Goal: Information Seeking & Learning: Learn about a topic

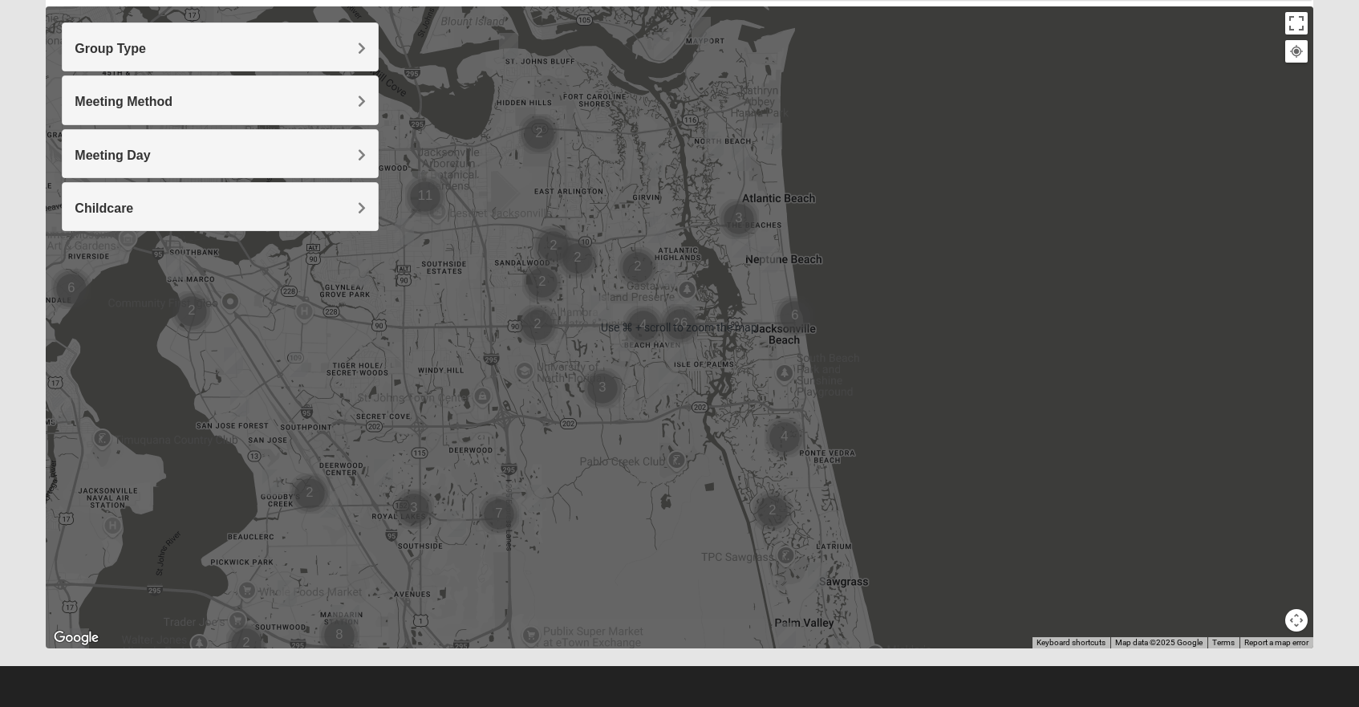
scroll to position [177, 0]
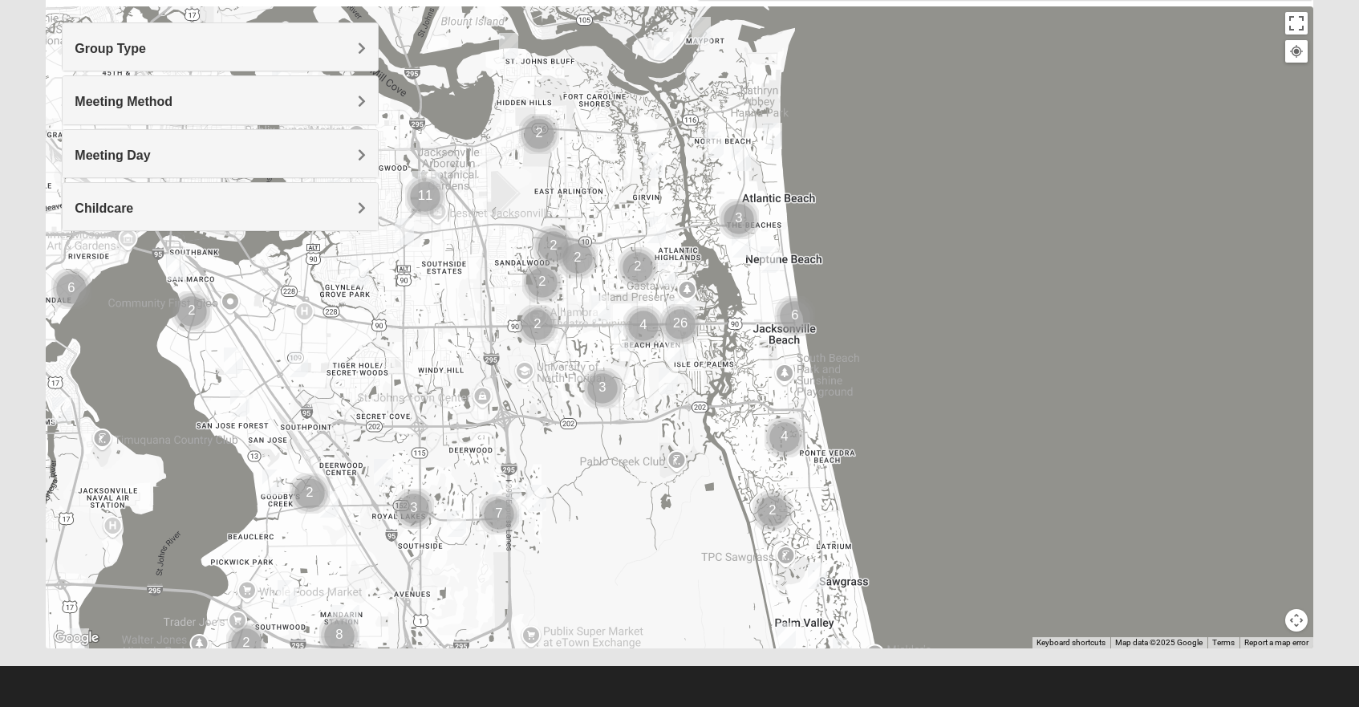
click at [146, 51] on span "Group Type" at bounding box center [110, 49] width 71 height 14
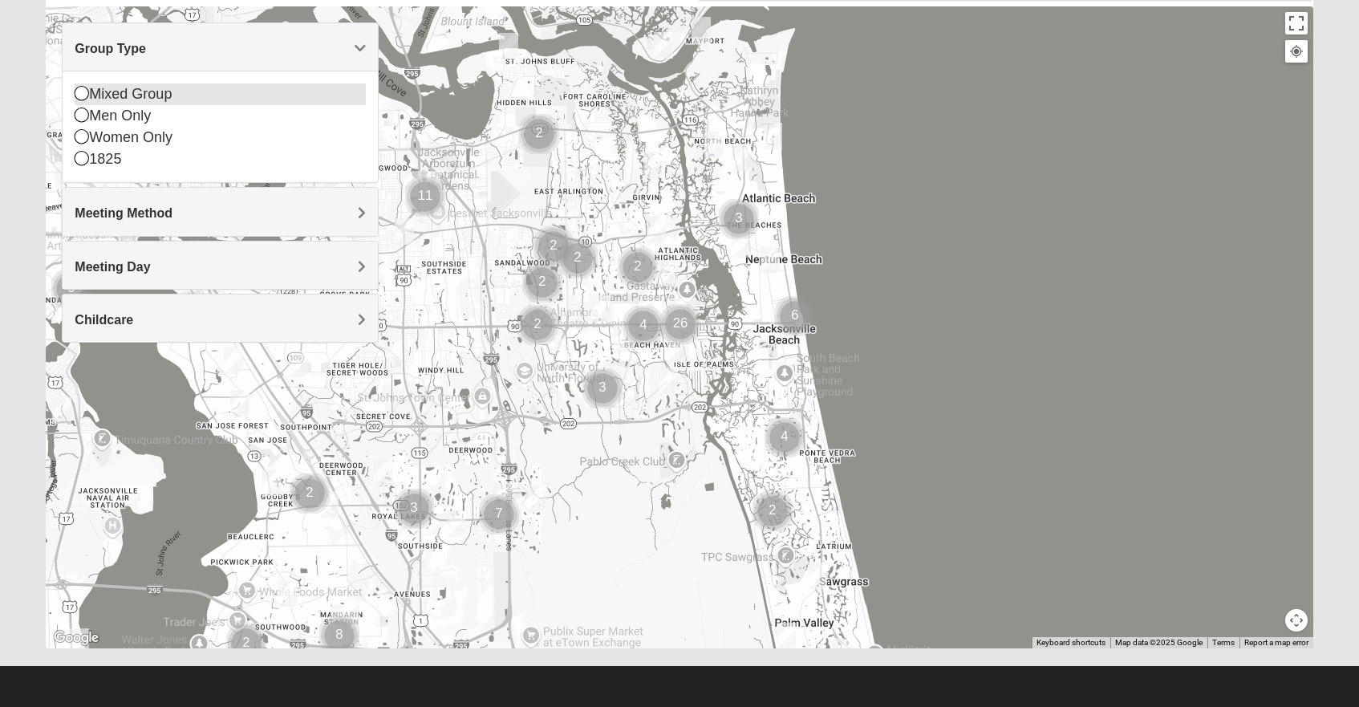
click at [81, 93] on icon at bounding box center [82, 93] width 14 height 14
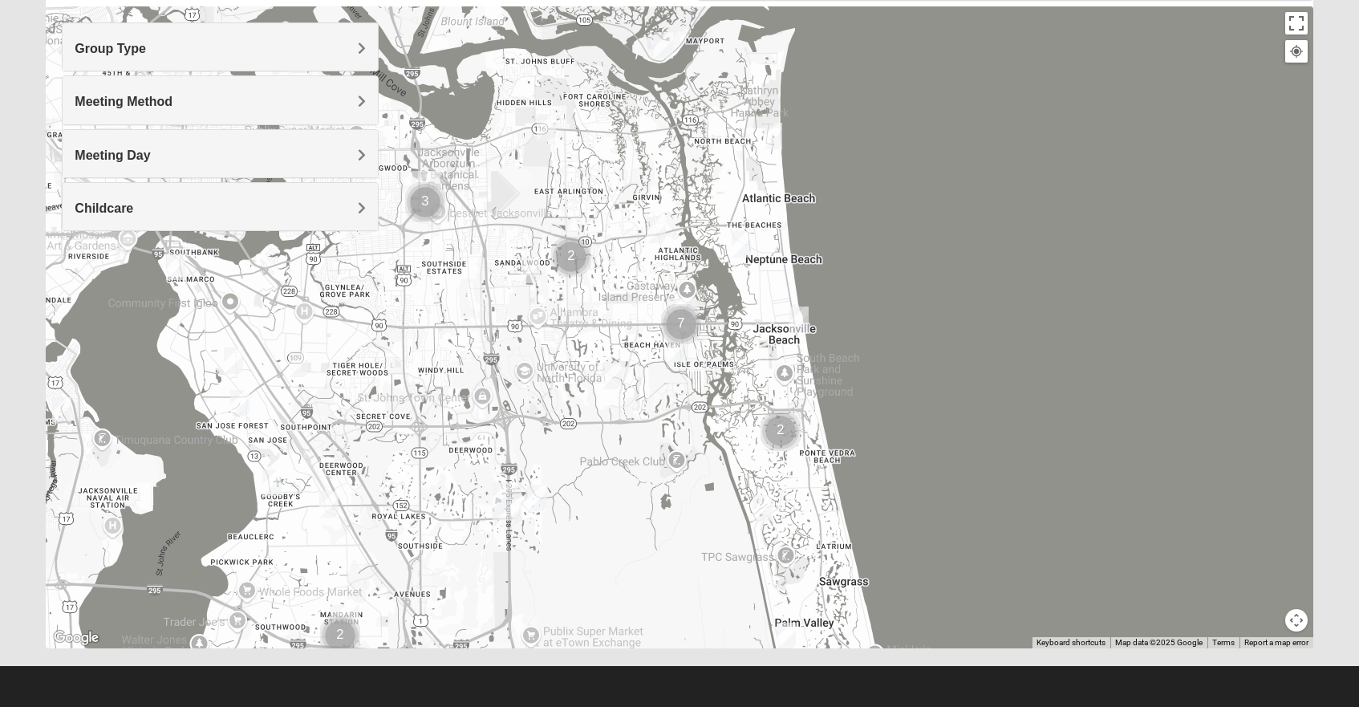
click at [1057, 207] on div at bounding box center [679, 327] width 1267 height 642
click at [1296, 621] on button "Map camera controls" at bounding box center [1296, 620] width 22 height 22
click at [1266, 591] on button "Move right" at bounding box center [1268, 592] width 22 height 22
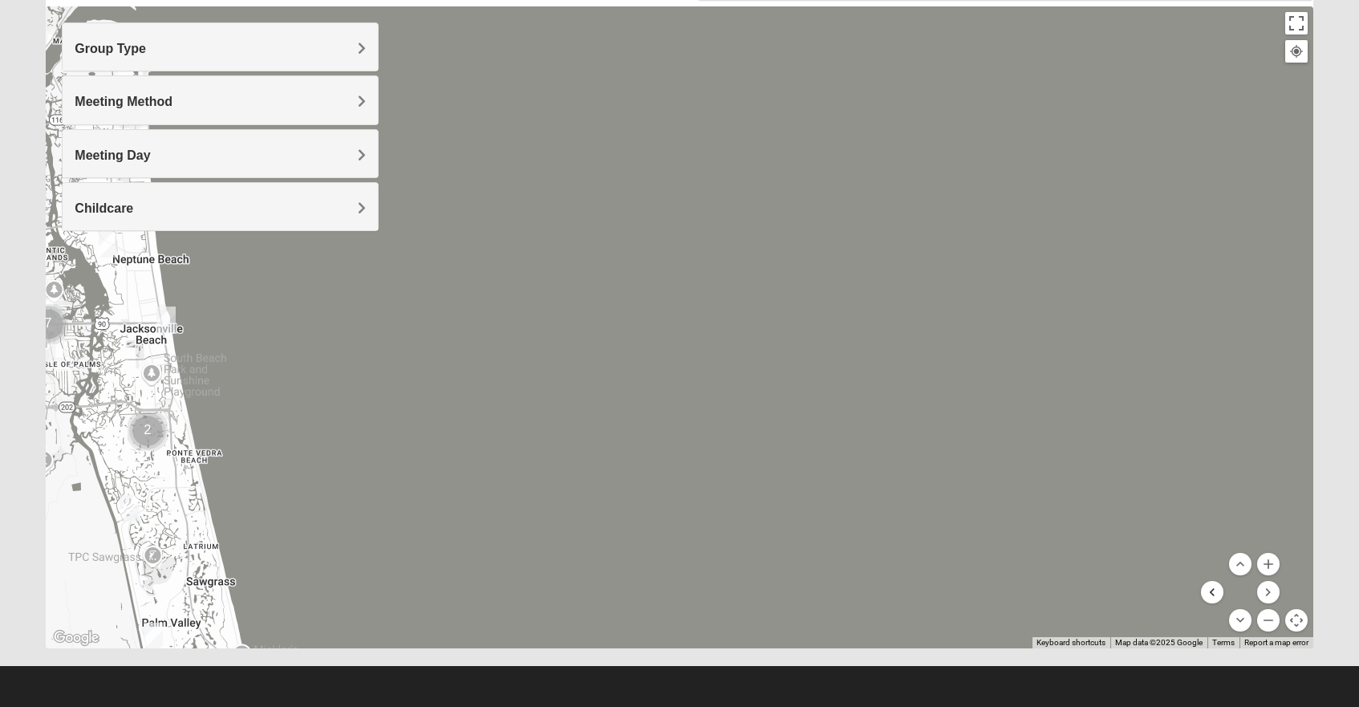
click at [1214, 588] on button "Move left" at bounding box center [1212, 592] width 22 height 22
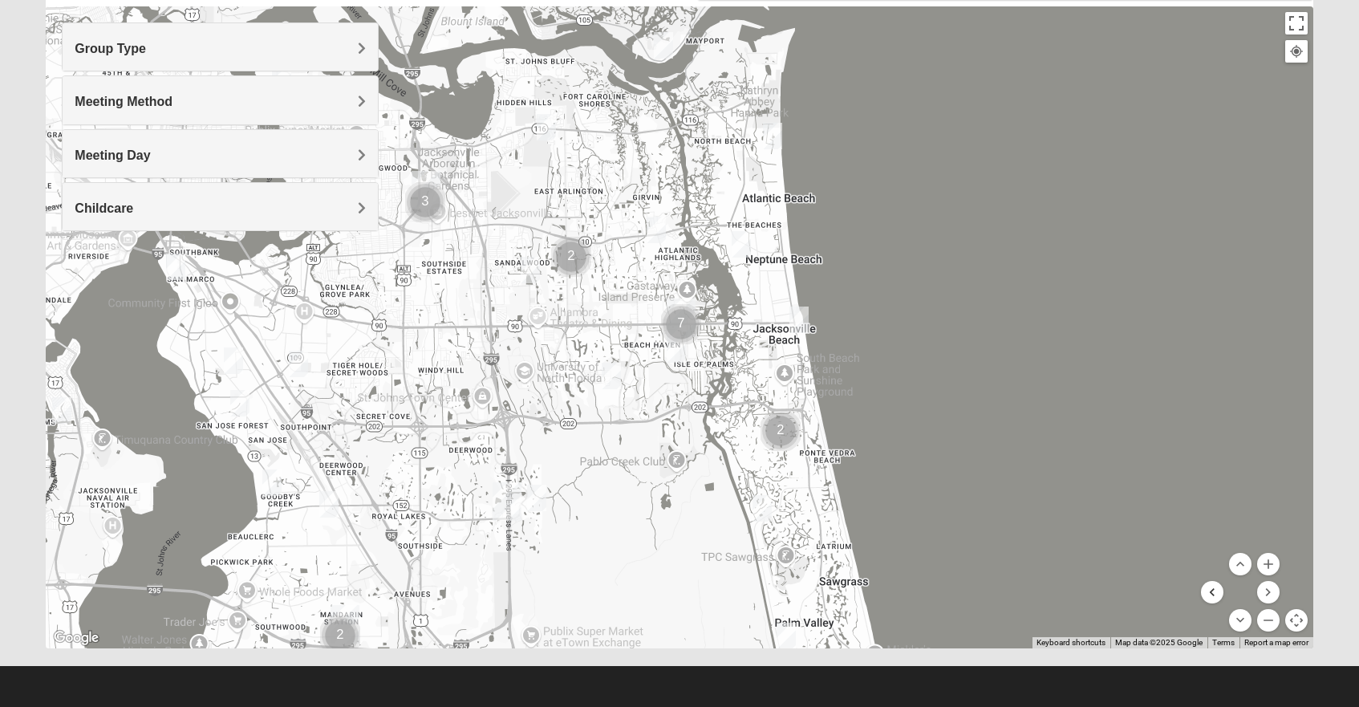
click at [1214, 588] on button "Move left" at bounding box center [1212, 592] width 22 height 22
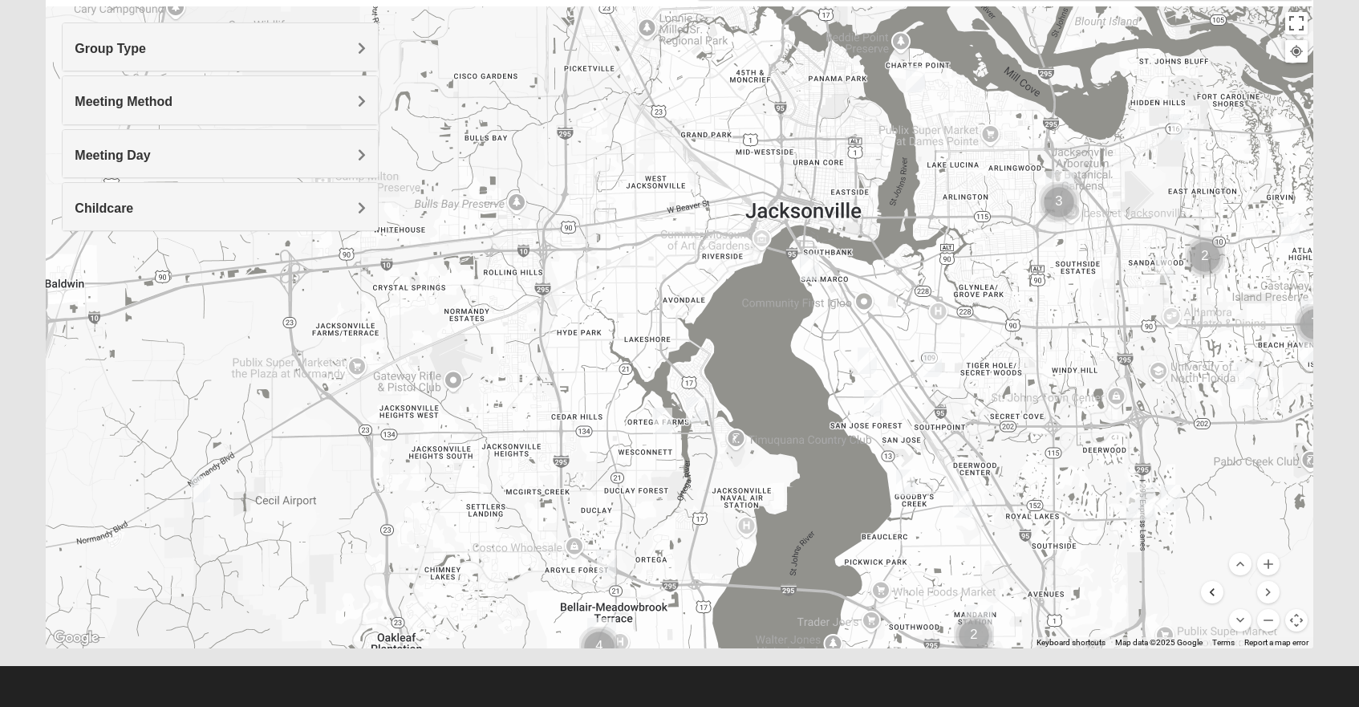
click at [1214, 588] on button "Move left" at bounding box center [1212, 592] width 22 height 22
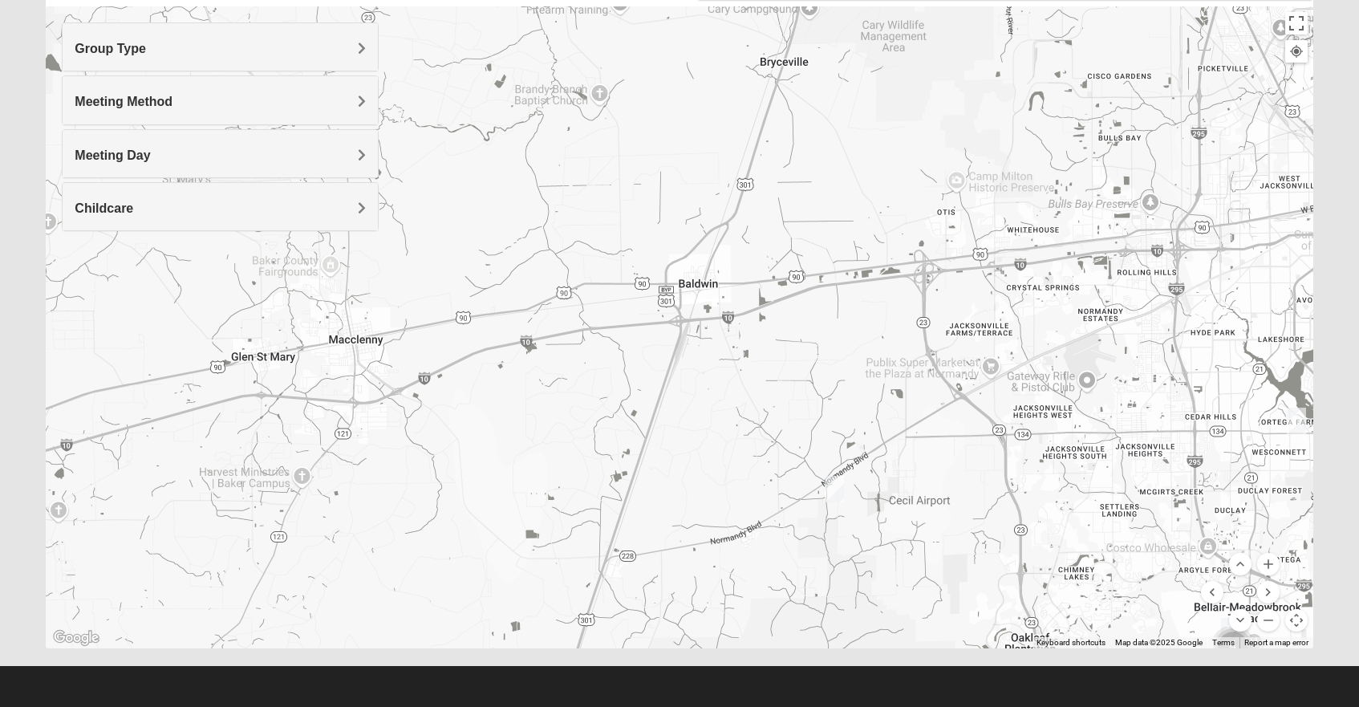
drag, startPoint x: 1299, startPoint y: 622, endPoint x: 1284, endPoint y: 624, distance: 15.4
click at [1284, 624] on div "Use ⌘ + scroll to zoom the map Keyboard shortcuts Map Data Map data ©2025 Googl…" at bounding box center [679, 327] width 1267 height 642
click at [1300, 620] on button "Map camera controls" at bounding box center [1296, 620] width 22 height 22
click at [1273, 615] on div at bounding box center [679, 327] width 1267 height 642
click at [1297, 416] on img "Mixed Harrison 32210" at bounding box center [1296, 421] width 19 height 26
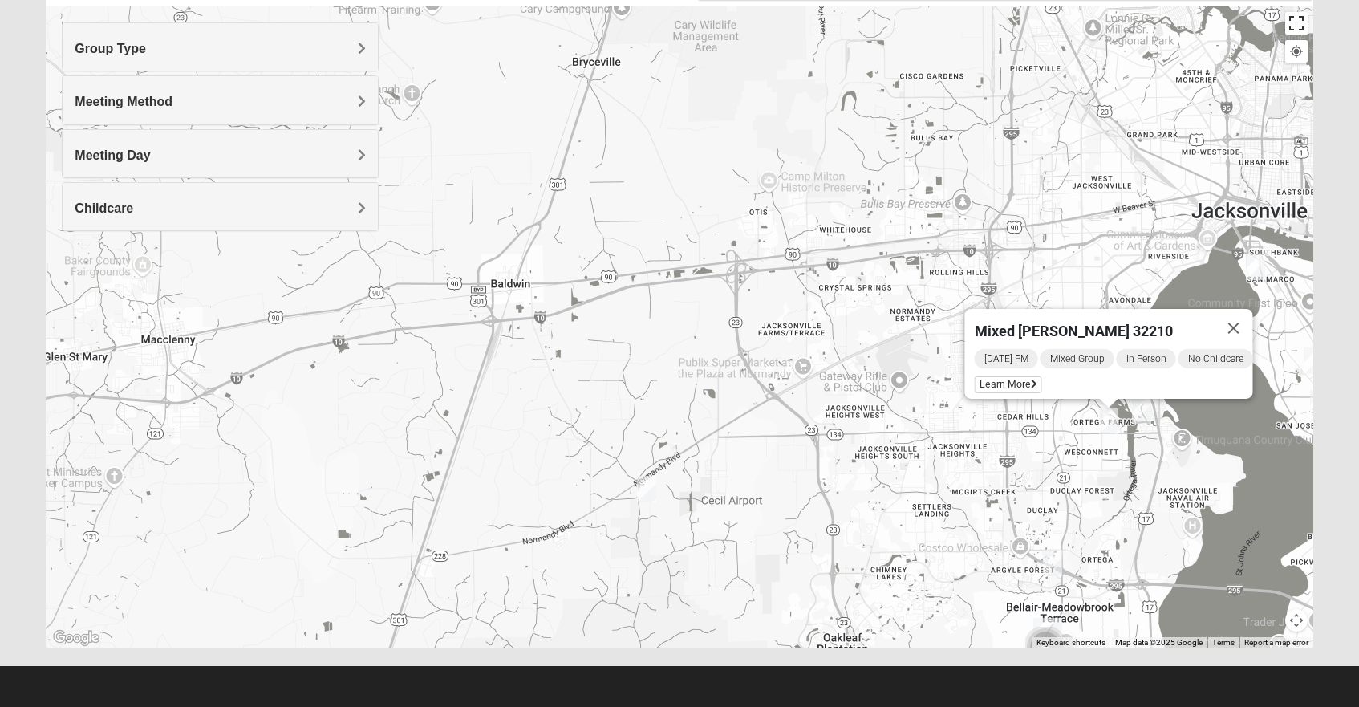
click at [1299, 18] on button "Toggle fullscreen view" at bounding box center [1296, 23] width 22 height 22
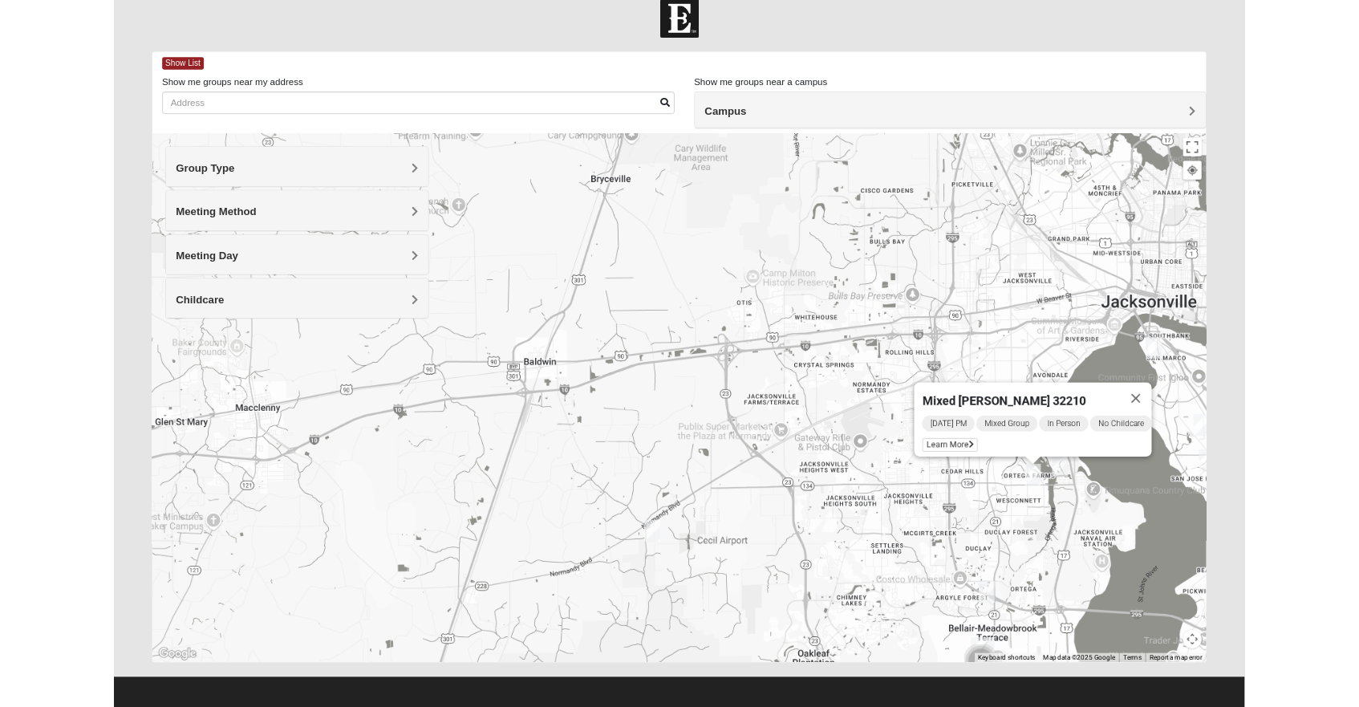
scroll to position [112, 0]
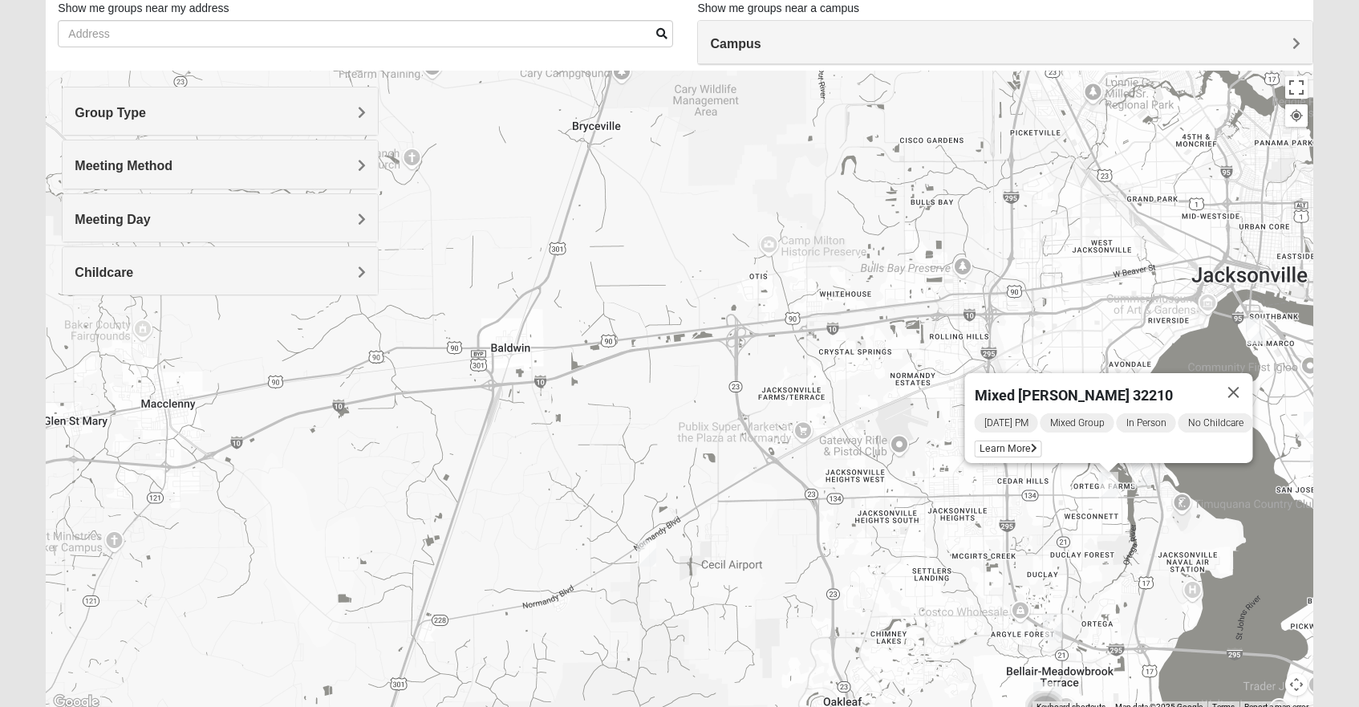
click at [1296, 116] on div at bounding box center [1296, 115] width 14 height 14
click at [1016, 440] on span "Learn More" at bounding box center [1007, 448] width 67 height 17
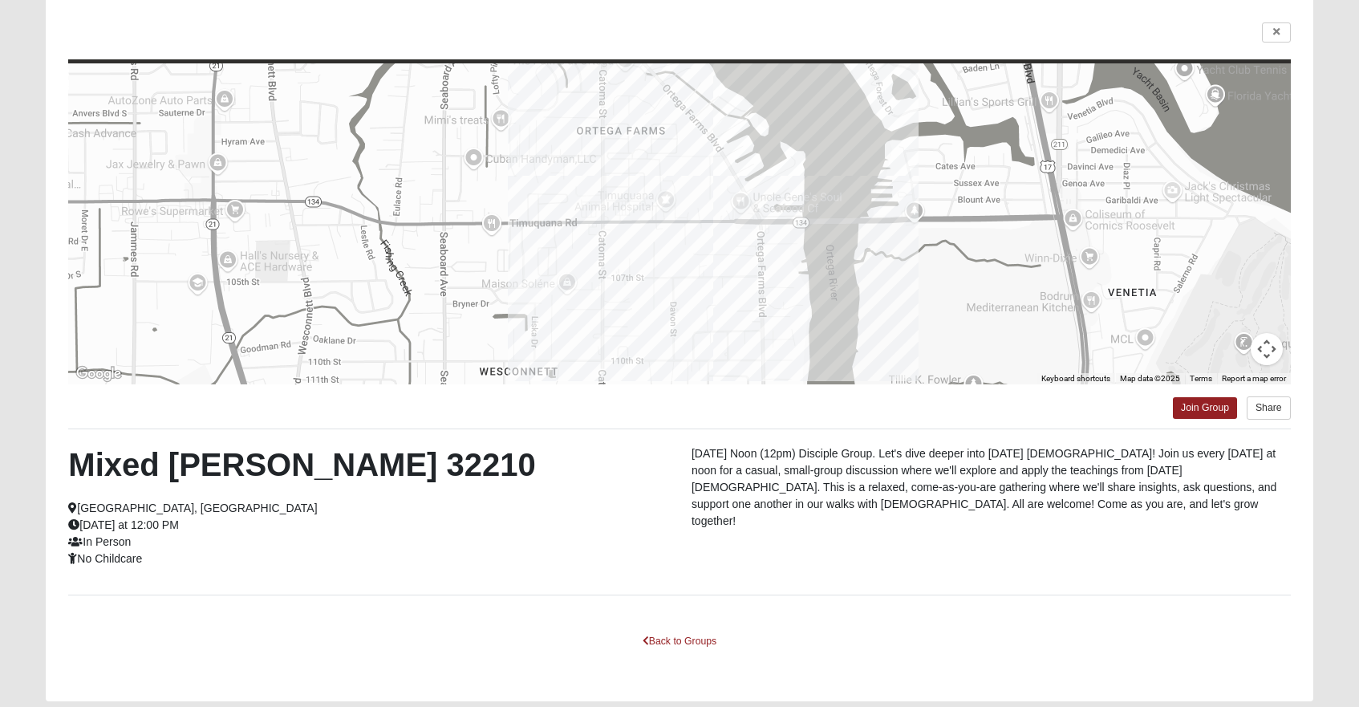
click at [1263, 350] on button "Map camera controls" at bounding box center [1267, 349] width 32 height 32
click at [1225, 304] on button "Move right" at bounding box center [1227, 309] width 32 height 32
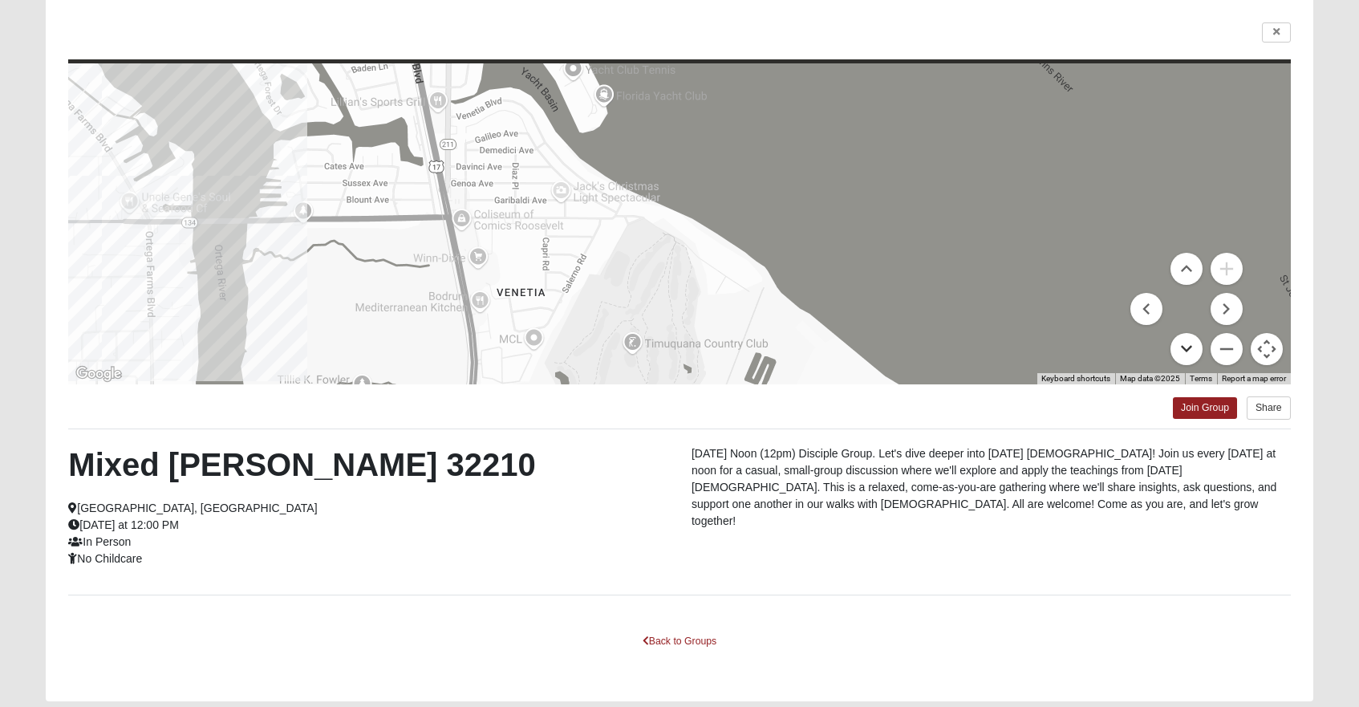
click at [1188, 348] on button "Move down" at bounding box center [1187, 349] width 32 height 32
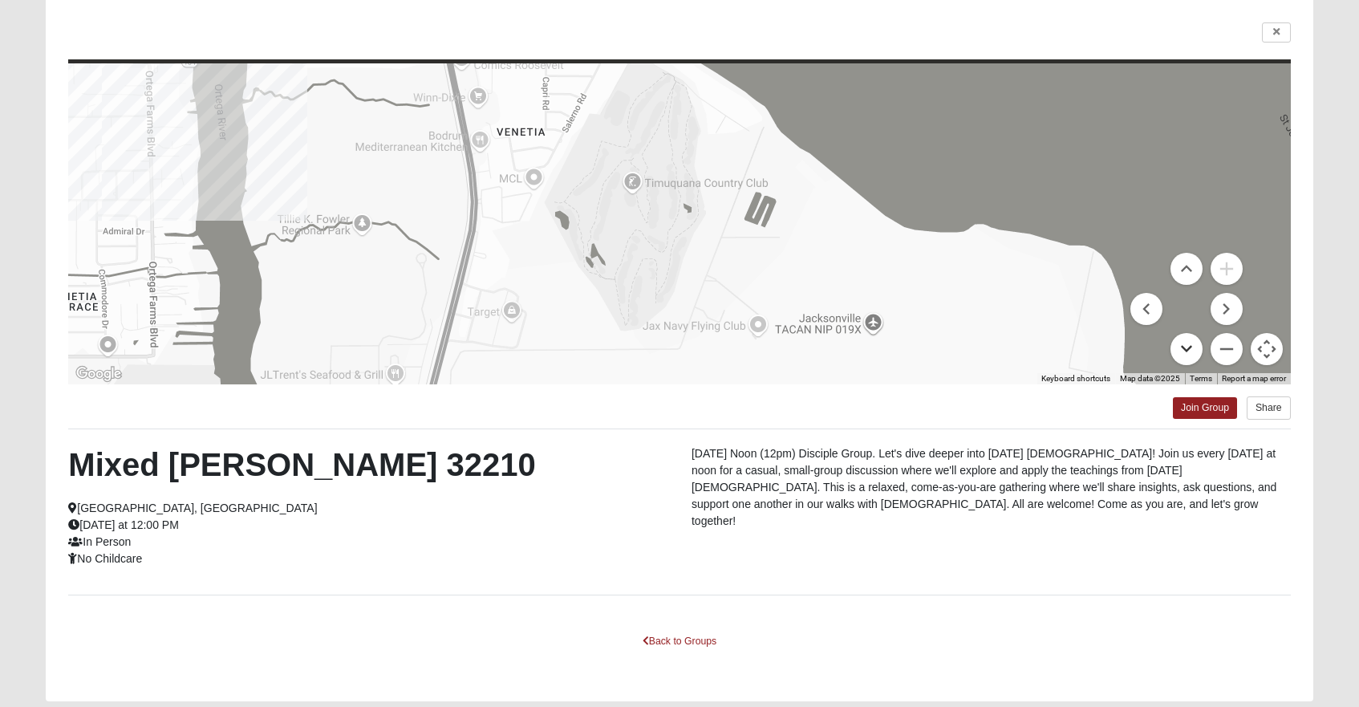
click at [1188, 348] on button "Move down" at bounding box center [1187, 349] width 32 height 32
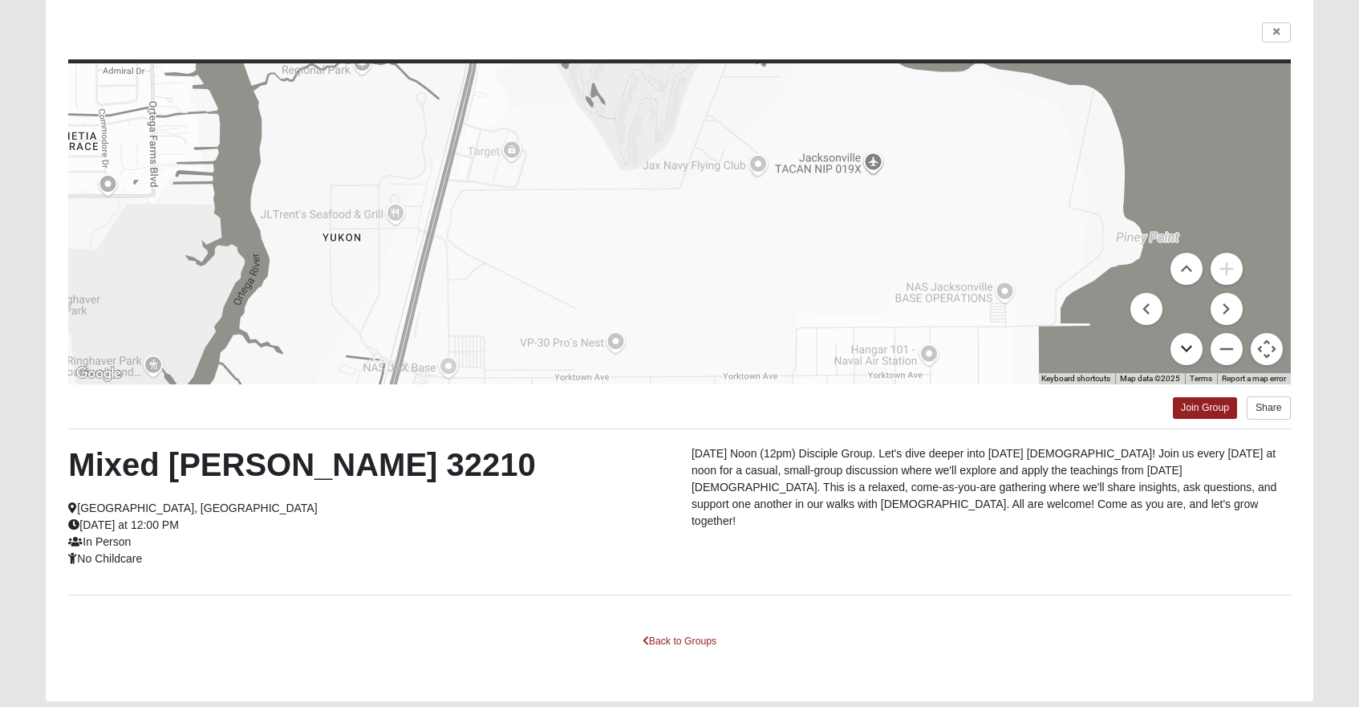
click at [1188, 348] on button "Move down" at bounding box center [1187, 349] width 32 height 32
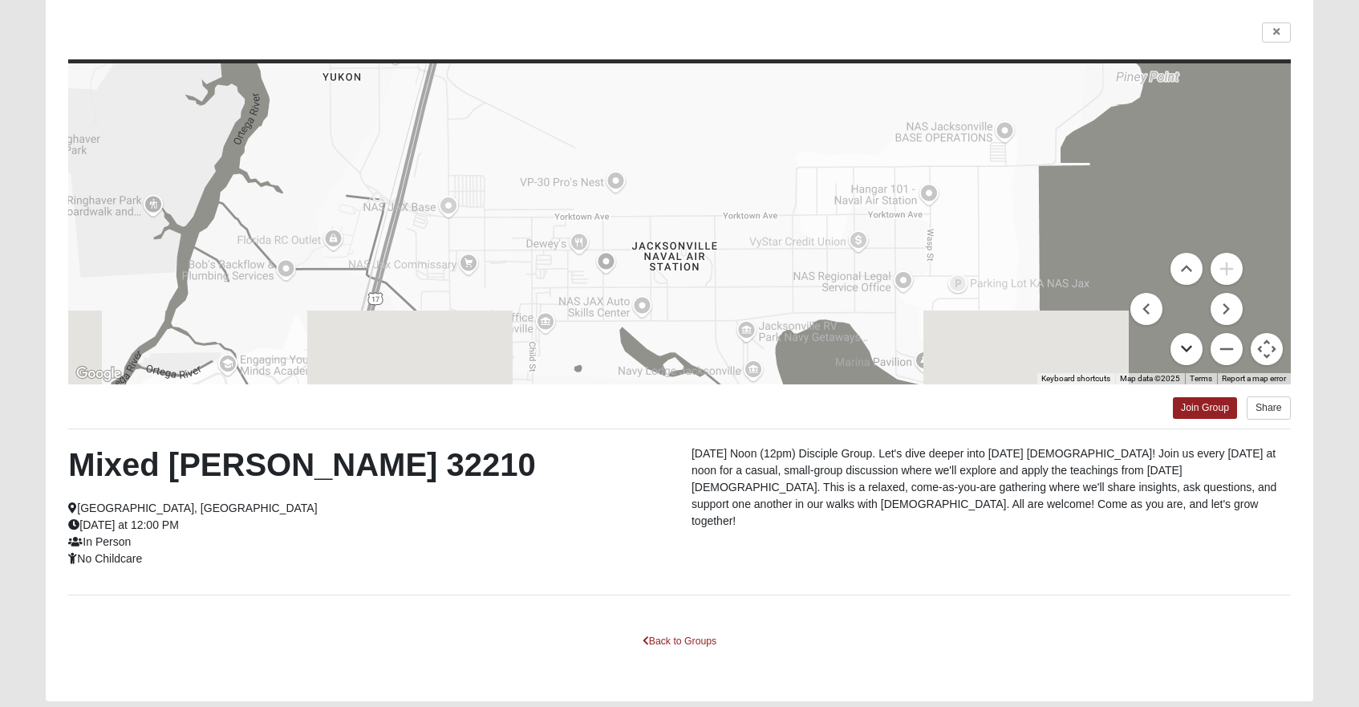
click at [1188, 348] on button "Move down" at bounding box center [1187, 349] width 32 height 32
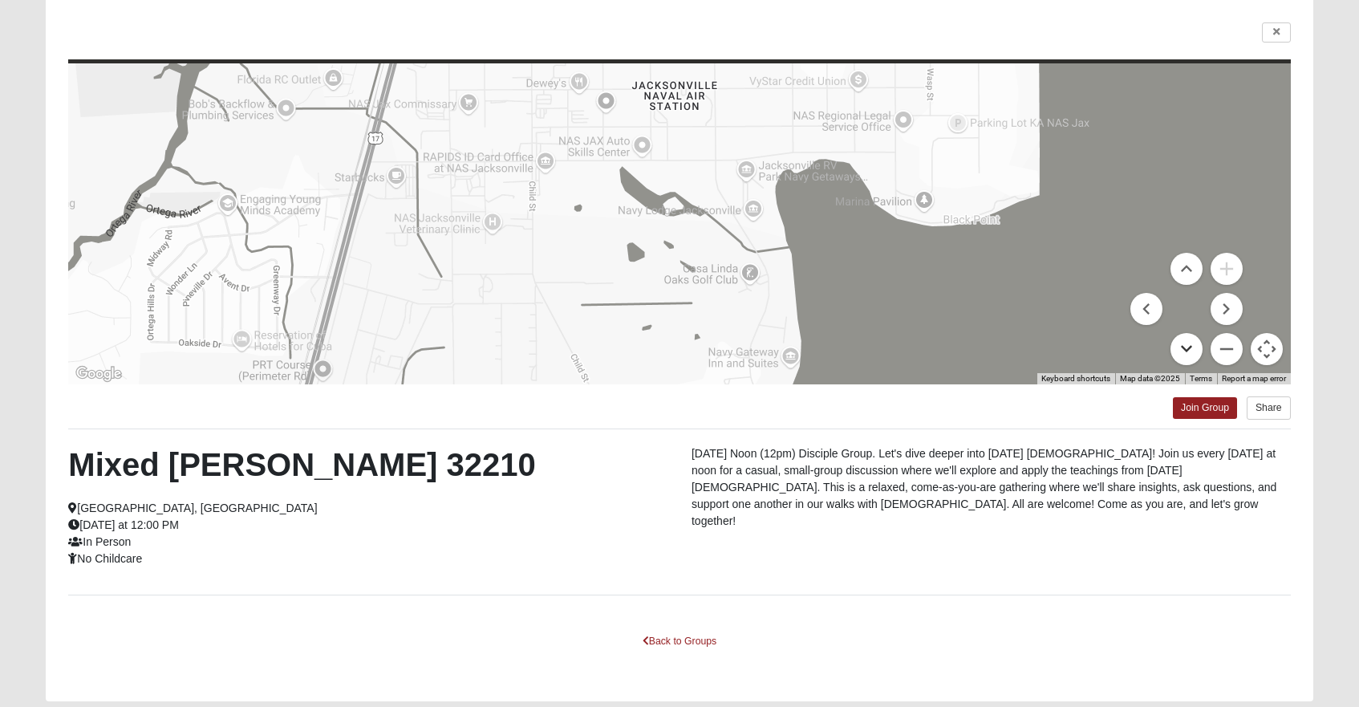
click at [1188, 348] on button "Move down" at bounding box center [1187, 349] width 32 height 32
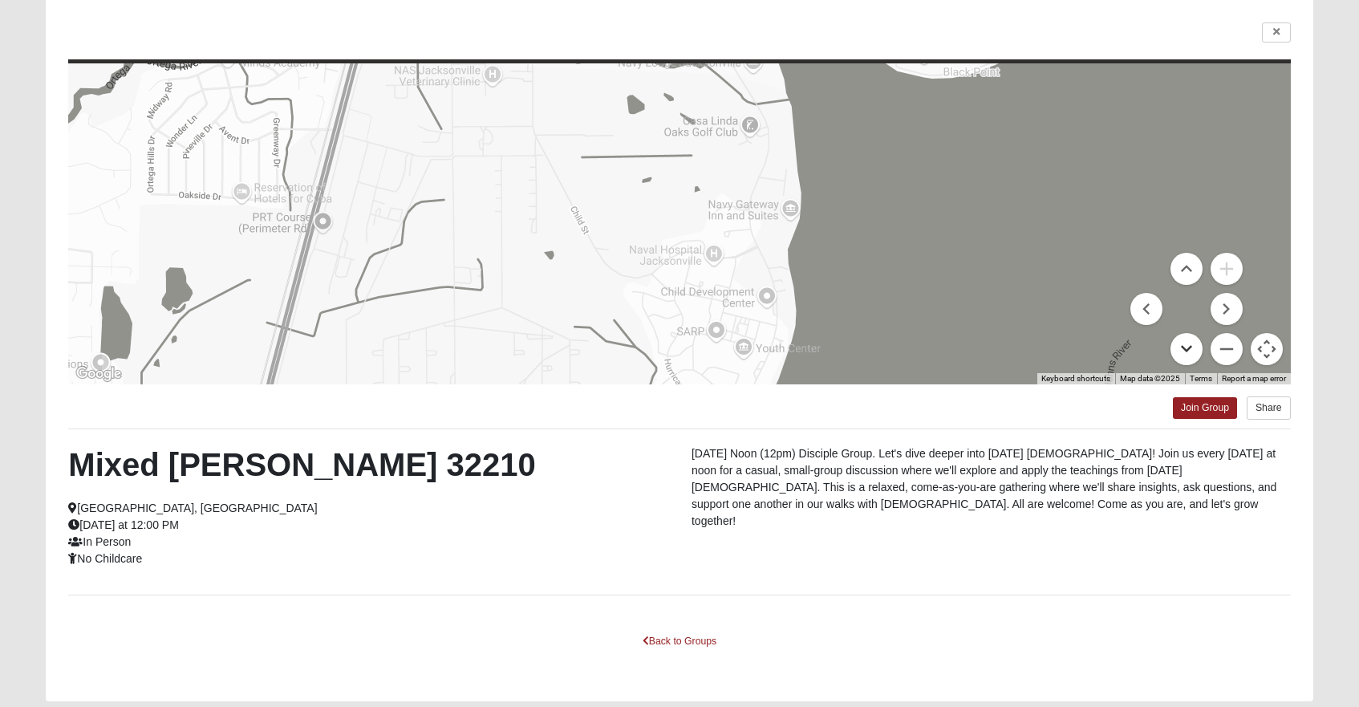
click at [1188, 348] on button "Move down" at bounding box center [1187, 349] width 32 height 32
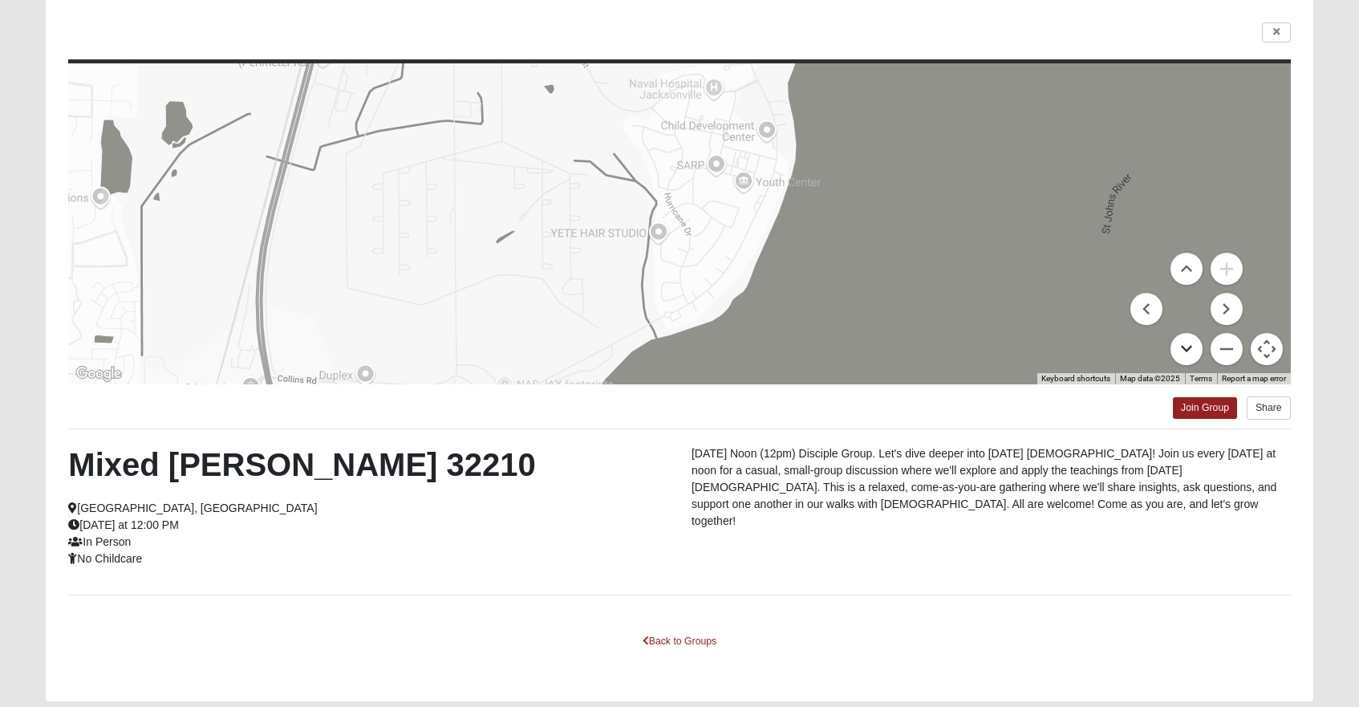
click at [1188, 348] on button "Move down" at bounding box center [1187, 349] width 32 height 32
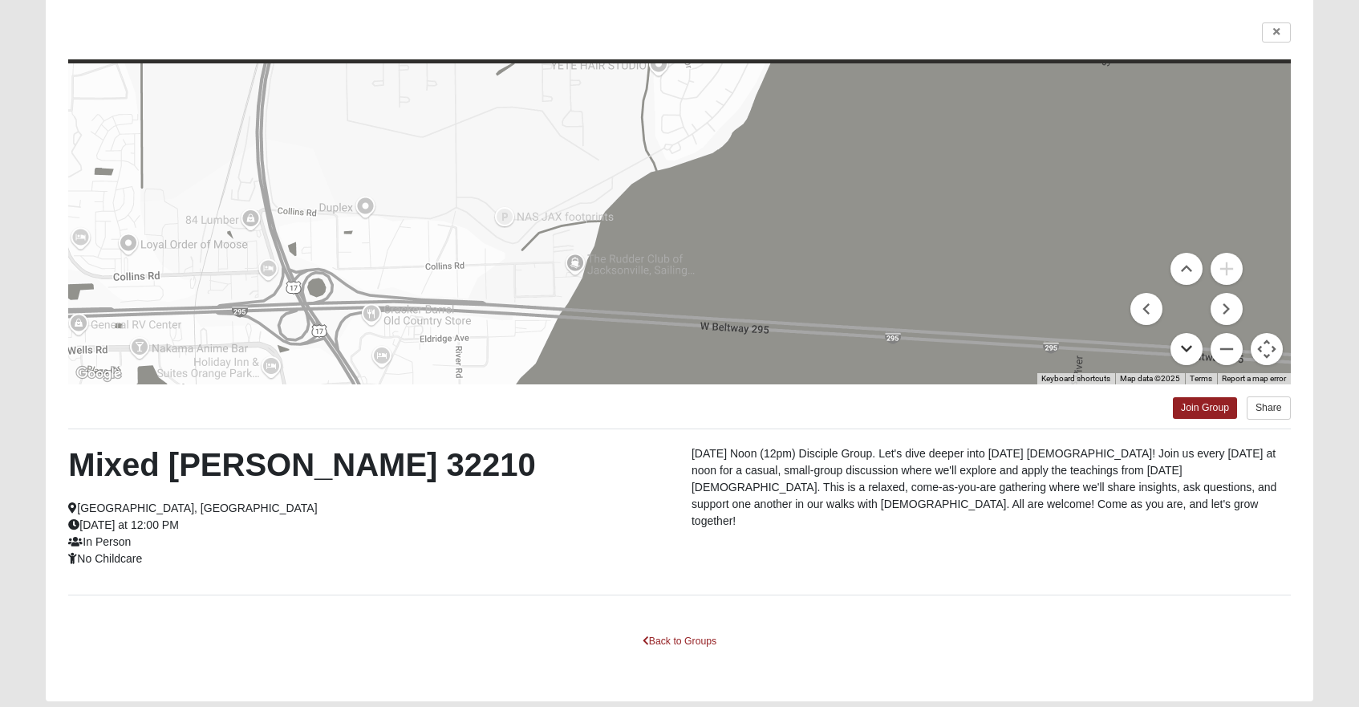
click at [1188, 348] on button "Move down" at bounding box center [1187, 349] width 32 height 32
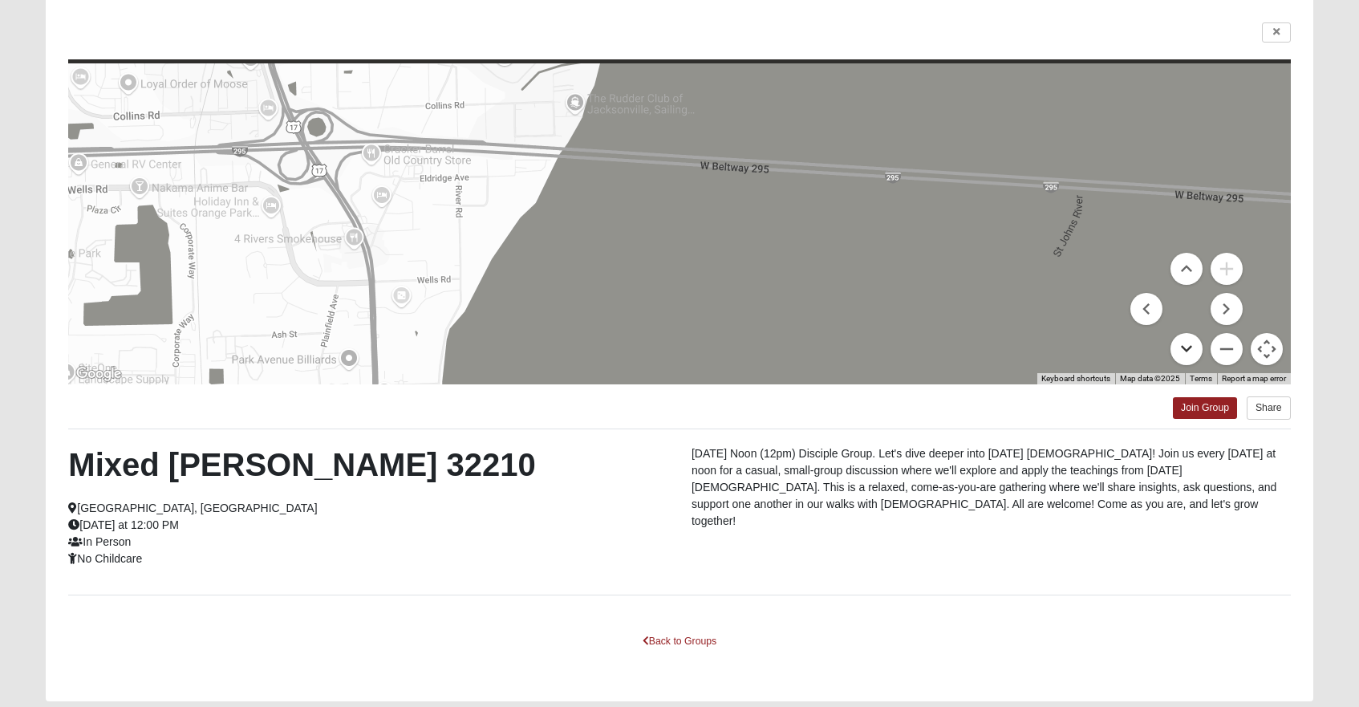
click at [1188, 348] on button "Move down" at bounding box center [1187, 349] width 32 height 32
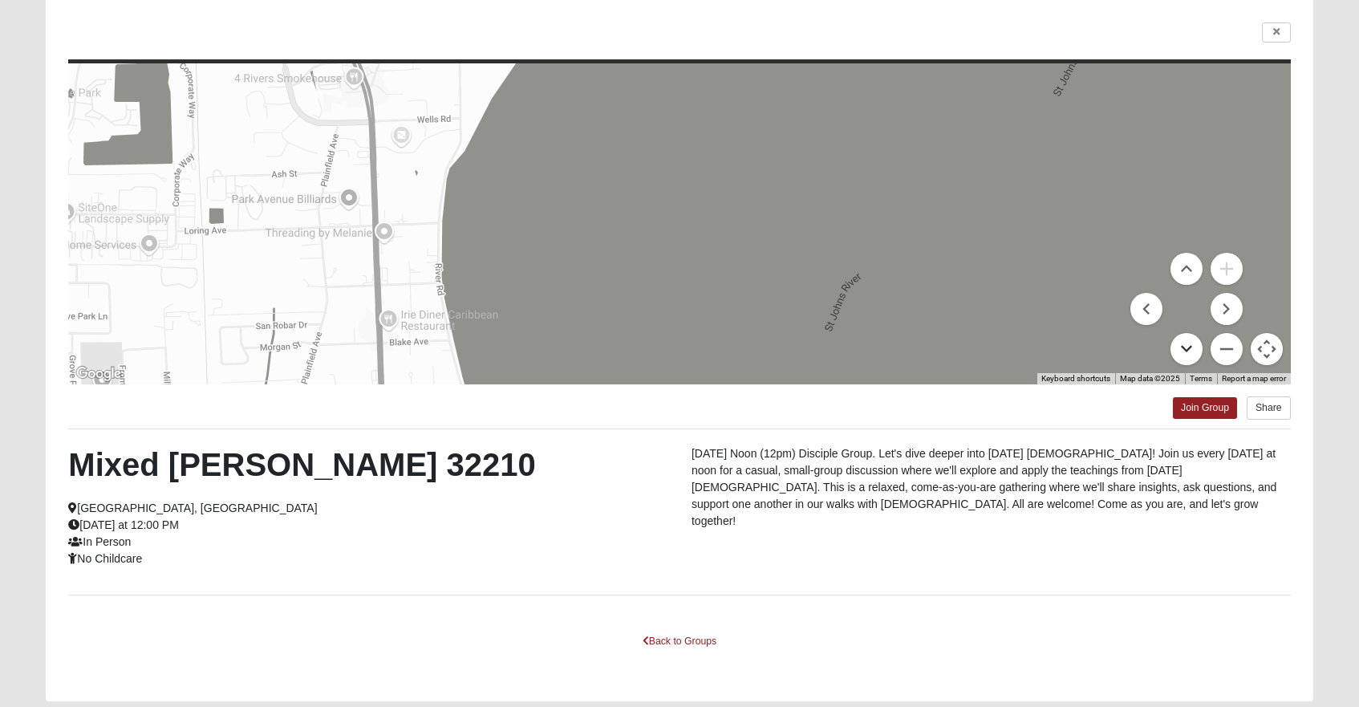
click at [1188, 348] on button "Move down" at bounding box center [1187, 349] width 32 height 32
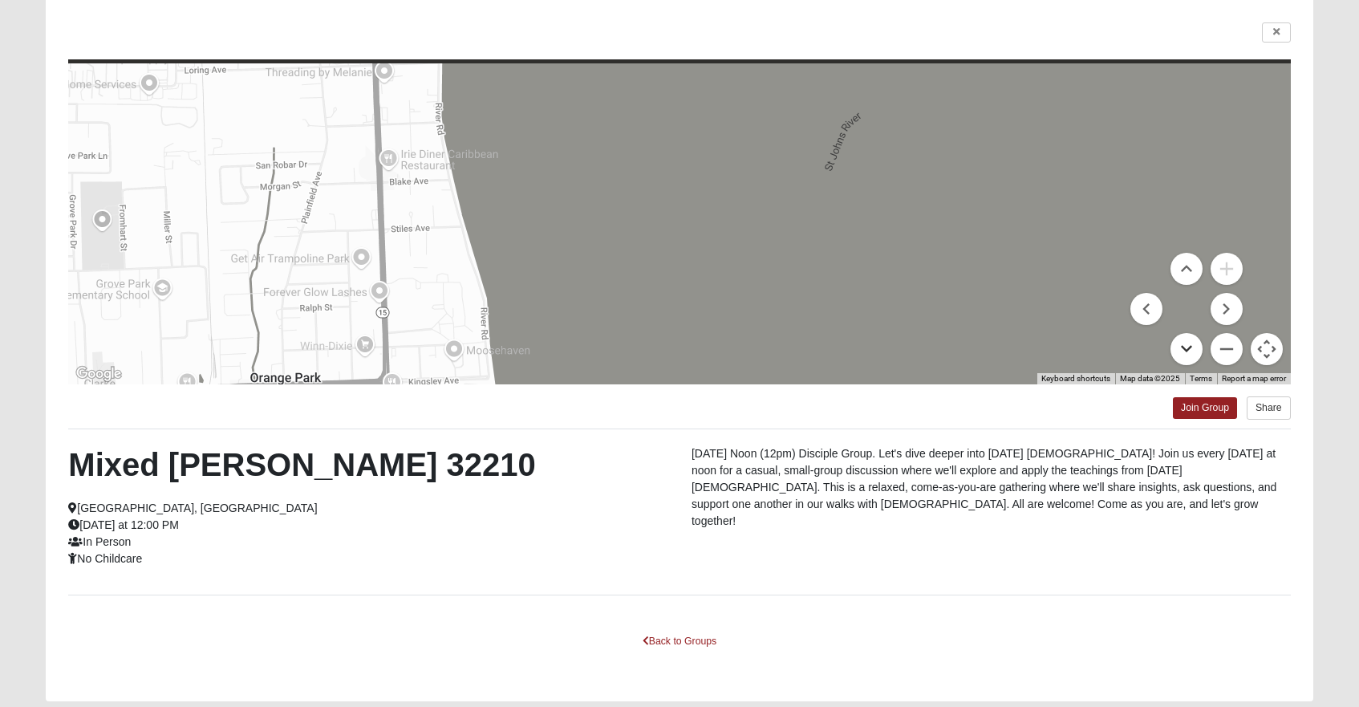
click at [1188, 348] on button "Move down" at bounding box center [1187, 349] width 32 height 32
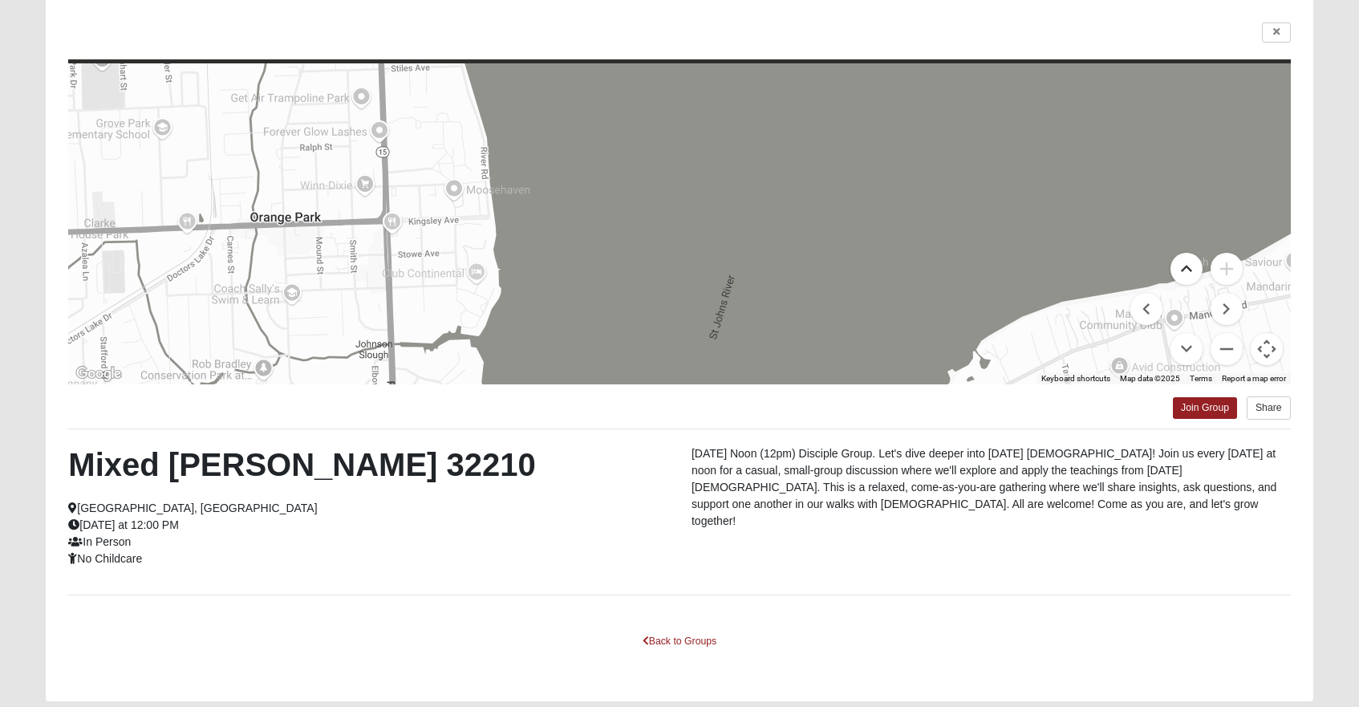
click at [1191, 268] on button "Move up" at bounding box center [1187, 269] width 32 height 32
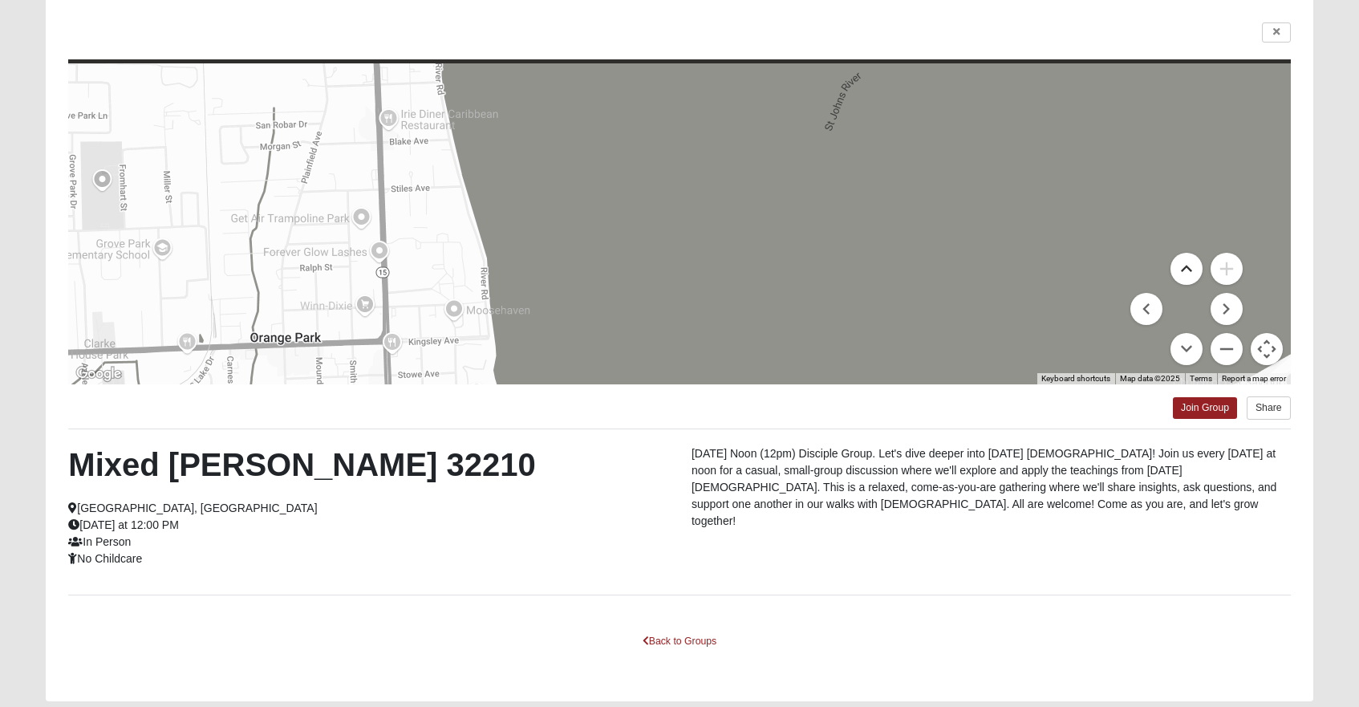
click at [1191, 268] on button "Move up" at bounding box center [1187, 269] width 32 height 32
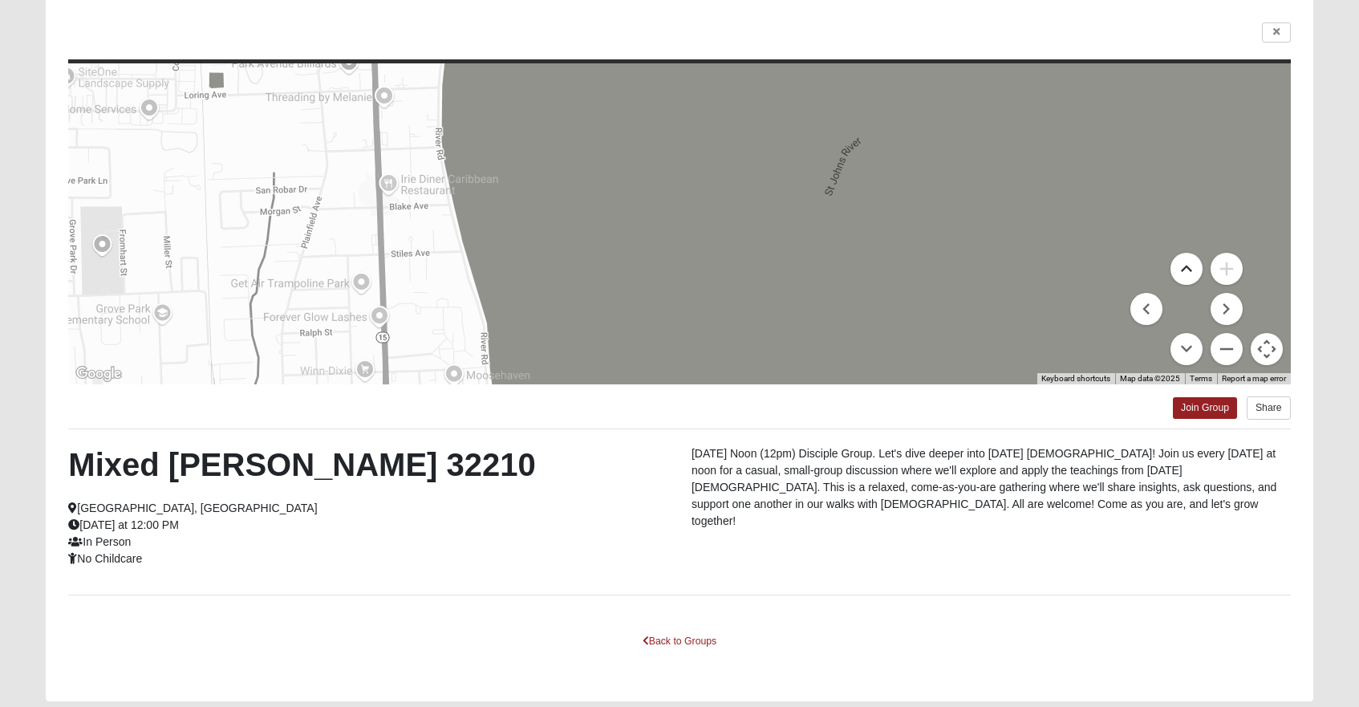
click at [1191, 268] on button "Move up" at bounding box center [1187, 269] width 32 height 32
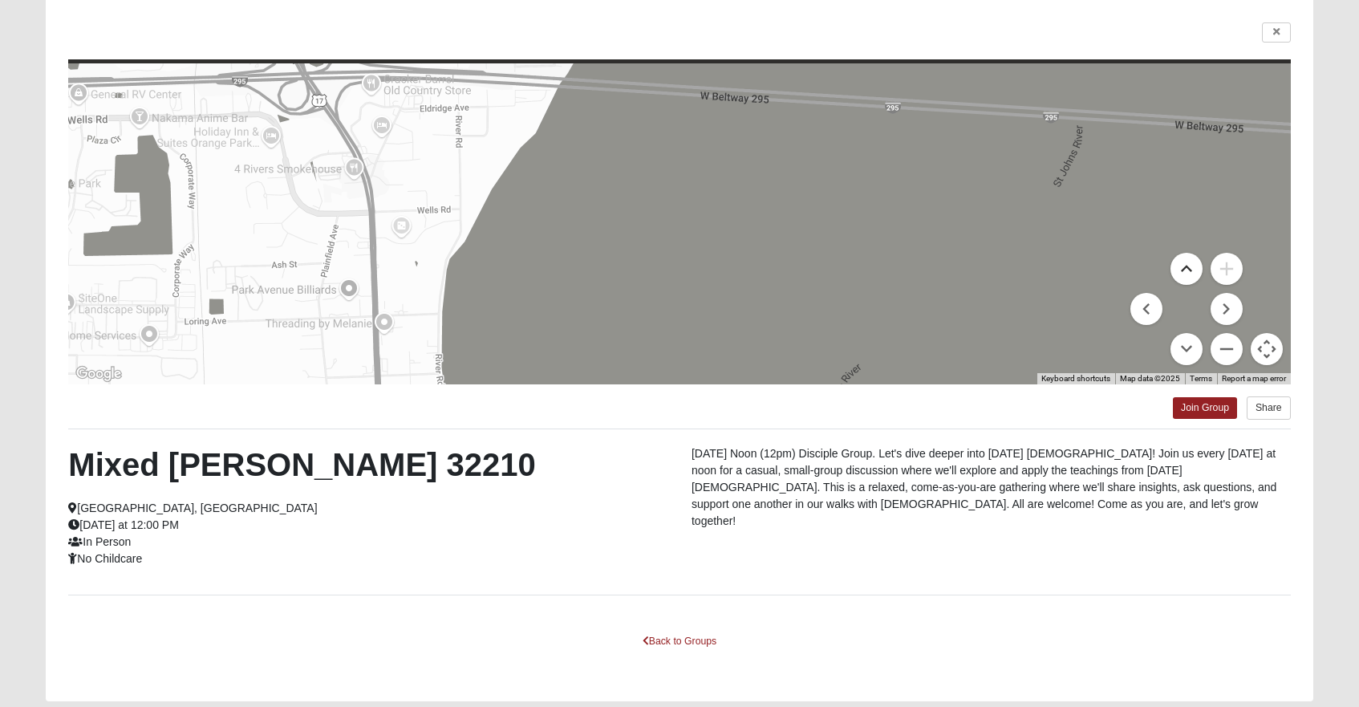
click at [1191, 268] on button "Move up" at bounding box center [1187, 269] width 32 height 32
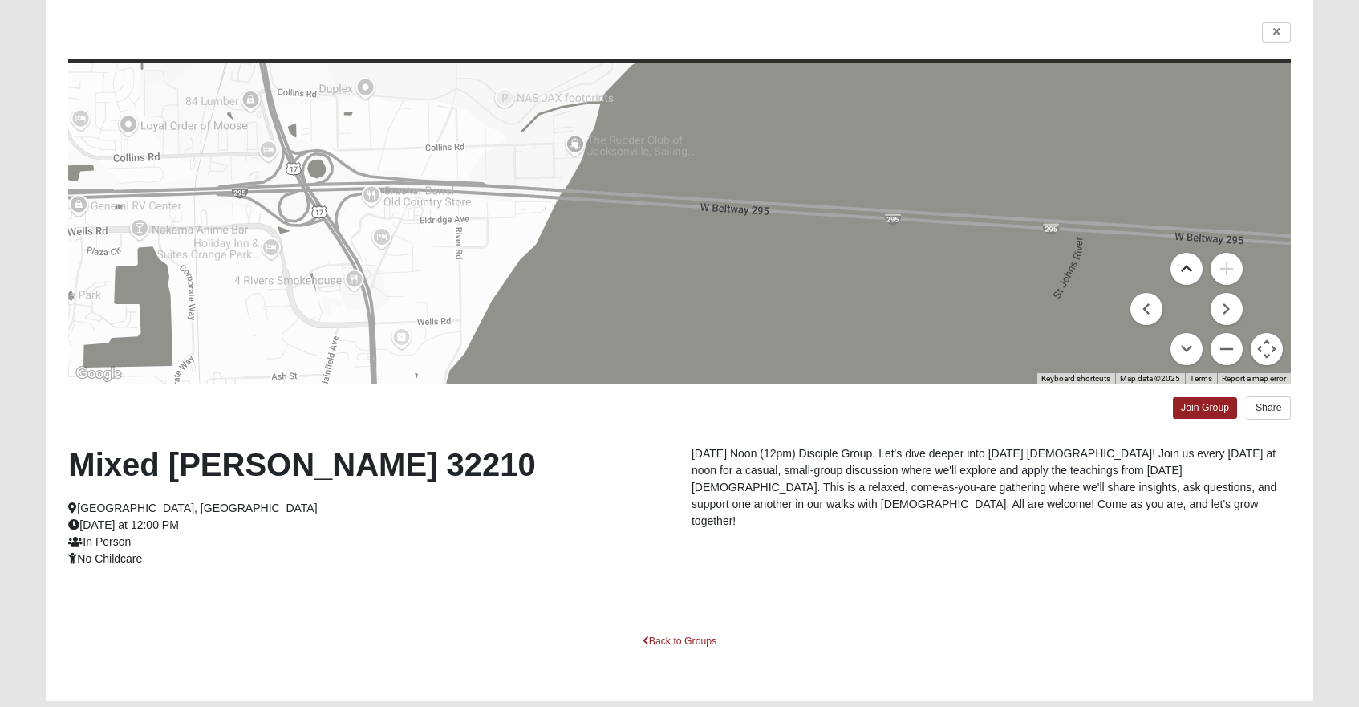
click at [1191, 268] on button "Move up" at bounding box center [1187, 269] width 32 height 32
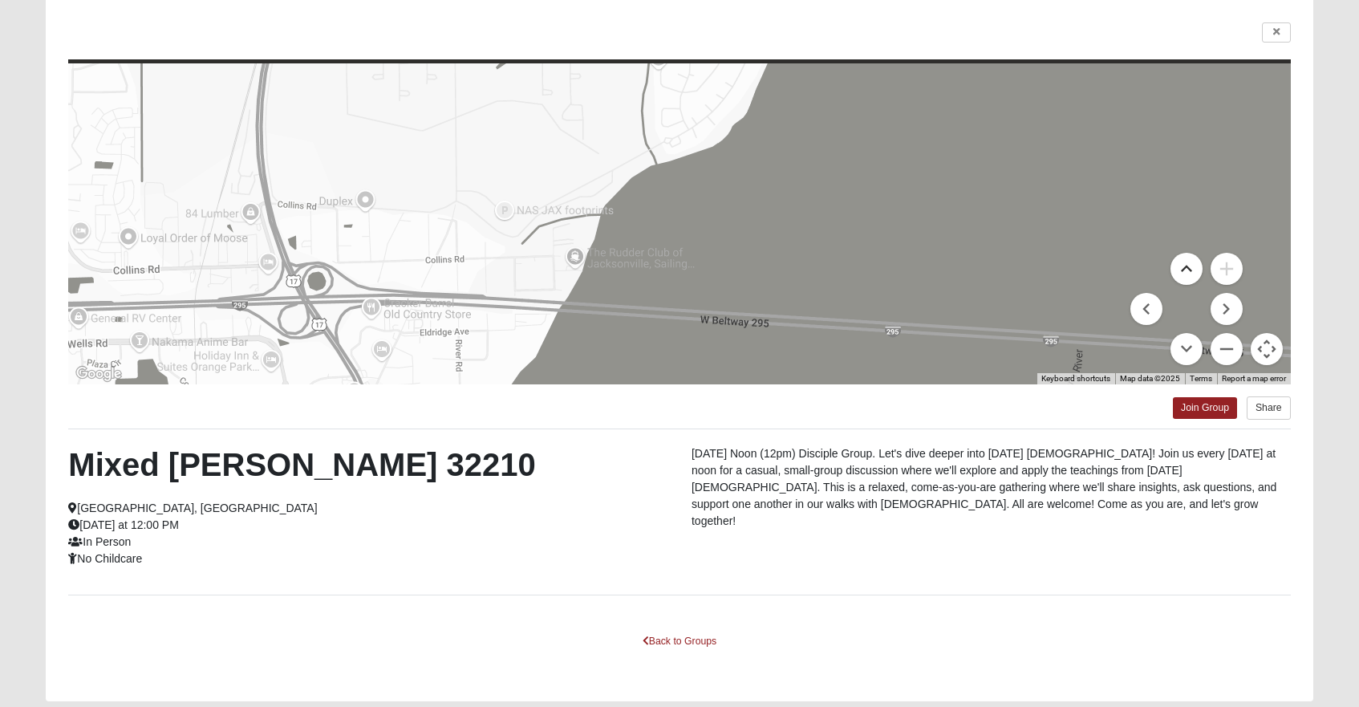
click at [1191, 268] on button "Move up" at bounding box center [1187, 269] width 32 height 32
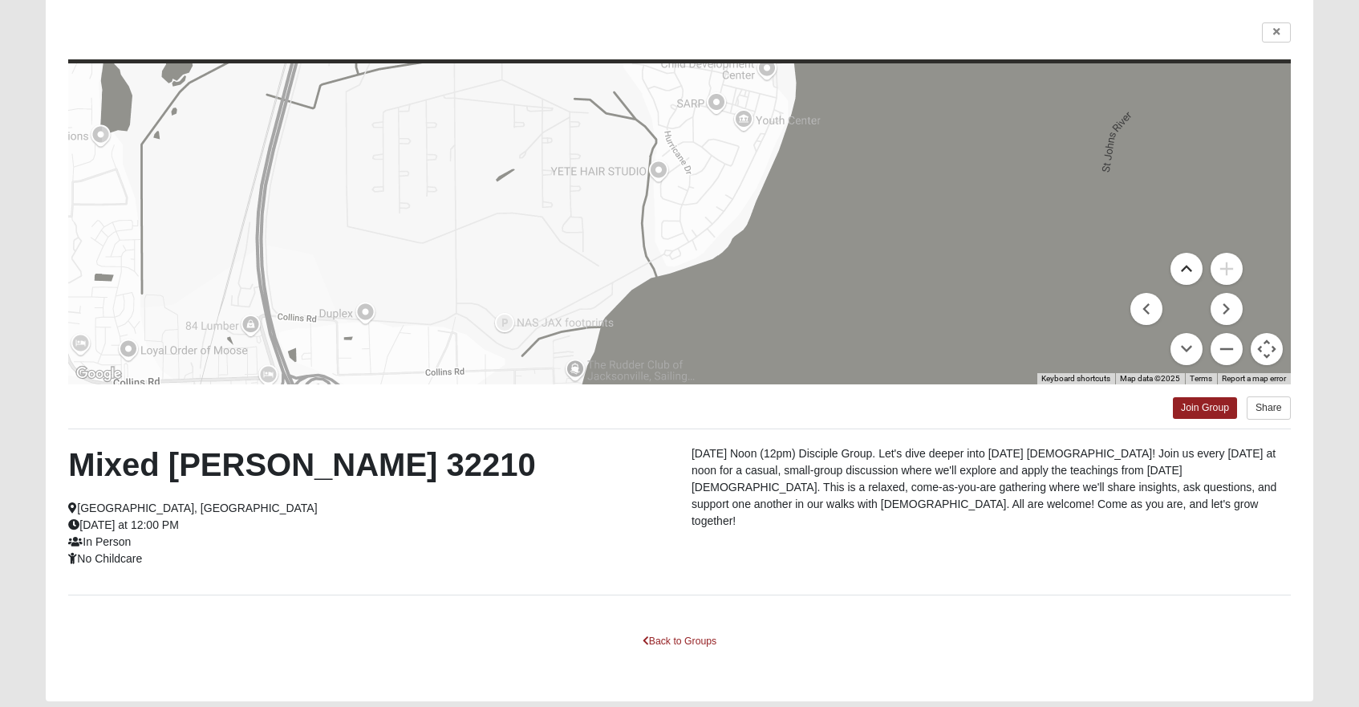
click at [1191, 268] on button "Move up" at bounding box center [1187, 269] width 32 height 32
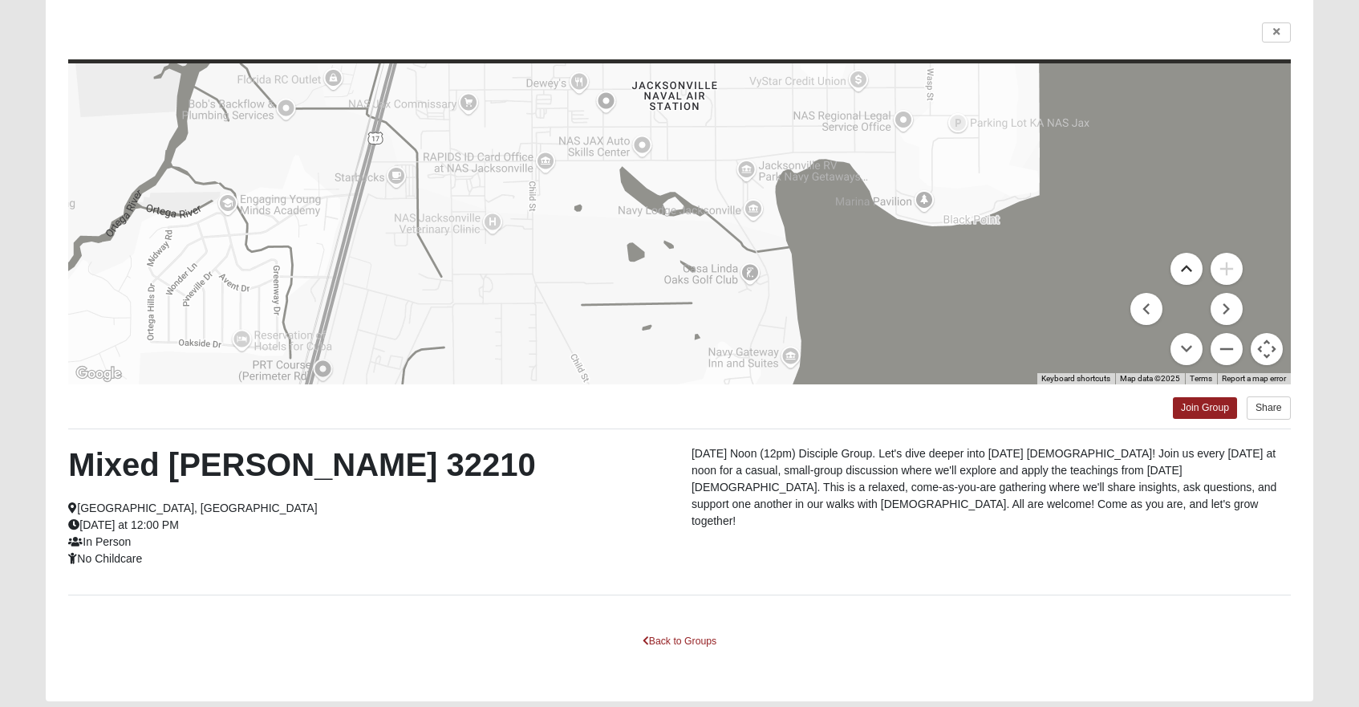
click at [1191, 268] on button "Move up" at bounding box center [1187, 269] width 32 height 32
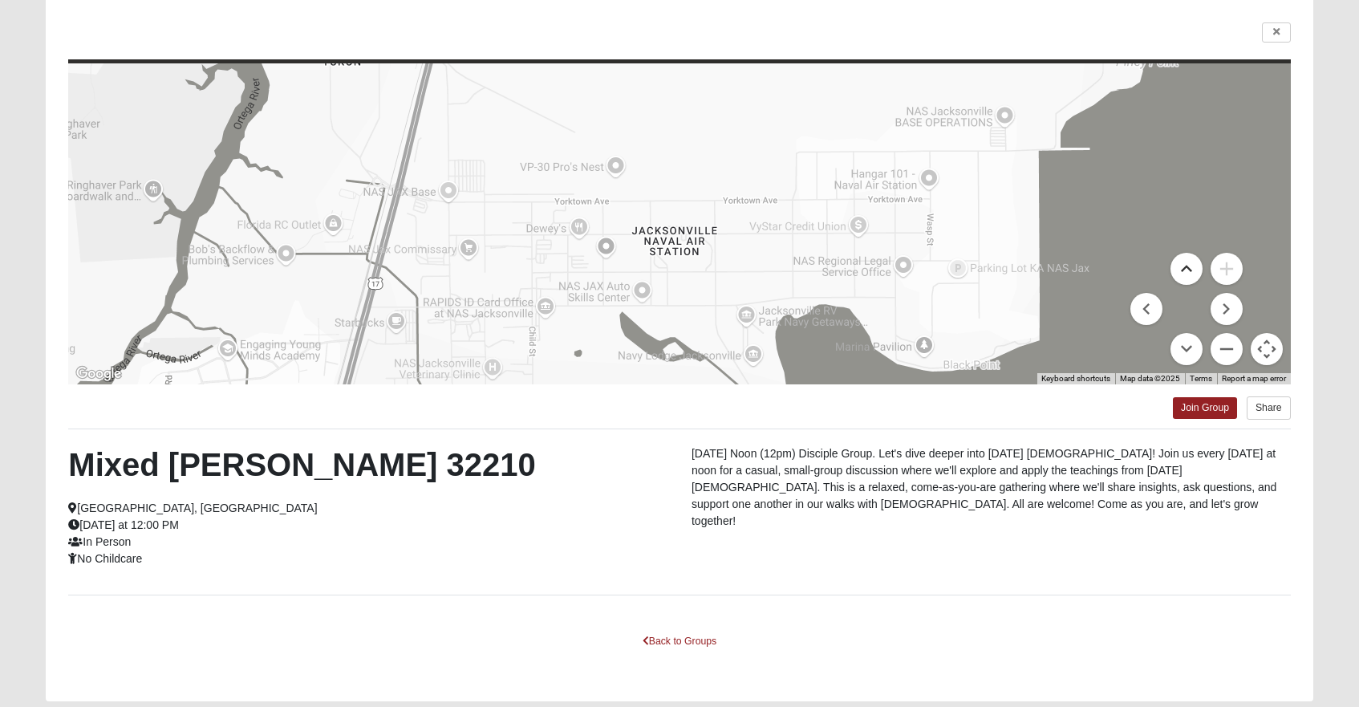
click at [1191, 268] on button "Move up" at bounding box center [1187, 269] width 32 height 32
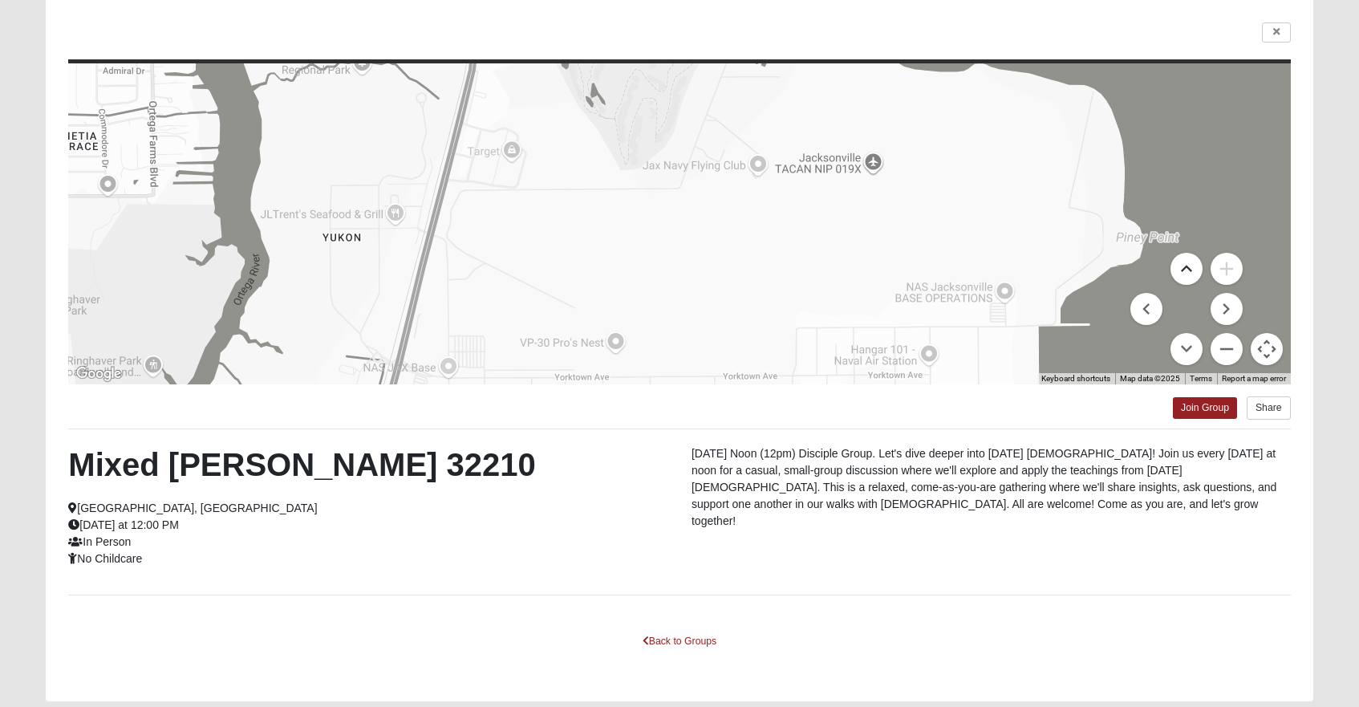
click at [1191, 268] on button "Move up" at bounding box center [1187, 269] width 32 height 32
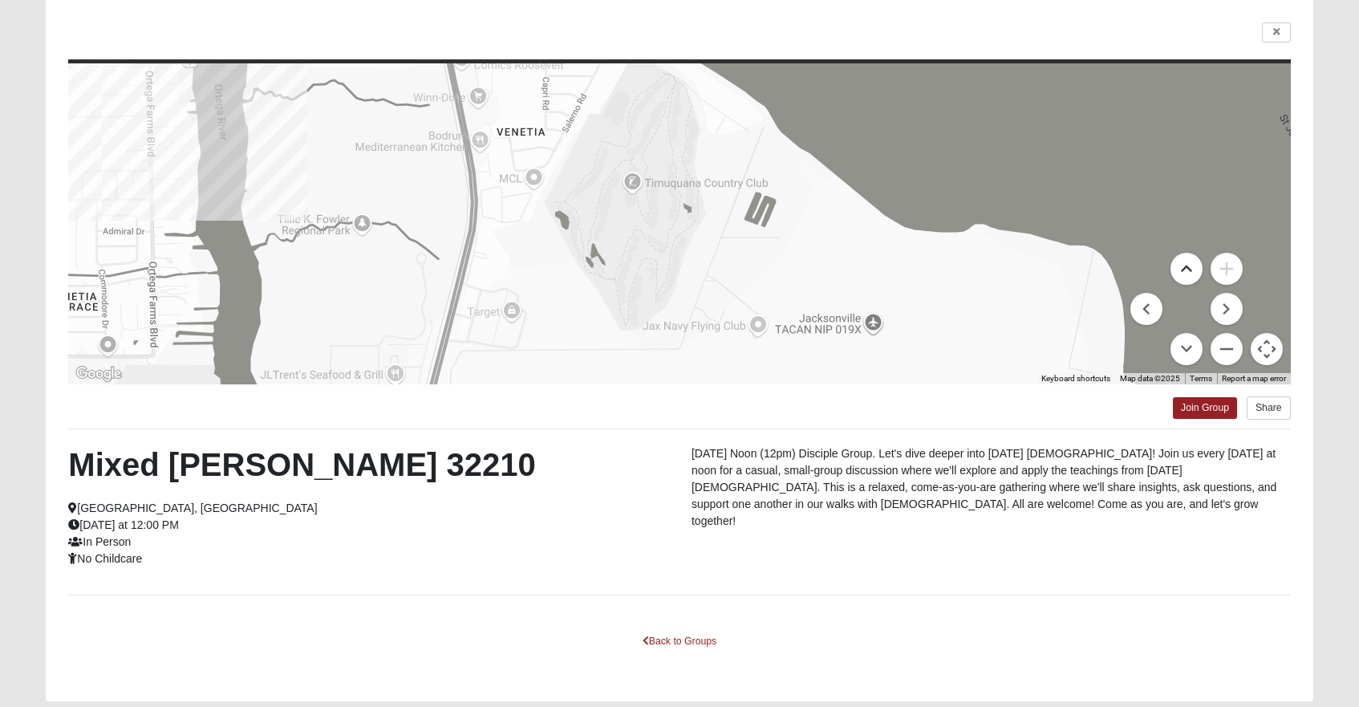
click at [1191, 268] on button "Move up" at bounding box center [1187, 269] width 32 height 32
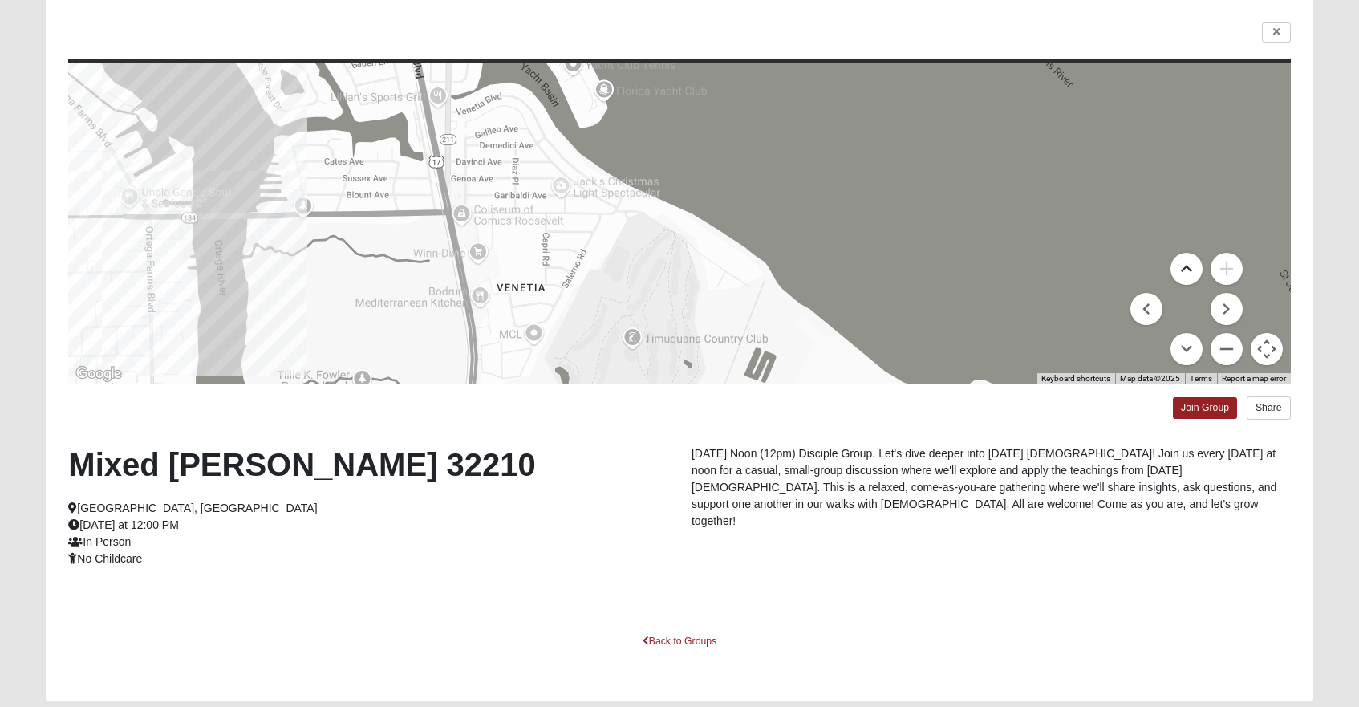
click at [1191, 268] on button "Move up" at bounding box center [1187, 269] width 32 height 32
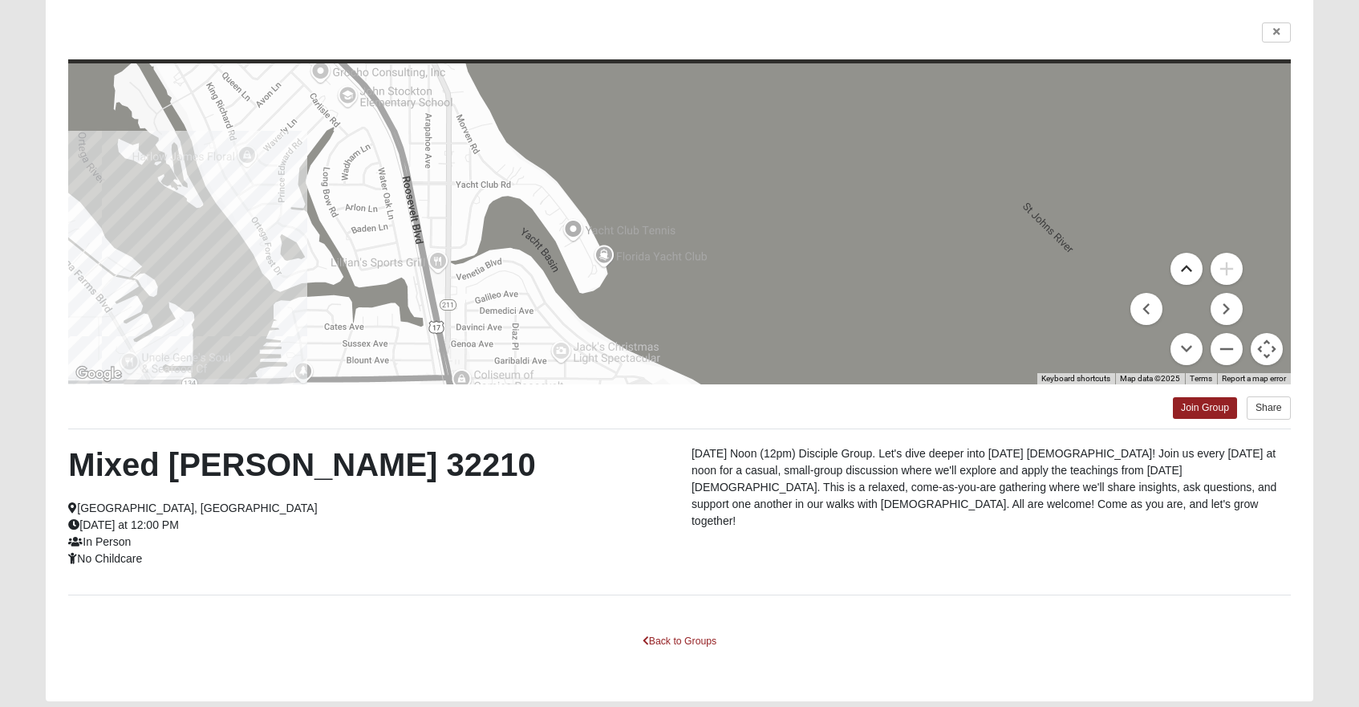
click at [1191, 268] on button "Move up" at bounding box center [1187, 269] width 32 height 32
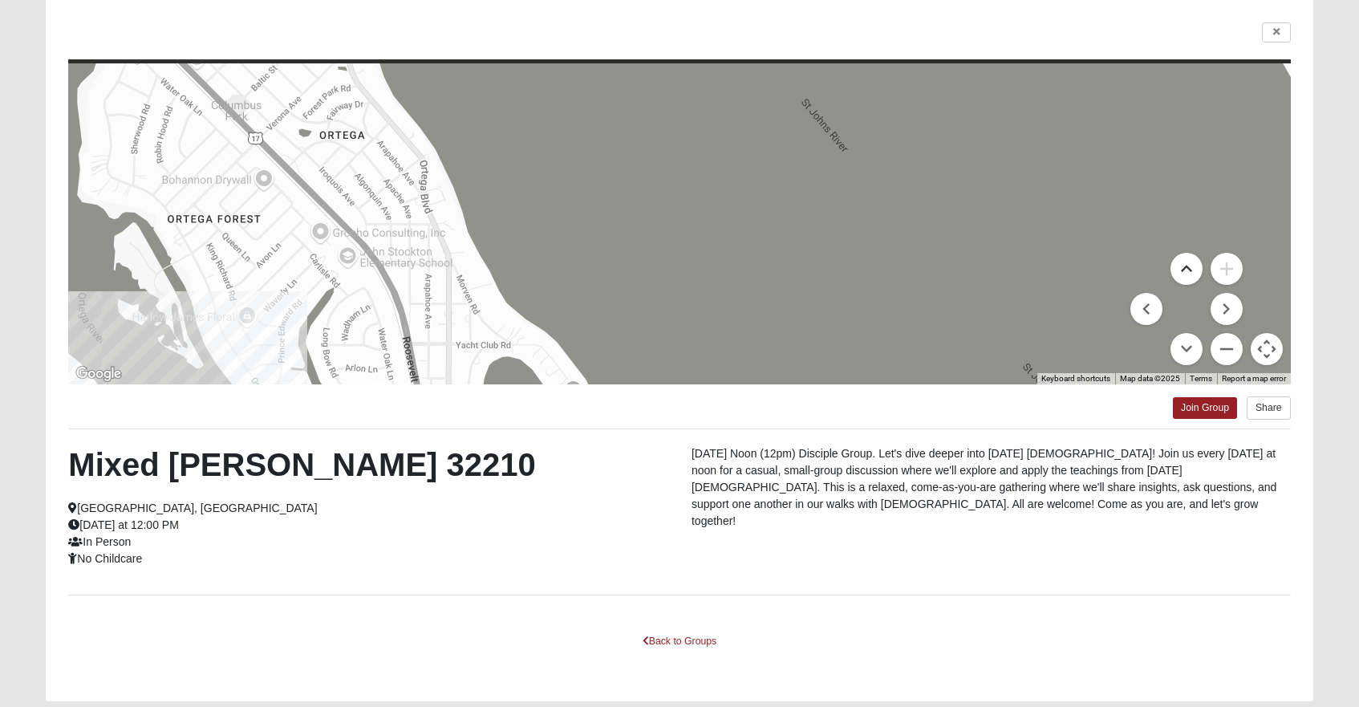
click at [1191, 268] on button "Move up" at bounding box center [1187, 269] width 32 height 32
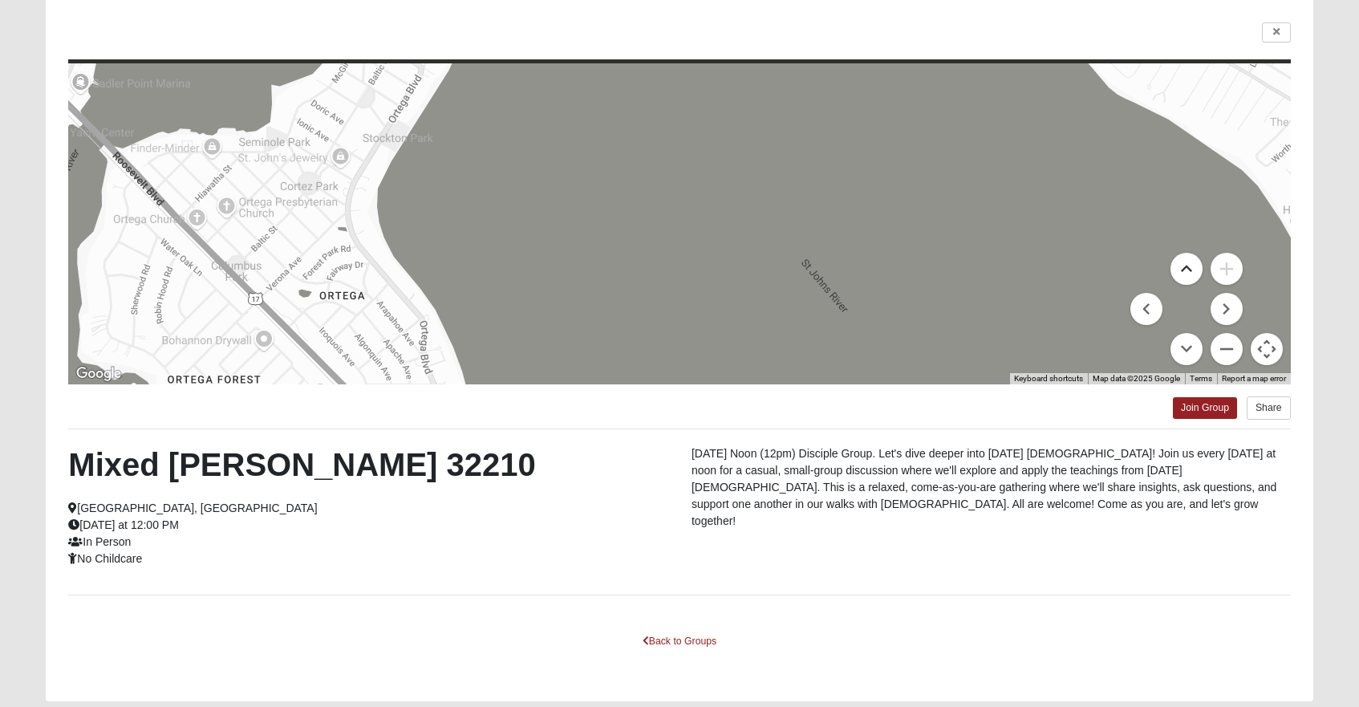
click at [1191, 268] on button "Move up" at bounding box center [1187, 269] width 32 height 32
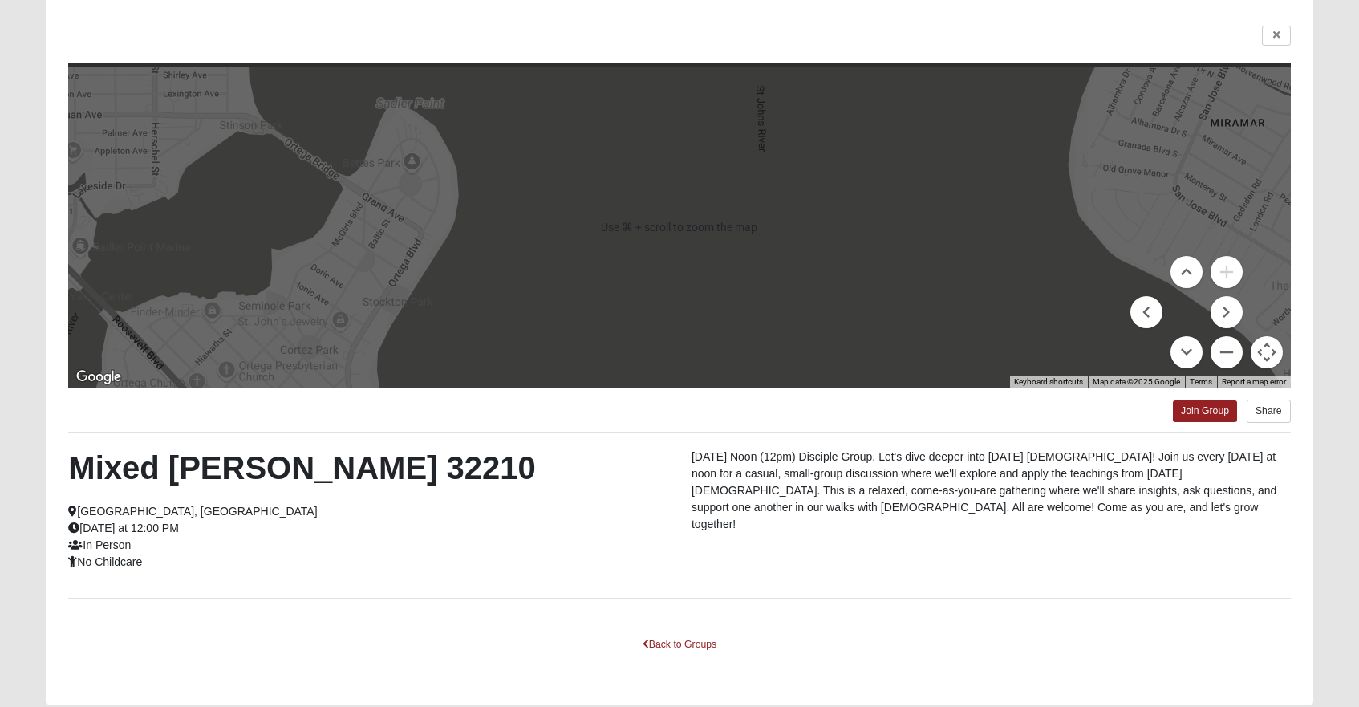
scroll to position [110, 0]
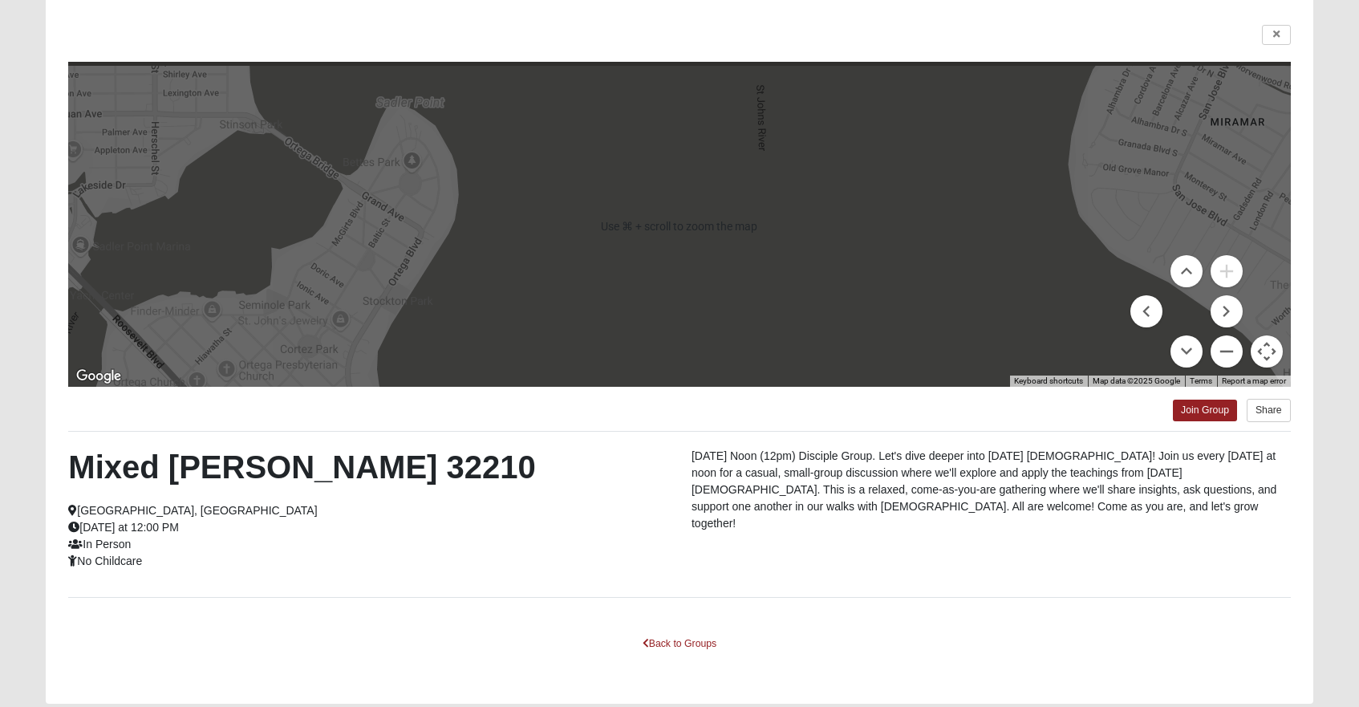
click at [1219, 203] on div at bounding box center [679, 226] width 1222 height 321
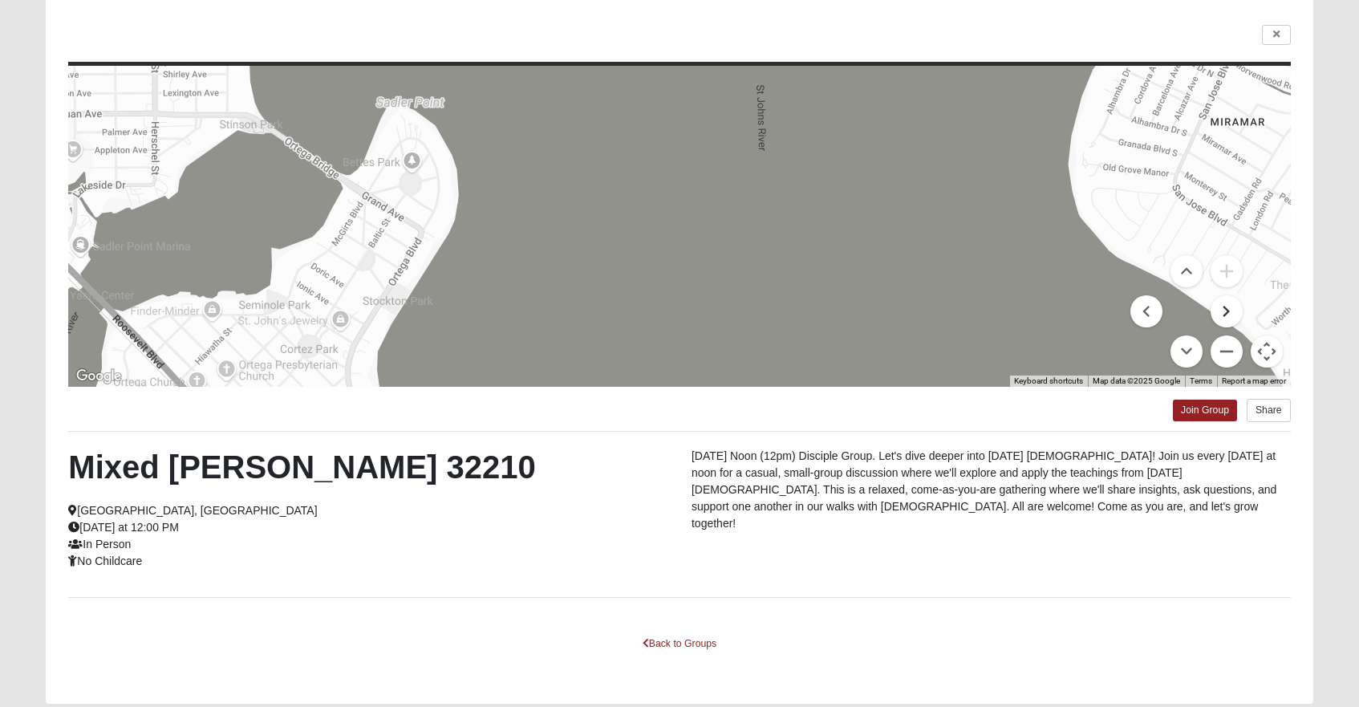
click at [1229, 308] on button "Move right" at bounding box center [1227, 311] width 32 height 32
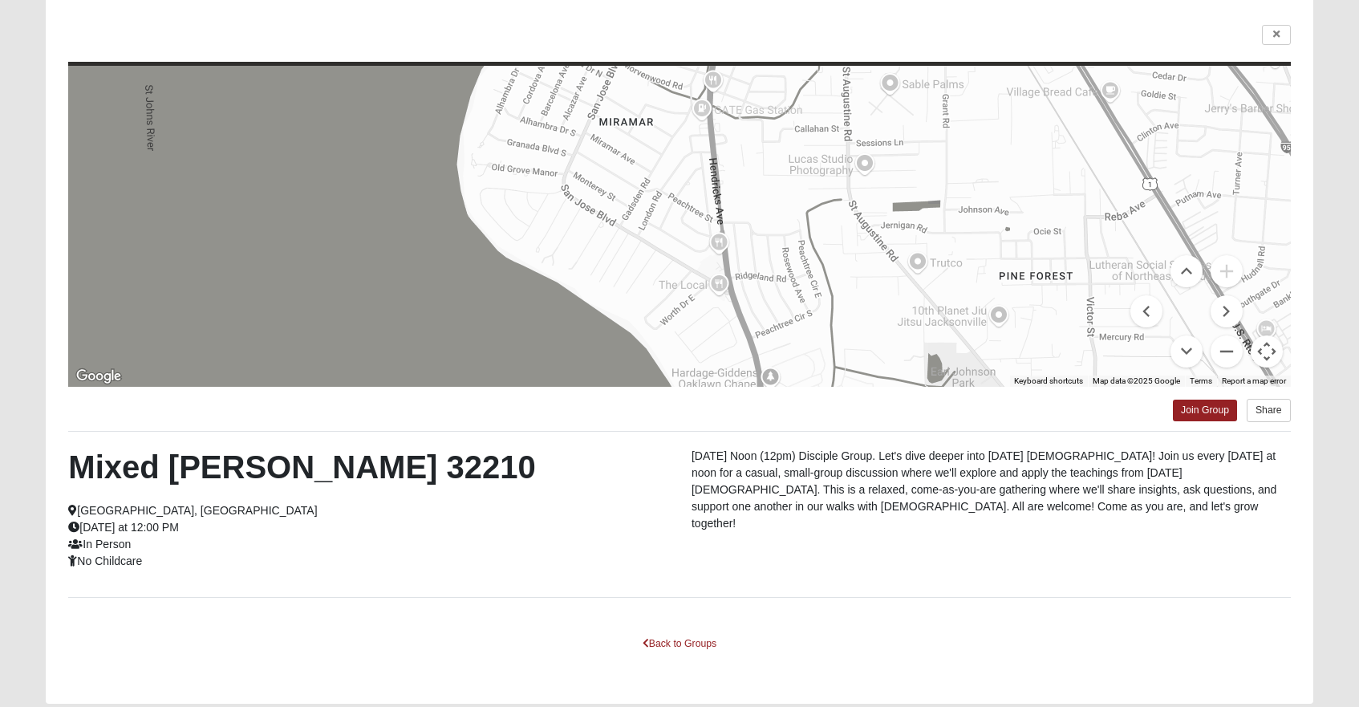
click at [1267, 339] on button "Map camera controls" at bounding box center [1267, 351] width 32 height 32
click at [1267, 357] on button "Map camera controls" at bounding box center [1267, 351] width 32 height 32
click at [1266, 354] on button "Map camera controls" at bounding box center [1267, 351] width 32 height 32
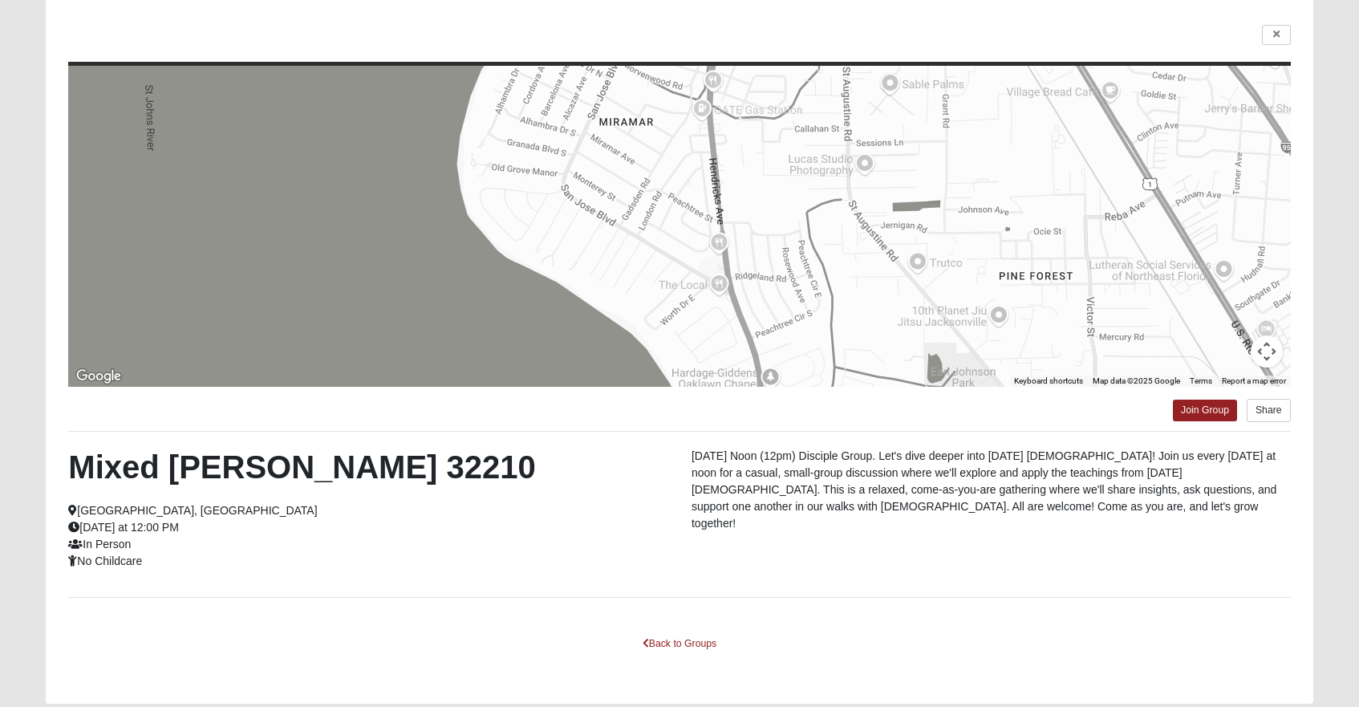
click at [1264, 352] on button "Map camera controls" at bounding box center [1267, 351] width 32 height 32
click at [1187, 347] on button "Move down" at bounding box center [1187, 351] width 32 height 32
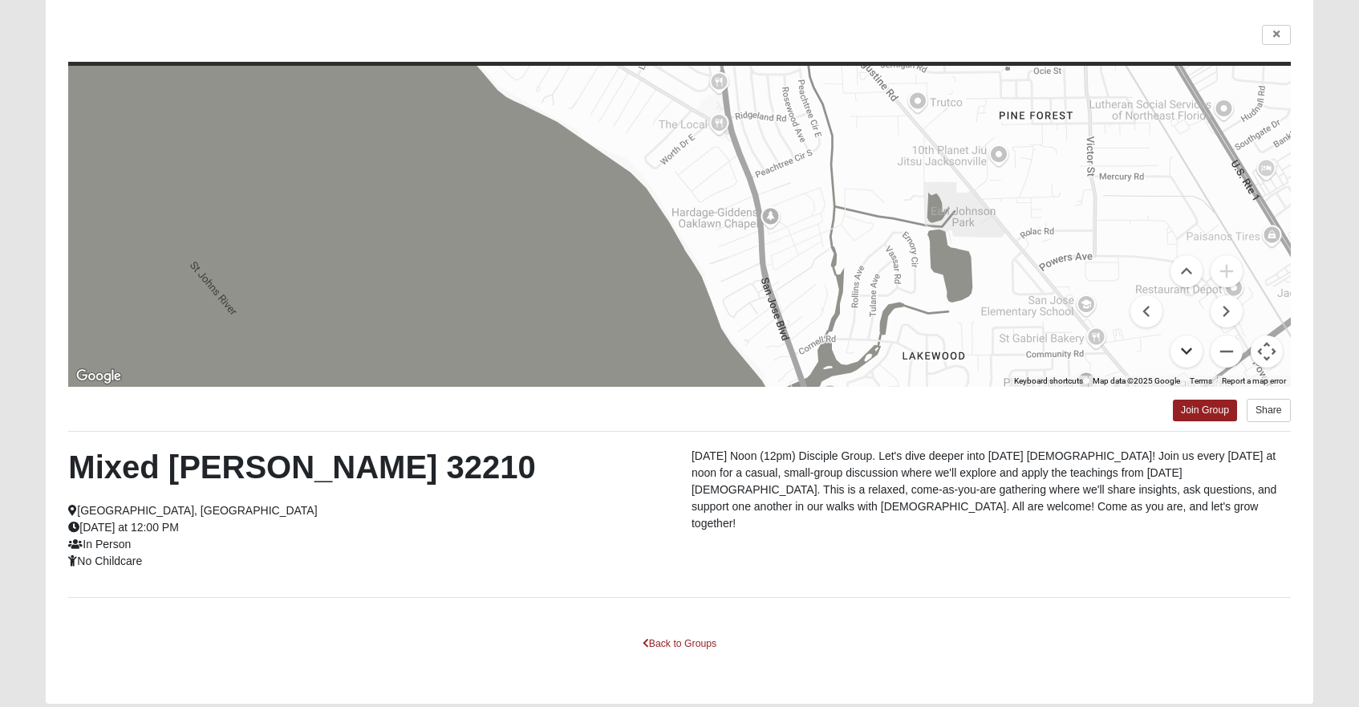
click at [1187, 347] on button "Move down" at bounding box center [1187, 351] width 32 height 32
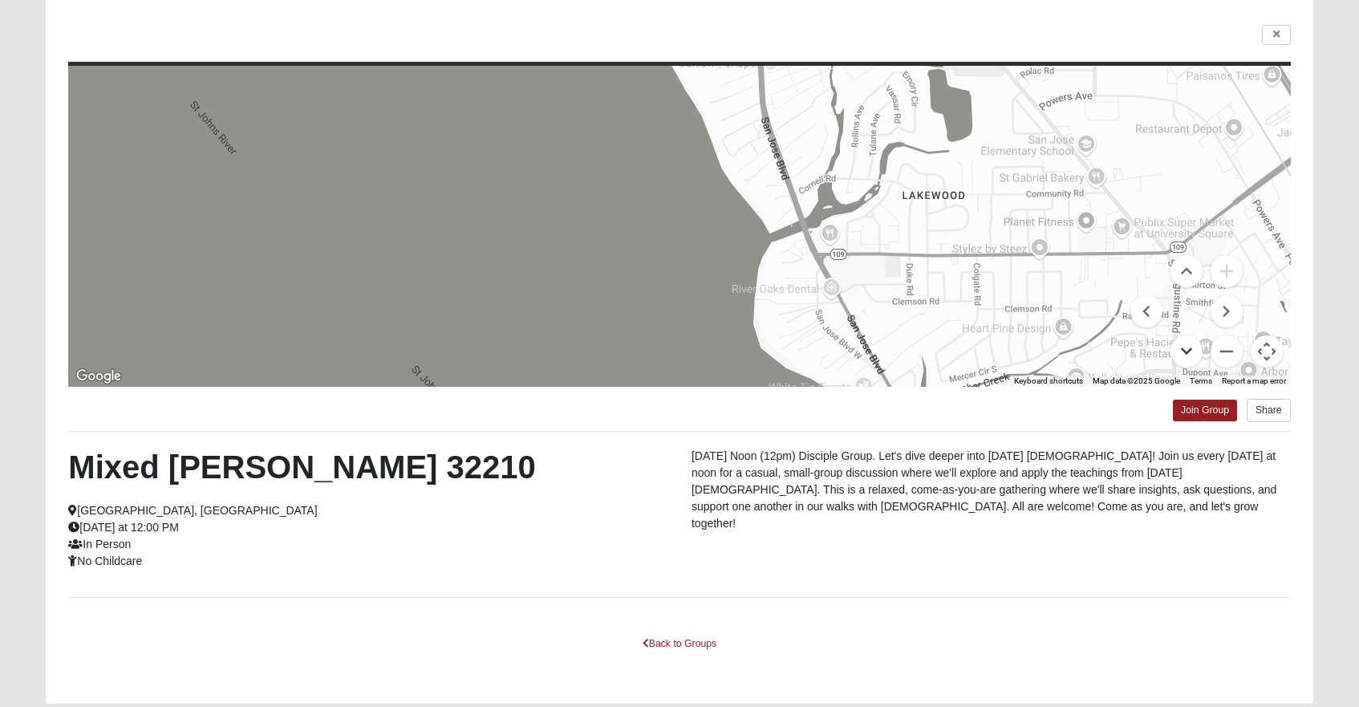
click at [1187, 347] on button "Move down" at bounding box center [1187, 351] width 32 height 32
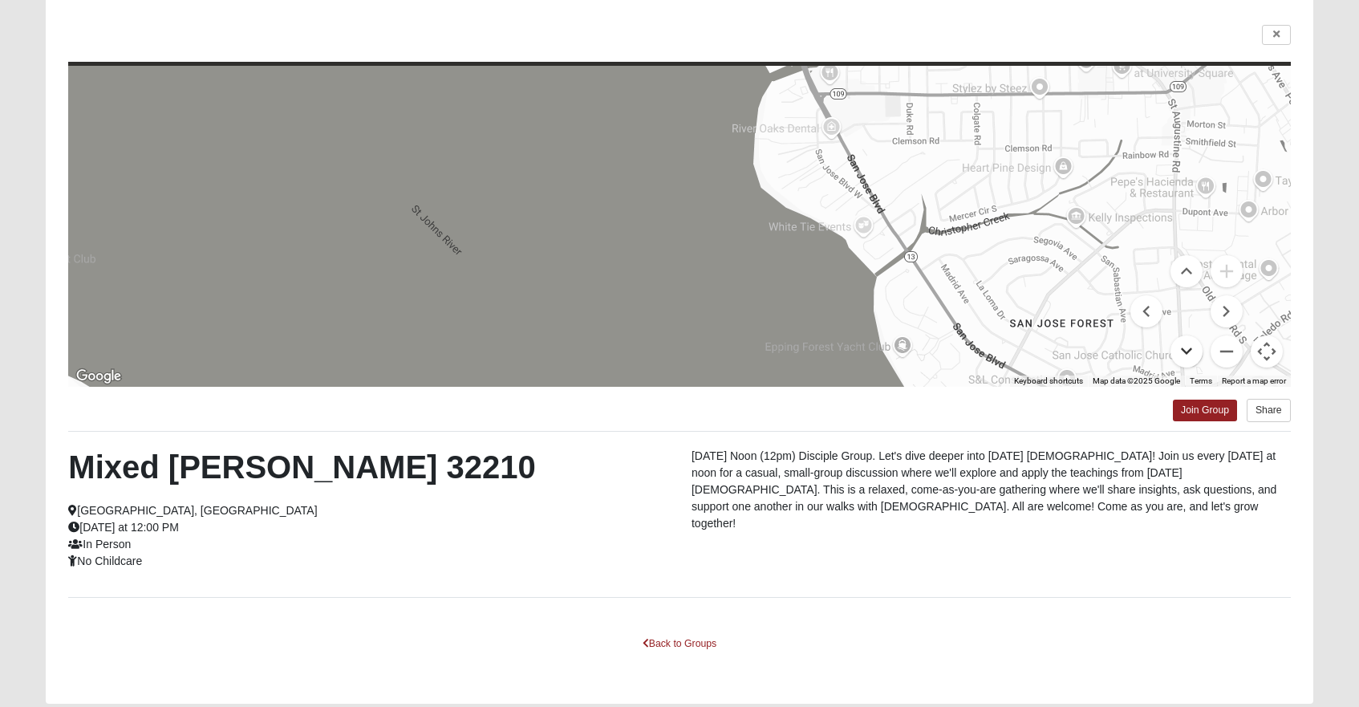
click at [1187, 347] on button "Move down" at bounding box center [1187, 351] width 32 height 32
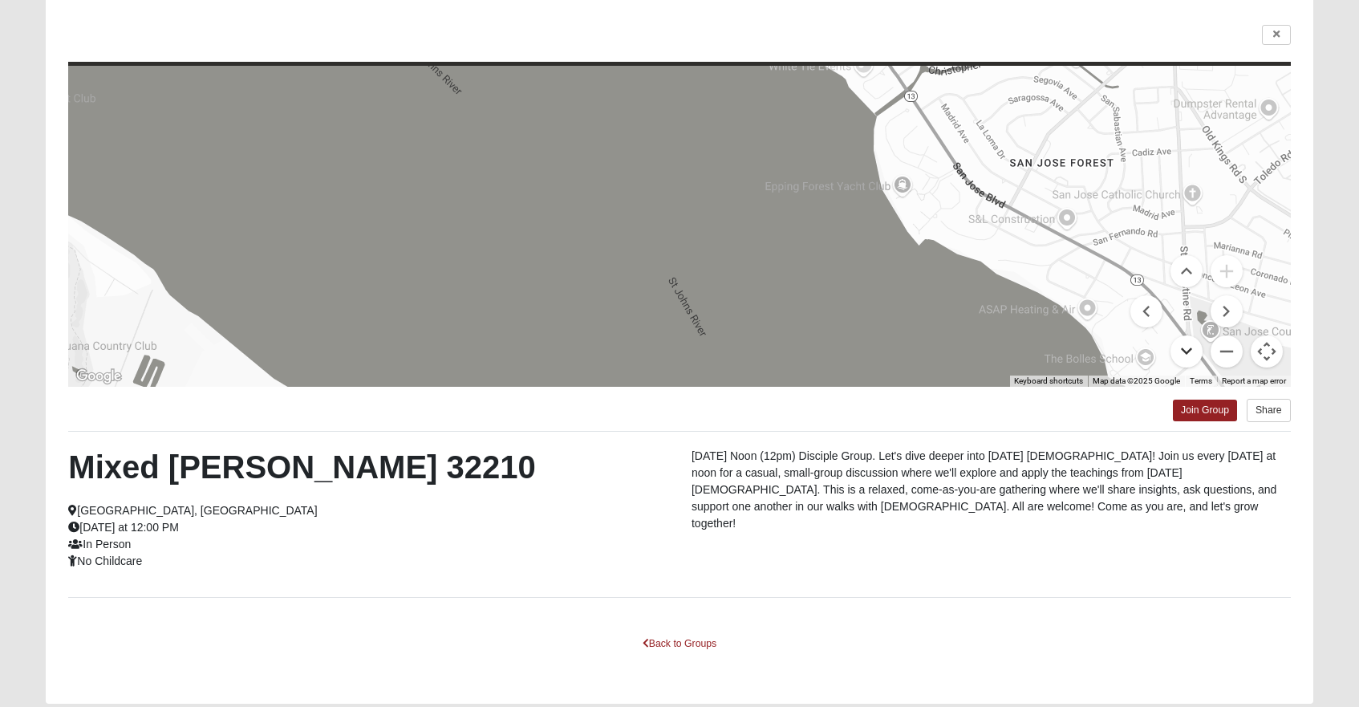
click at [1187, 347] on button "Move down" at bounding box center [1187, 351] width 32 height 32
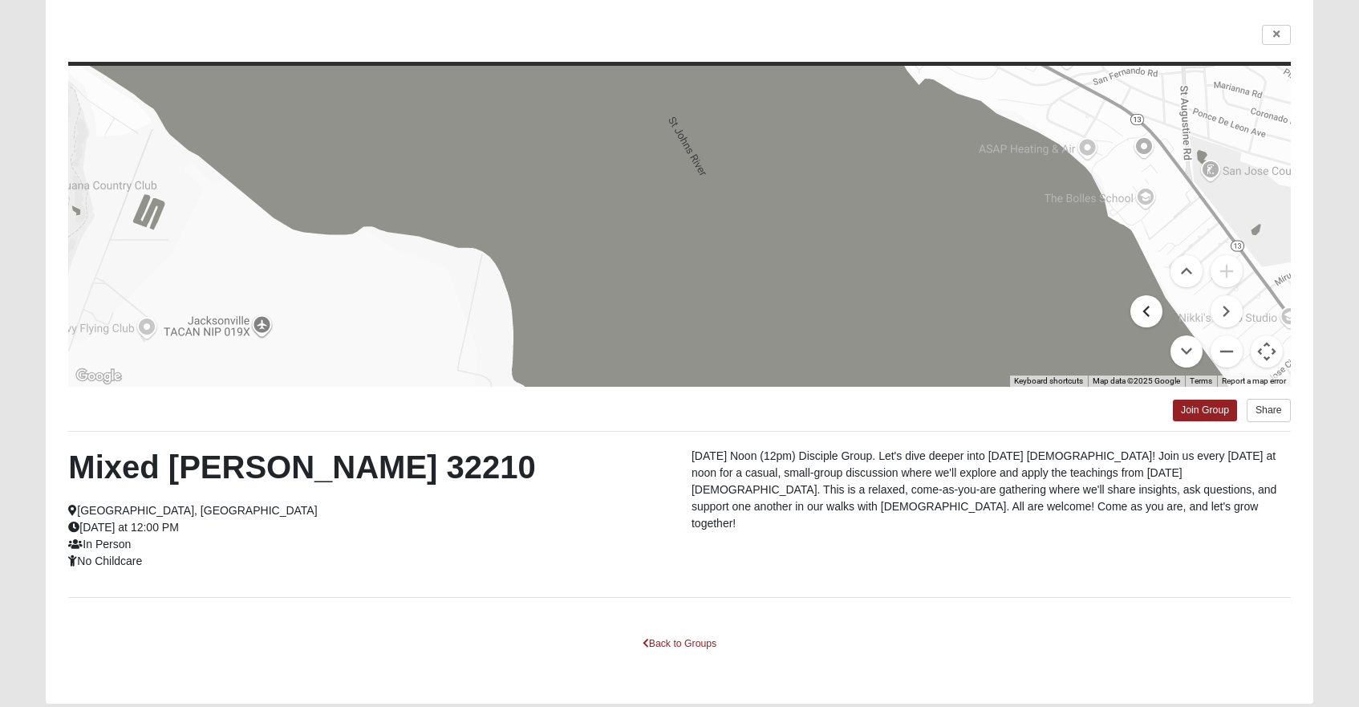
click at [1151, 313] on button "Move left" at bounding box center [1146, 311] width 32 height 32
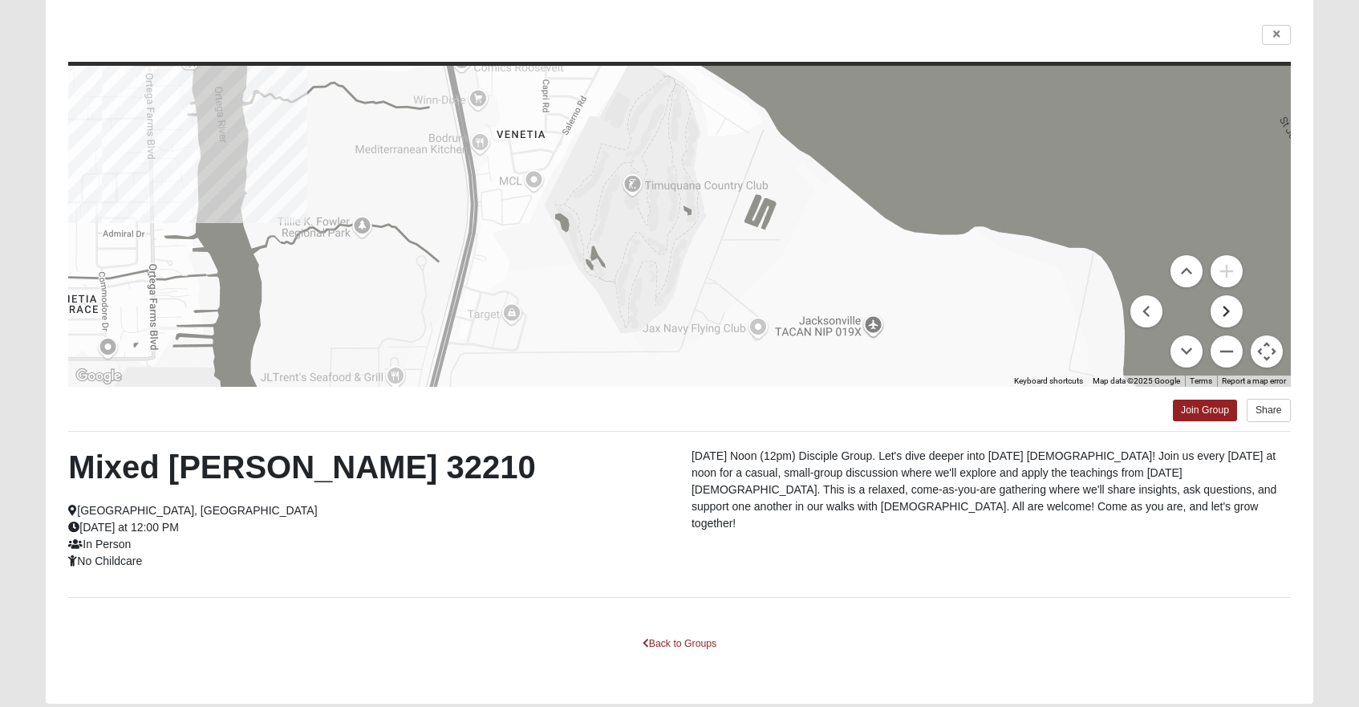
click at [1223, 306] on button "Move right" at bounding box center [1227, 311] width 32 height 32
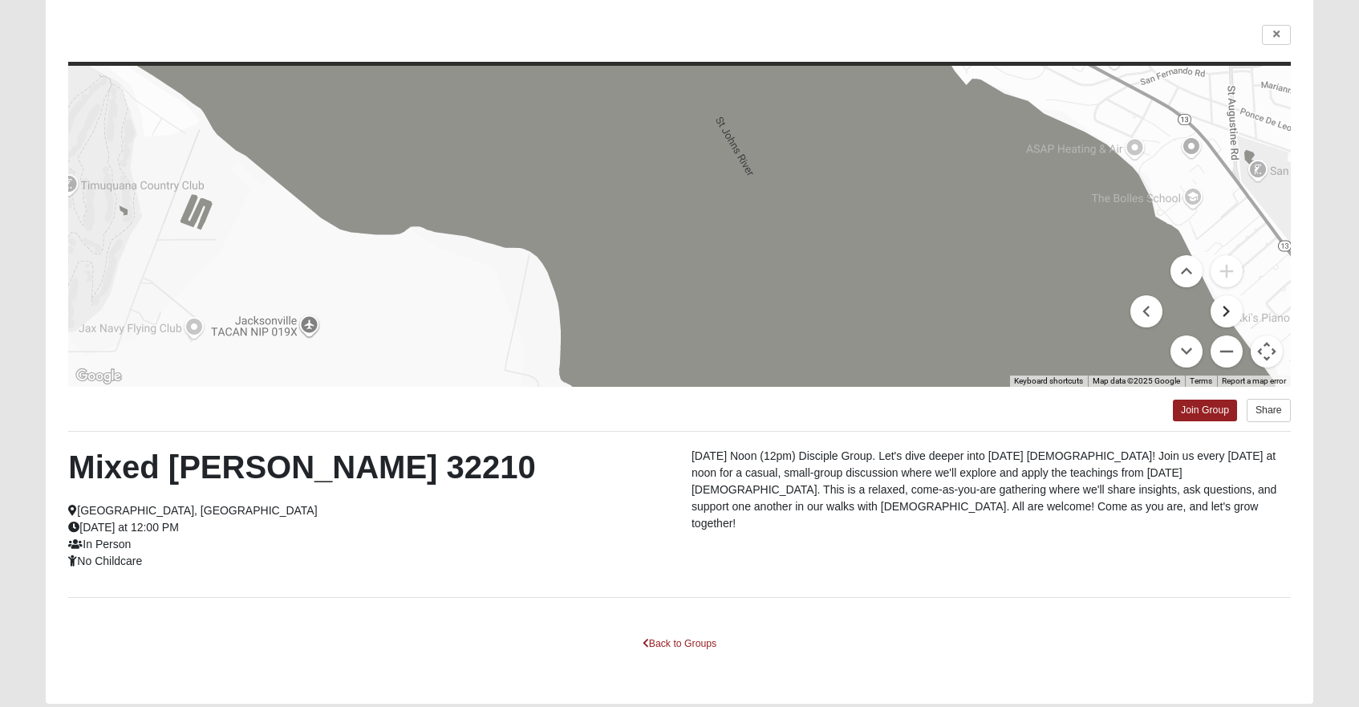
click at [1224, 306] on button "Move right" at bounding box center [1227, 311] width 32 height 32
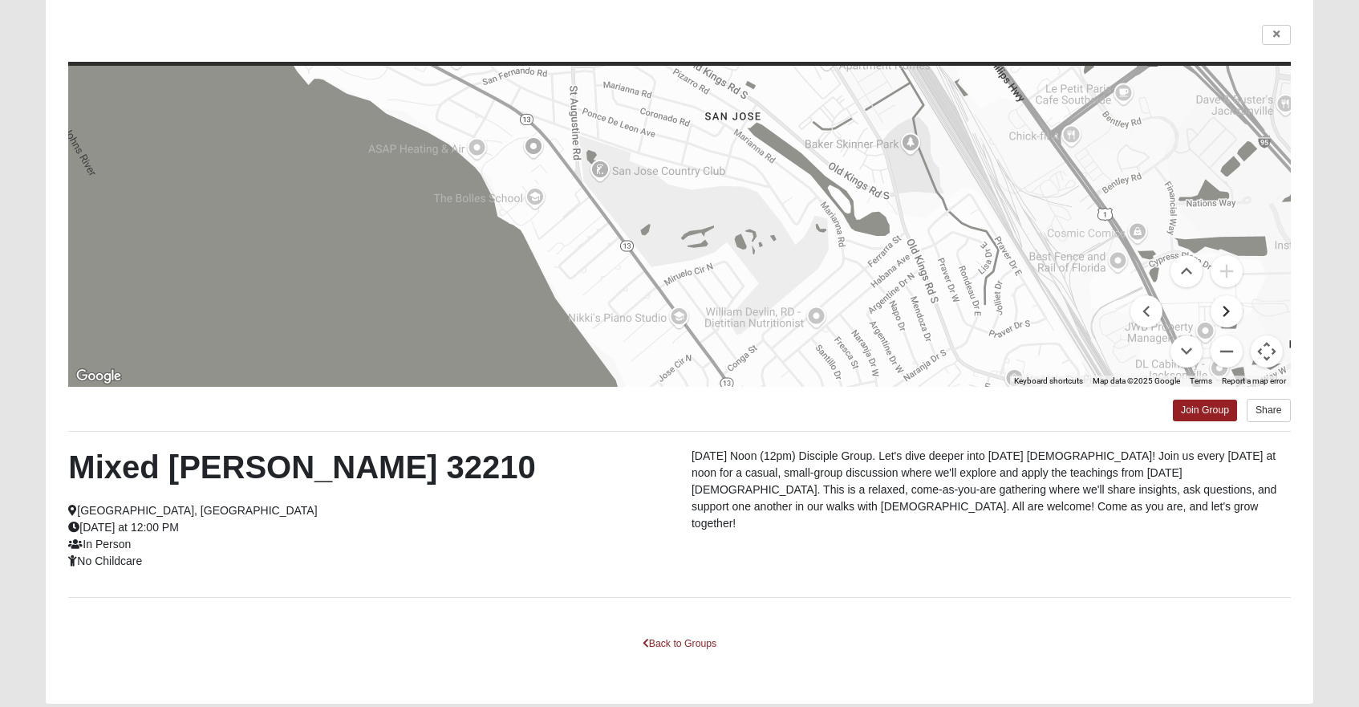
click at [1224, 306] on button "Move right" at bounding box center [1227, 311] width 32 height 32
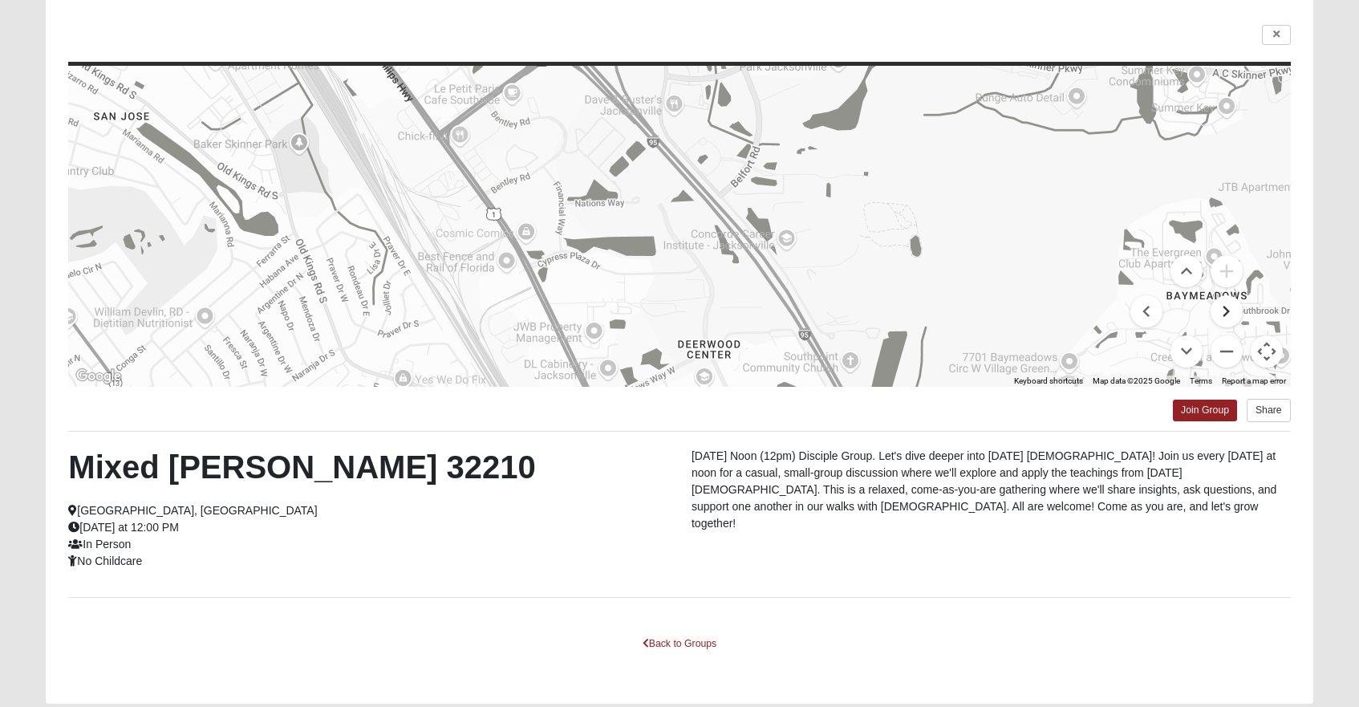
click at [1228, 311] on button "Move right" at bounding box center [1227, 311] width 32 height 32
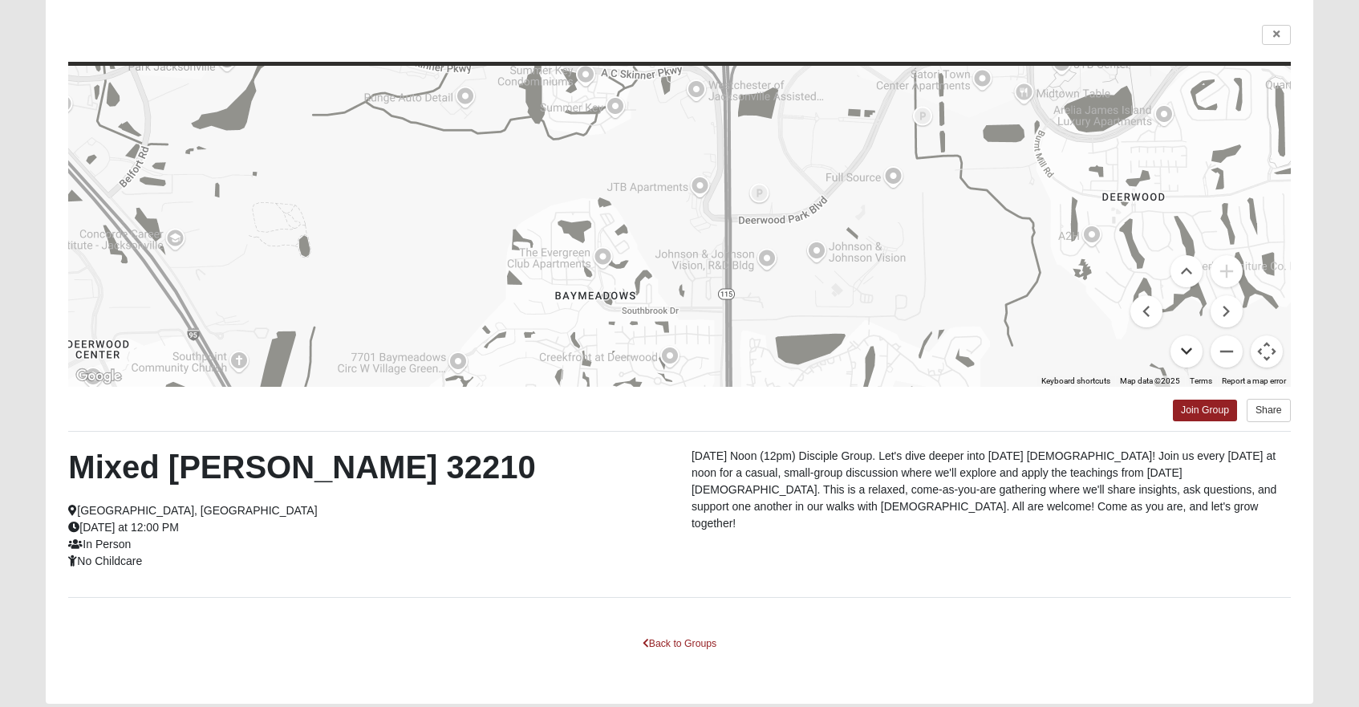
click at [1187, 351] on button "Move down" at bounding box center [1187, 351] width 32 height 32
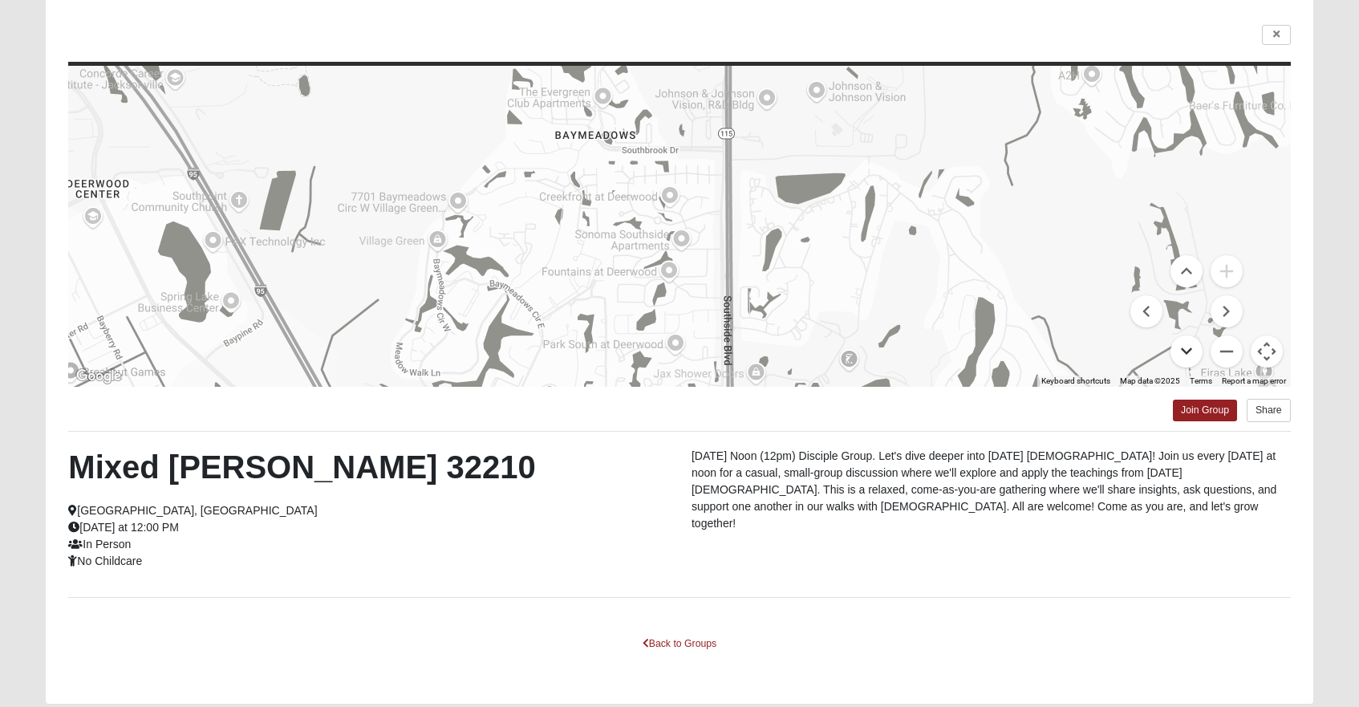
click at [1187, 351] on button "Move down" at bounding box center [1187, 351] width 32 height 32
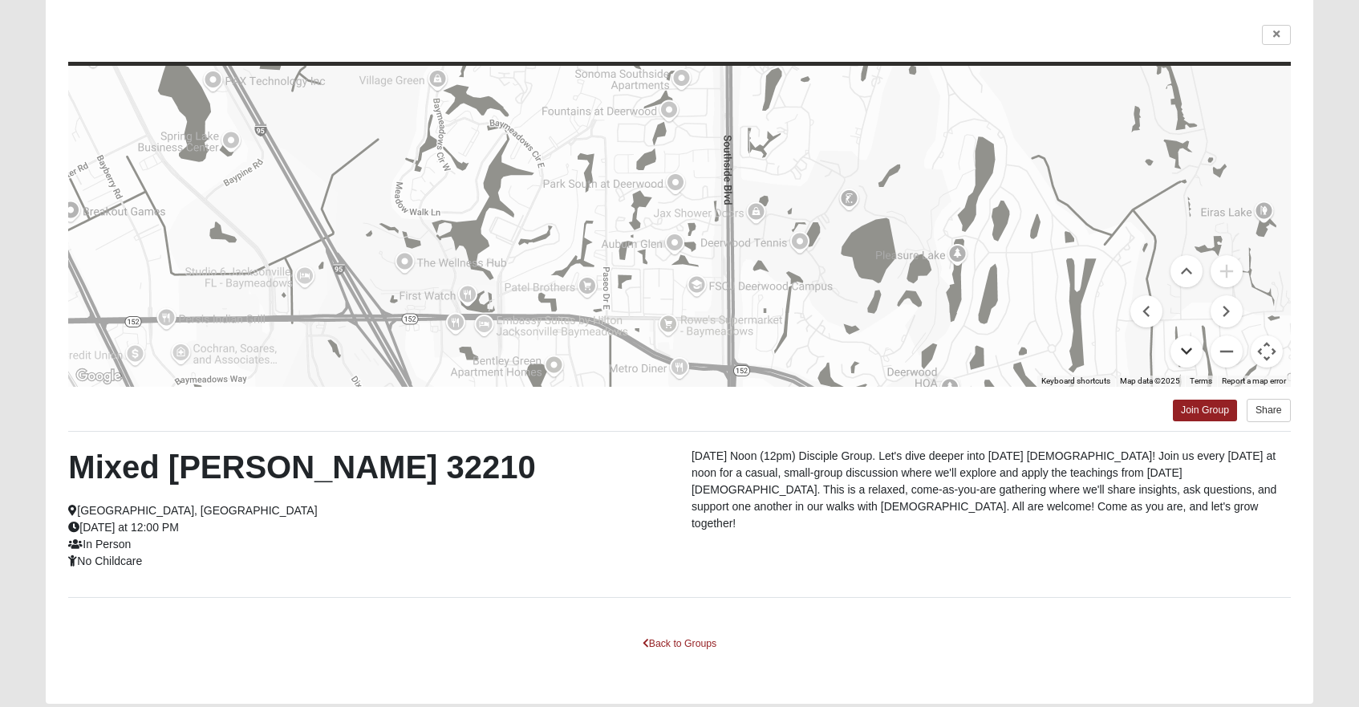
click at [1187, 351] on button "Move down" at bounding box center [1187, 351] width 32 height 32
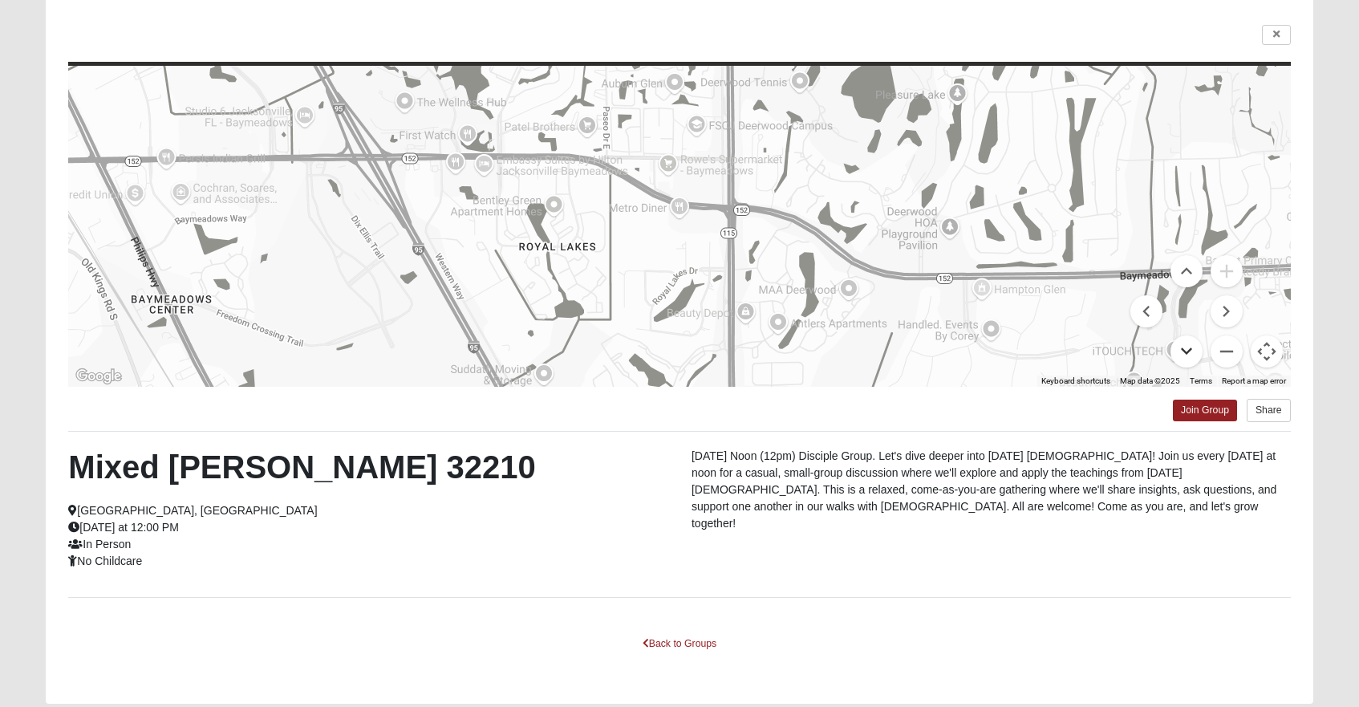
click at [1187, 351] on button "Move down" at bounding box center [1187, 351] width 32 height 32
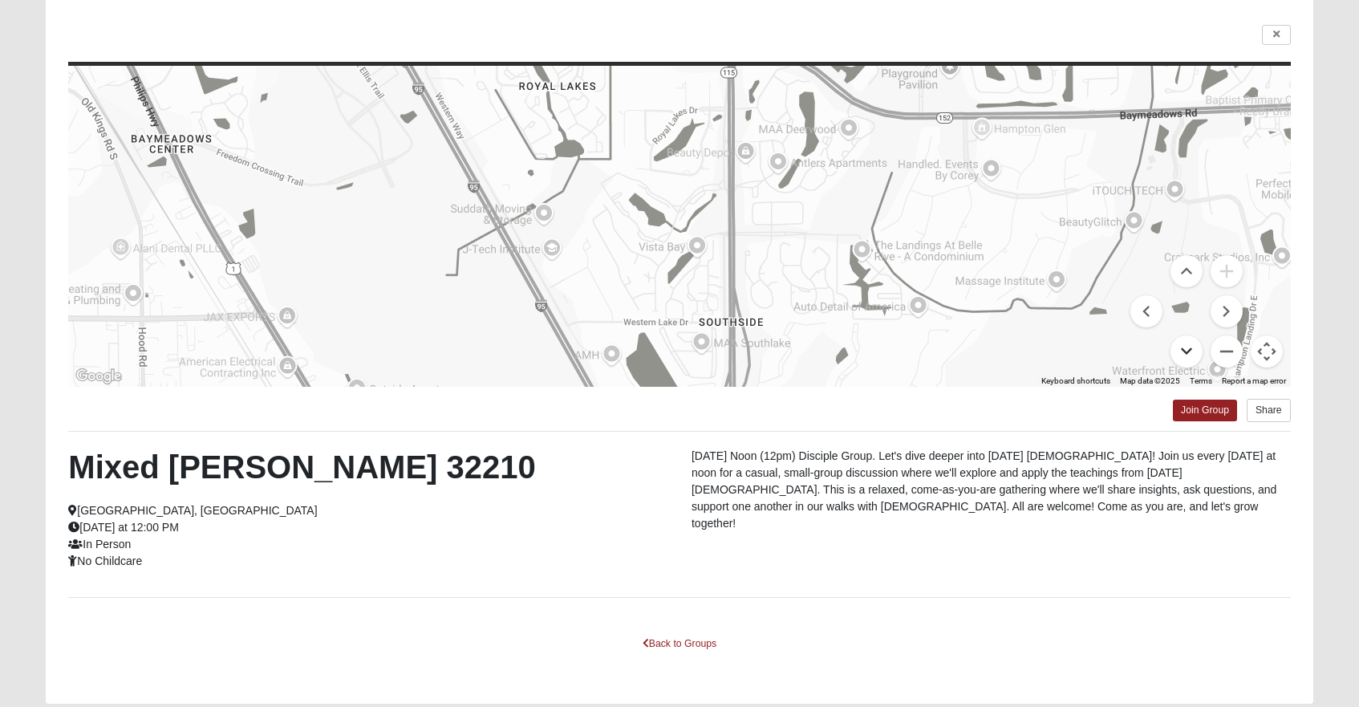
click at [1187, 351] on button "Move down" at bounding box center [1187, 351] width 32 height 32
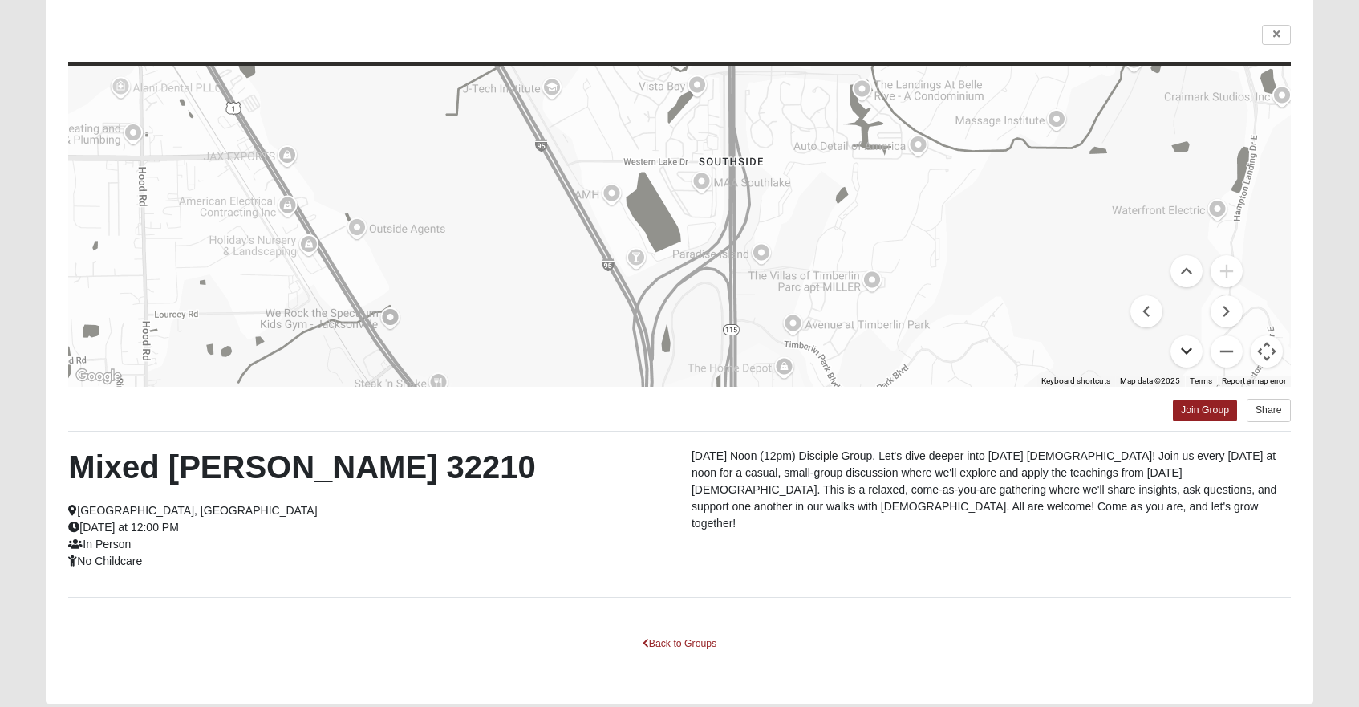
click at [1187, 351] on button "Move down" at bounding box center [1187, 351] width 32 height 32
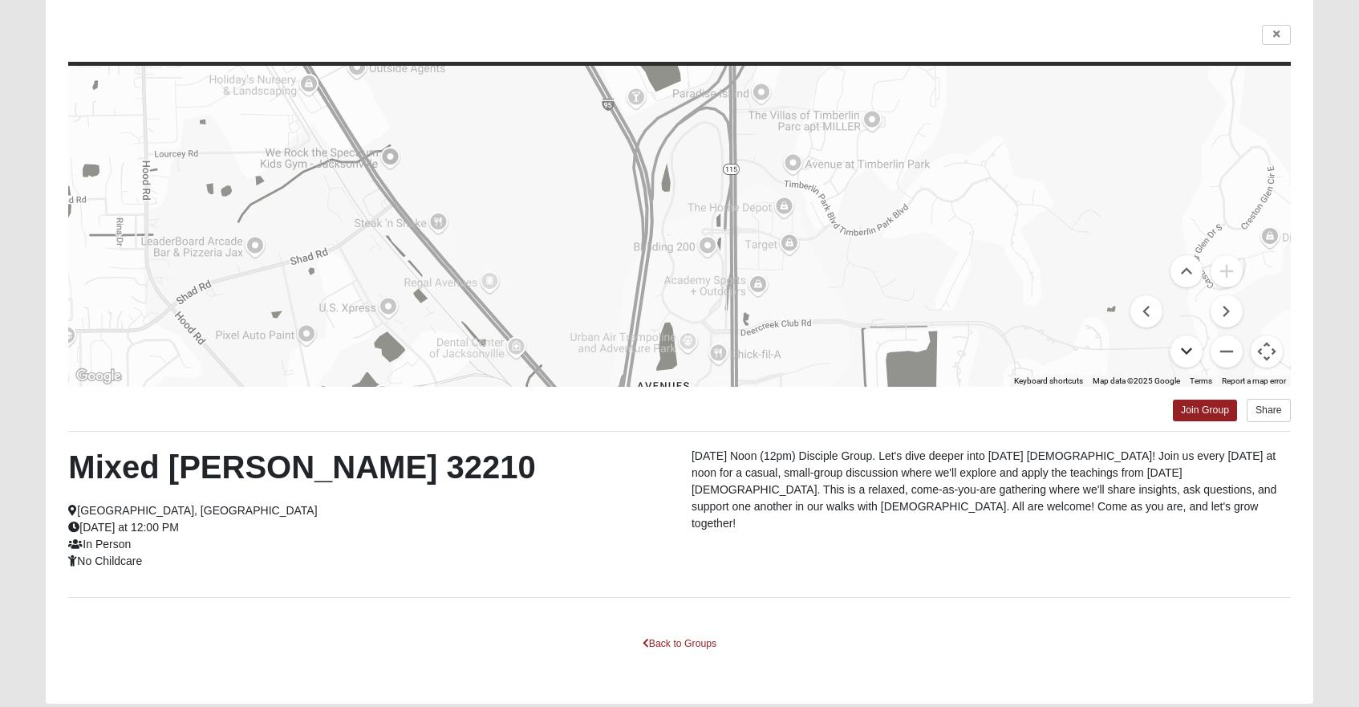
click at [1187, 351] on button "Move down" at bounding box center [1187, 351] width 32 height 32
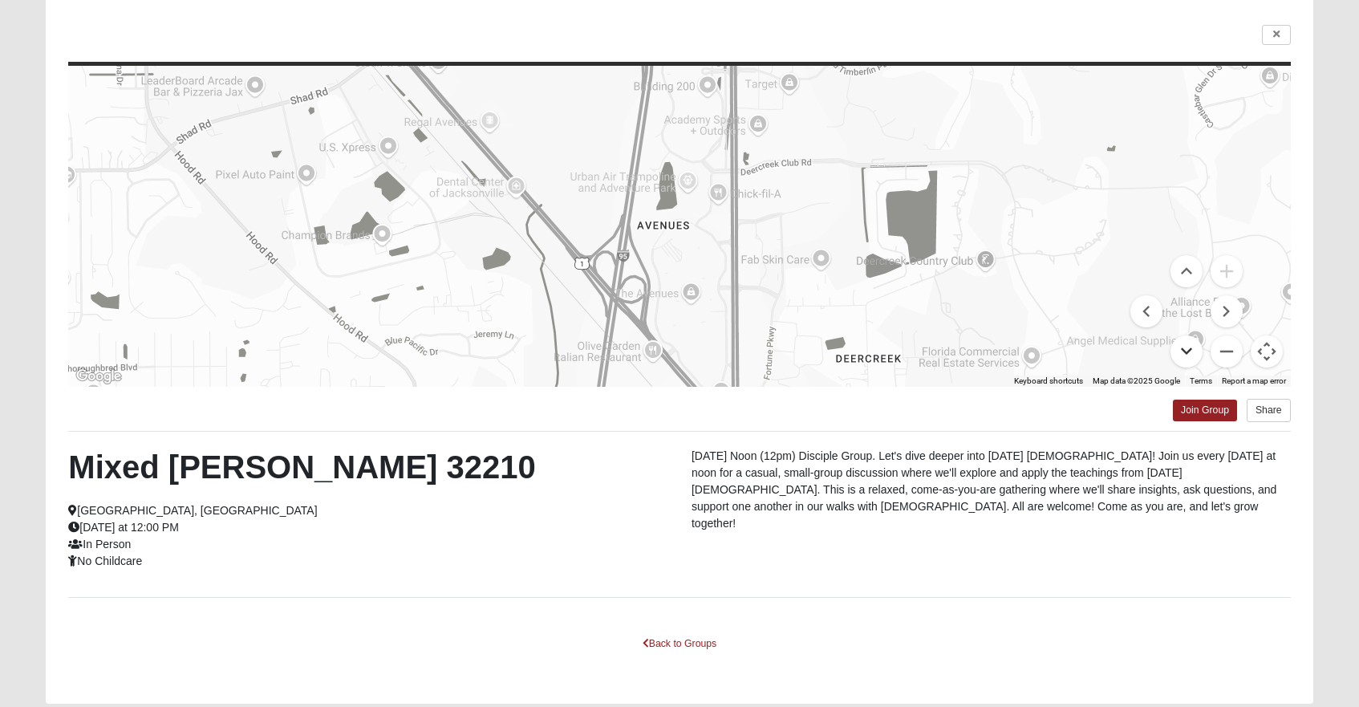
click at [1187, 351] on button "Move down" at bounding box center [1187, 351] width 32 height 32
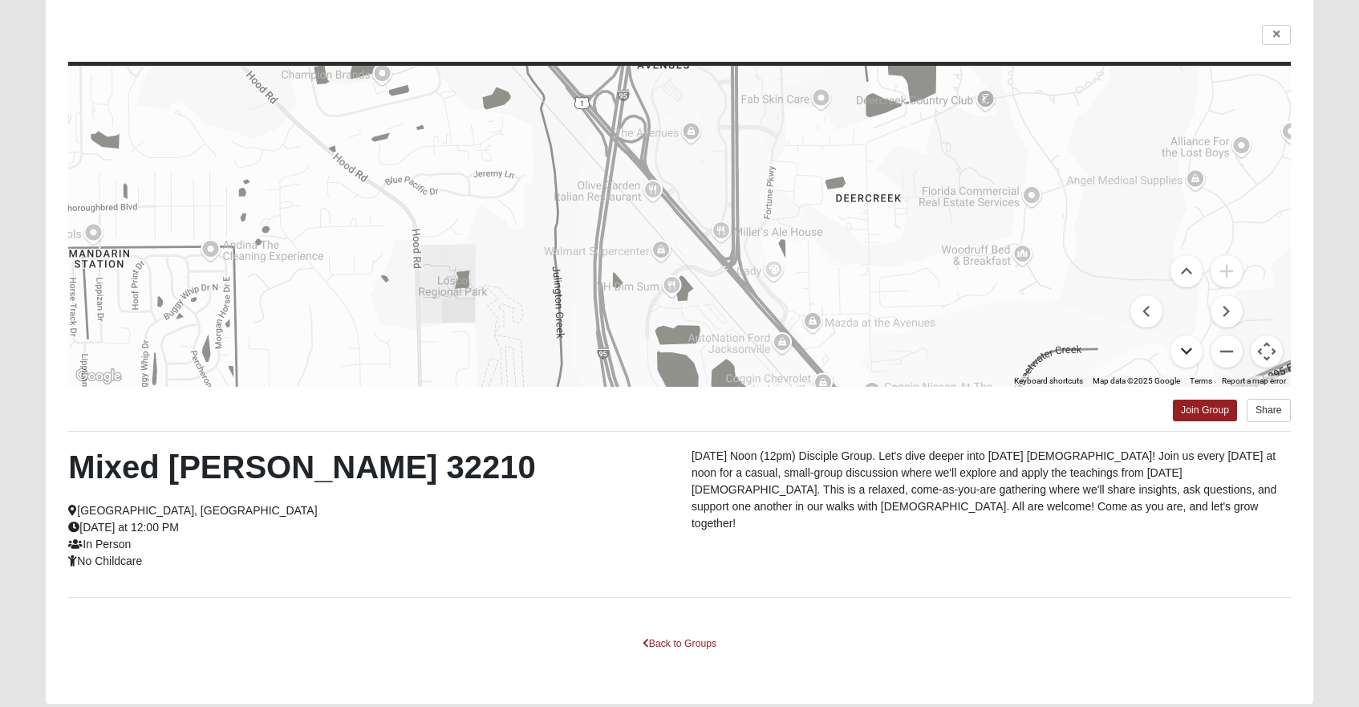
click at [1187, 351] on button "Move down" at bounding box center [1187, 351] width 32 height 32
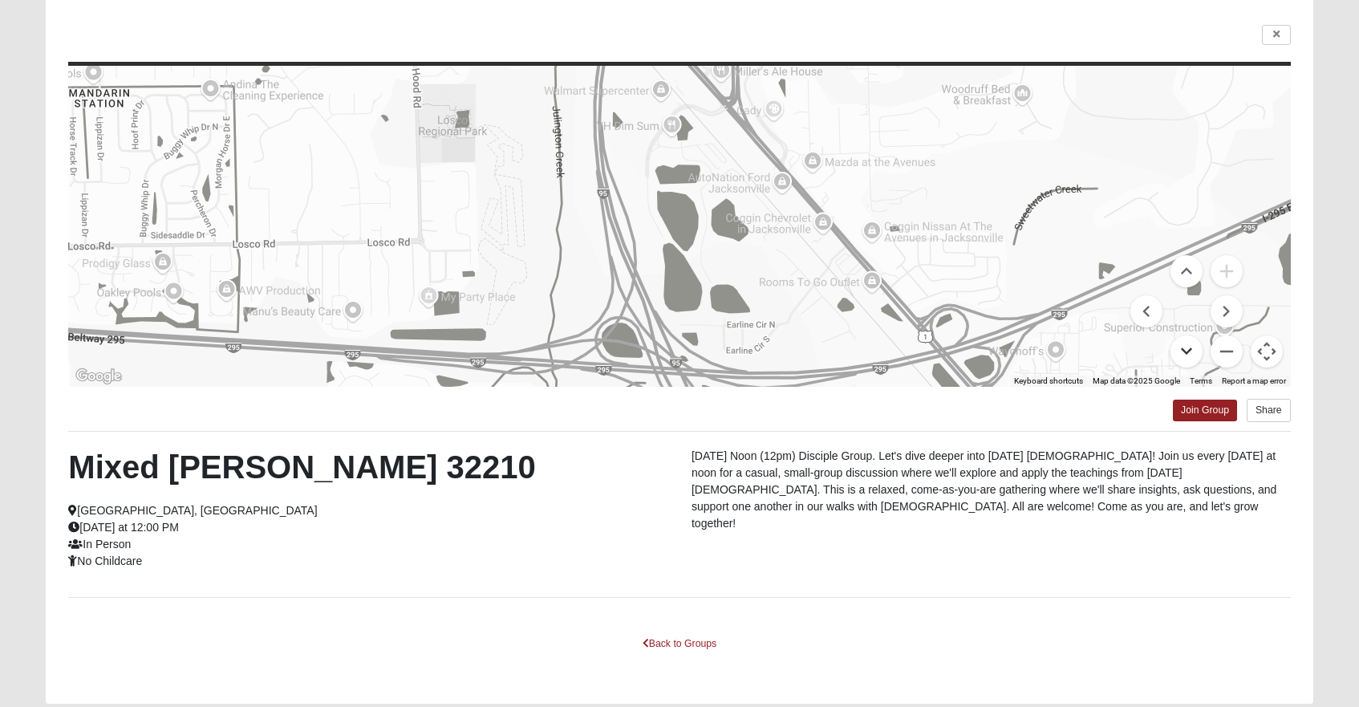
click at [1187, 351] on button "Move down" at bounding box center [1187, 351] width 32 height 32
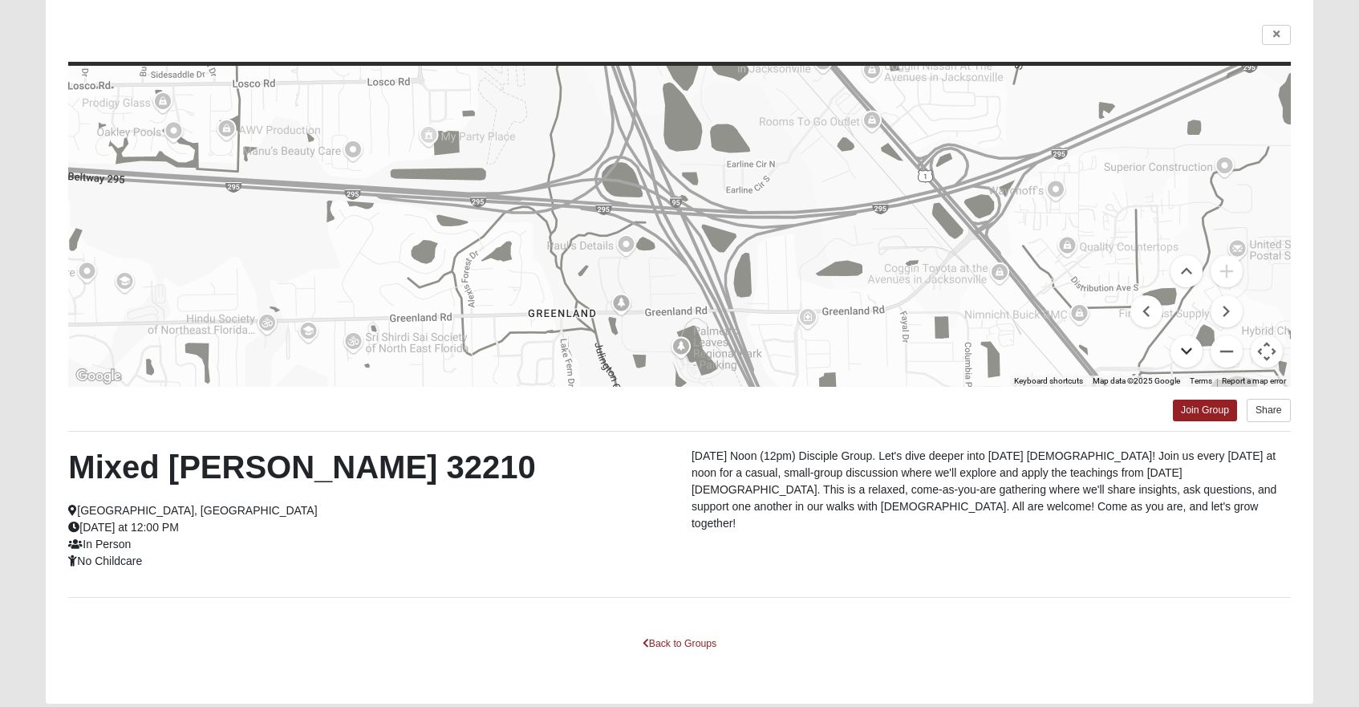
click at [1187, 351] on button "Move down" at bounding box center [1187, 351] width 32 height 32
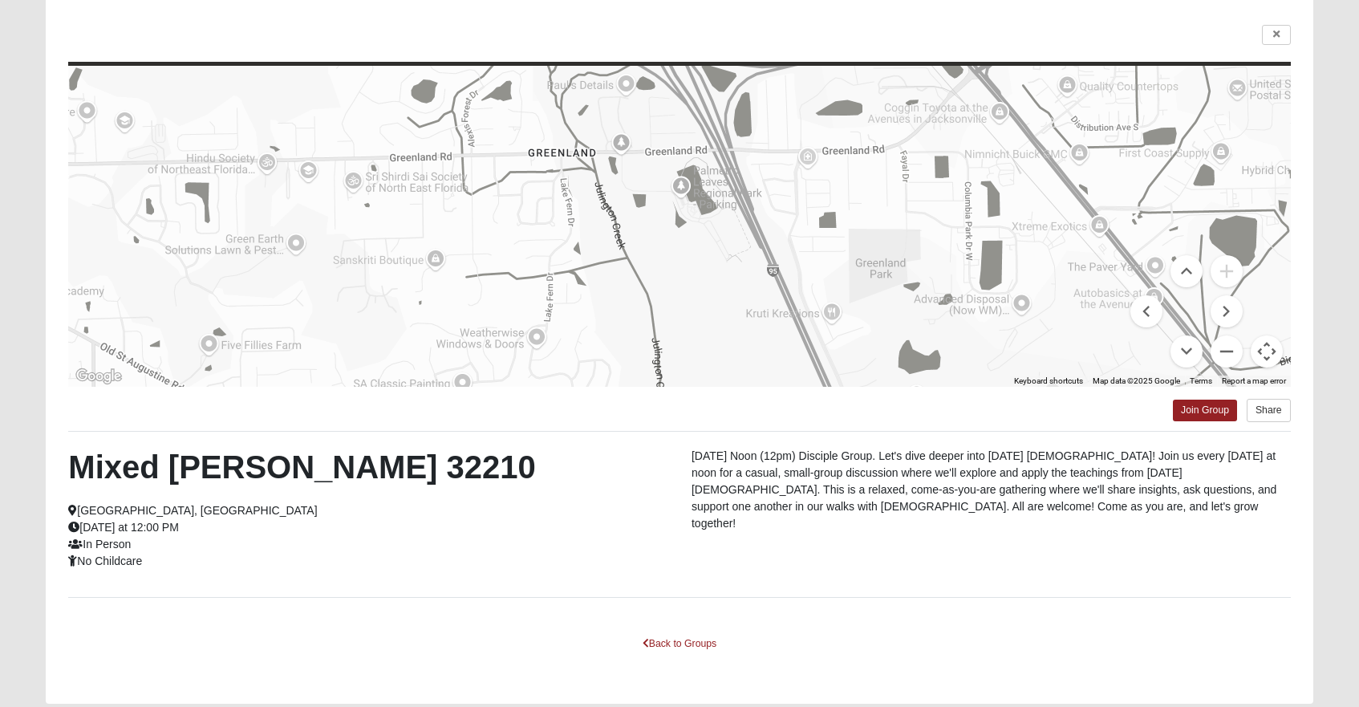
click at [1154, 266] on menu at bounding box center [1186, 311] width 112 height 112
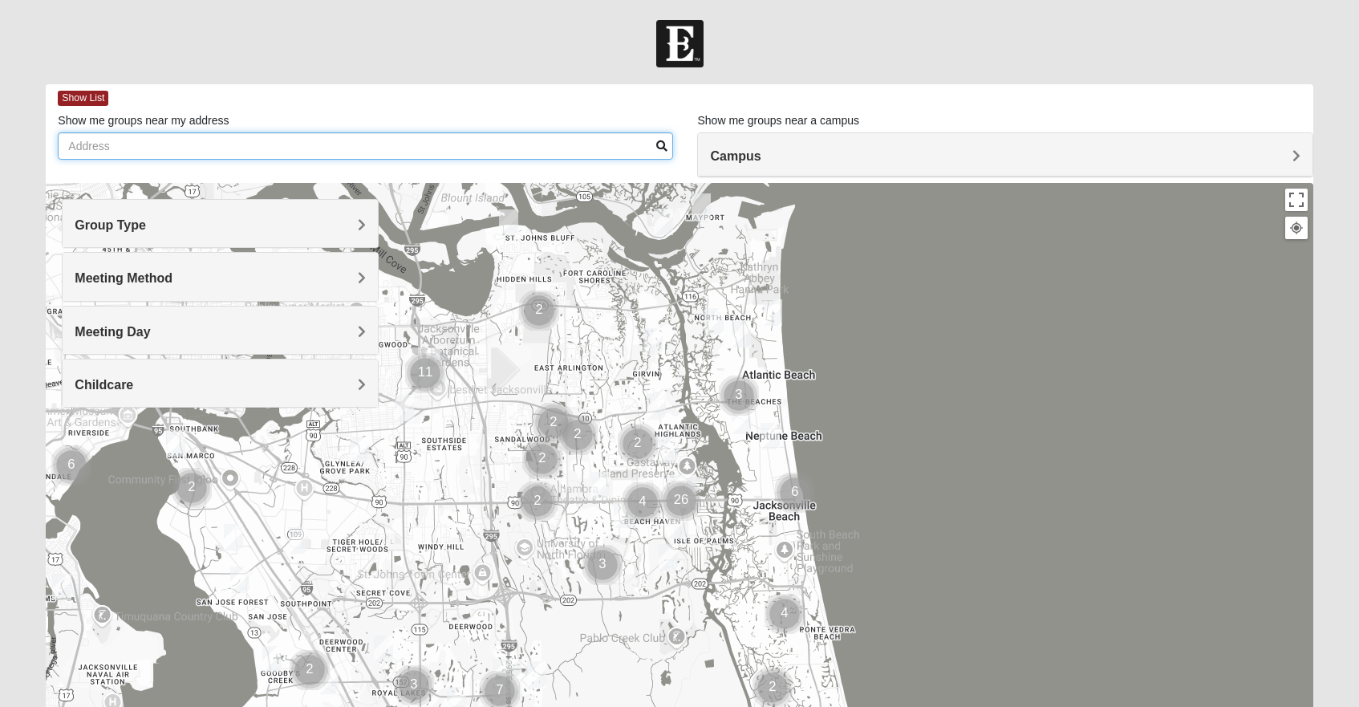
click at [167, 143] on input "Show me groups near my address" at bounding box center [365, 145] width 615 height 27
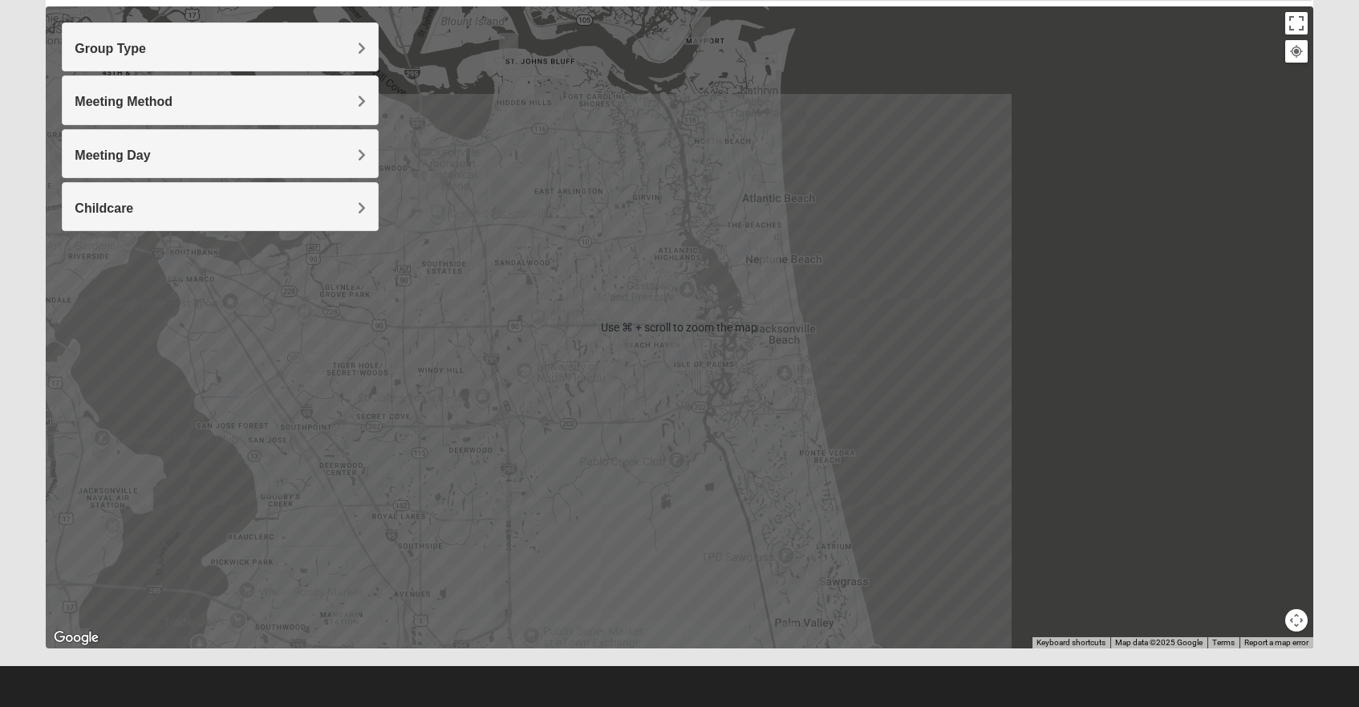
scroll to position [177, 0]
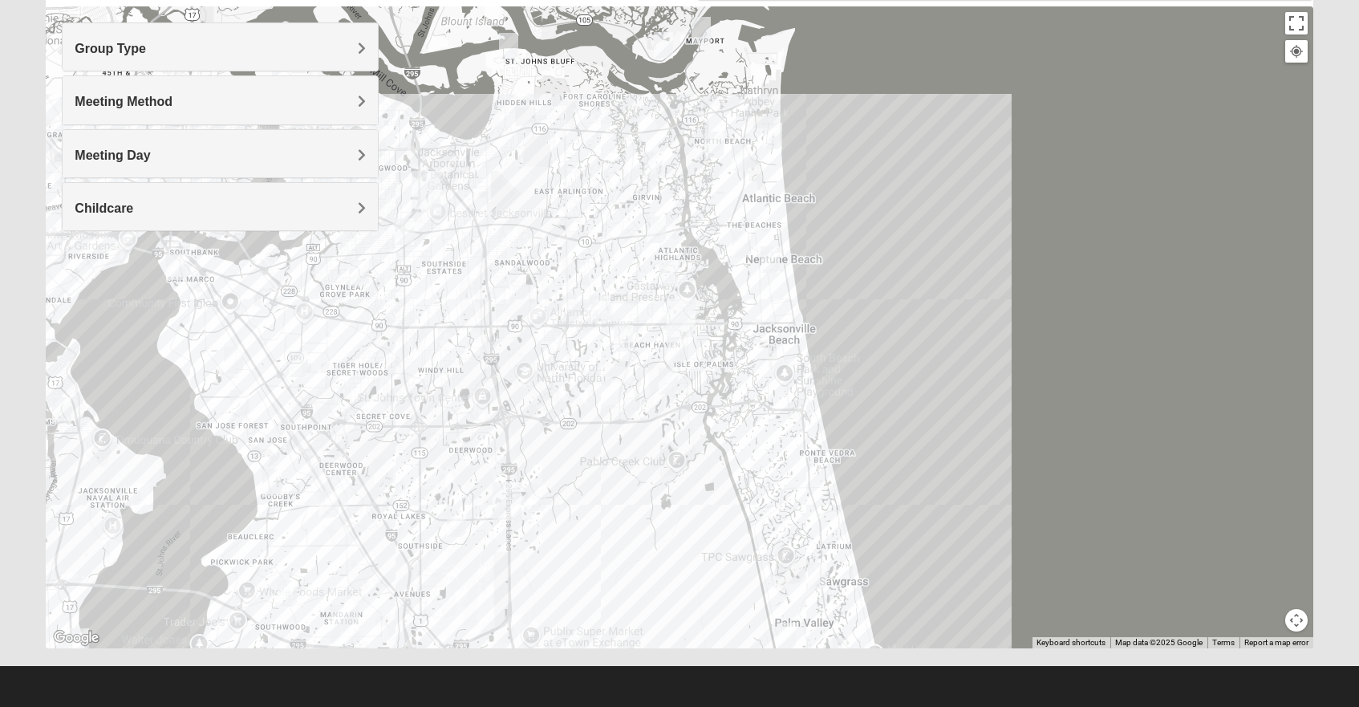
type input "10465 Deerfoot ln n"
click at [627, 541] on div at bounding box center [679, 327] width 1267 height 642
click at [1297, 619] on button "Map camera controls" at bounding box center [1296, 620] width 22 height 22
click at [1240, 615] on button "Move down" at bounding box center [1240, 620] width 22 height 22
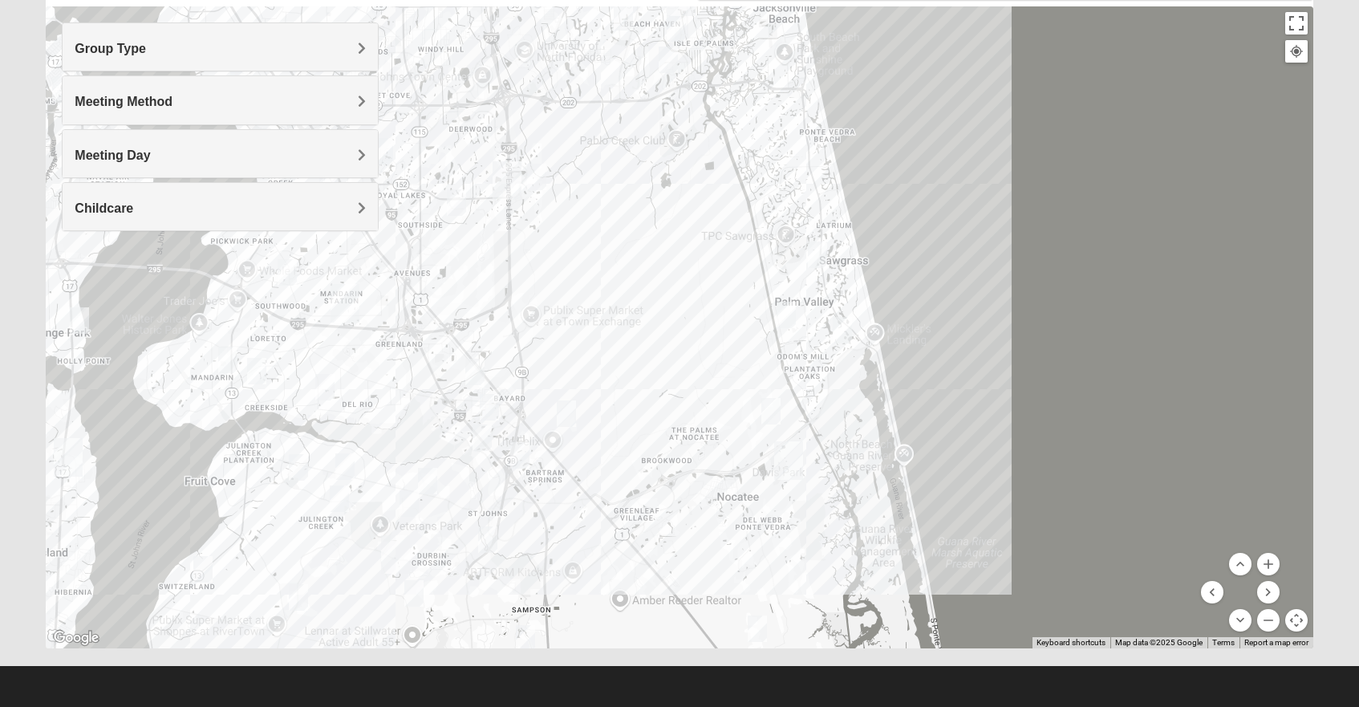
click at [286, 267] on img "Mens Gilbert 32257" at bounding box center [287, 272] width 19 height 26
click at [421, 229] on div "Wednesday AM Men Only In Person No Childcare Learn More" at bounding box center [292, 224] width 265 height 51
drag, startPoint x: 401, startPoint y: 168, endPoint x: 402, endPoint y: 185, distance: 16.1
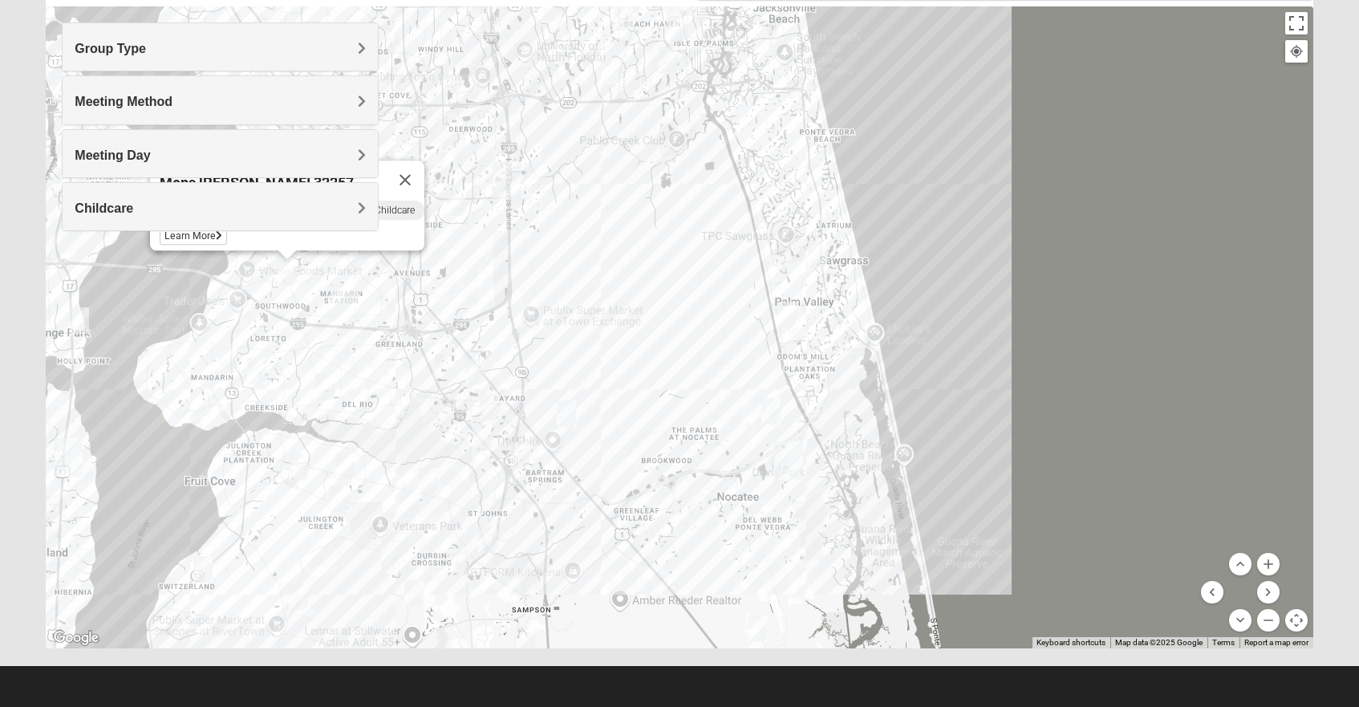
click at [386, 185] on div "Mens [PERSON_NAME] 32257" at bounding box center [273, 179] width 226 height 39
drag, startPoint x: 402, startPoint y: 184, endPoint x: 453, endPoint y: 210, distance: 57.1
click at [680, 327] on div "Mens Gilbert 32257 Wednesday AM Men Only In Person No Childcare Learn More" at bounding box center [1313, 327] width 1267 height 0
click at [512, 266] on div "Mens Gilbert 32257 Wednesday AM Men Only In Person No Childcare Learn More" at bounding box center [679, 327] width 1267 height 642
click at [258, 371] on img "Mixed Saavedra 32223" at bounding box center [256, 371] width 19 height 26
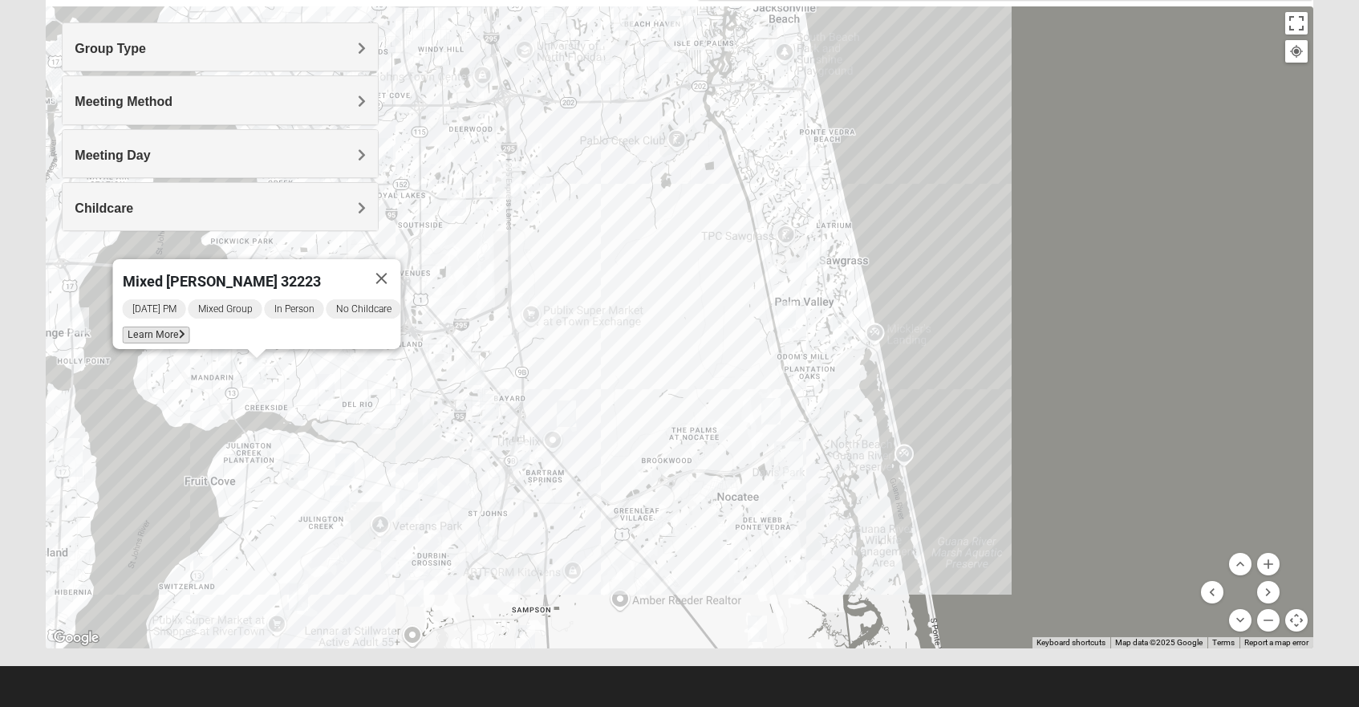
click at [155, 327] on span "Learn More" at bounding box center [155, 335] width 67 height 17
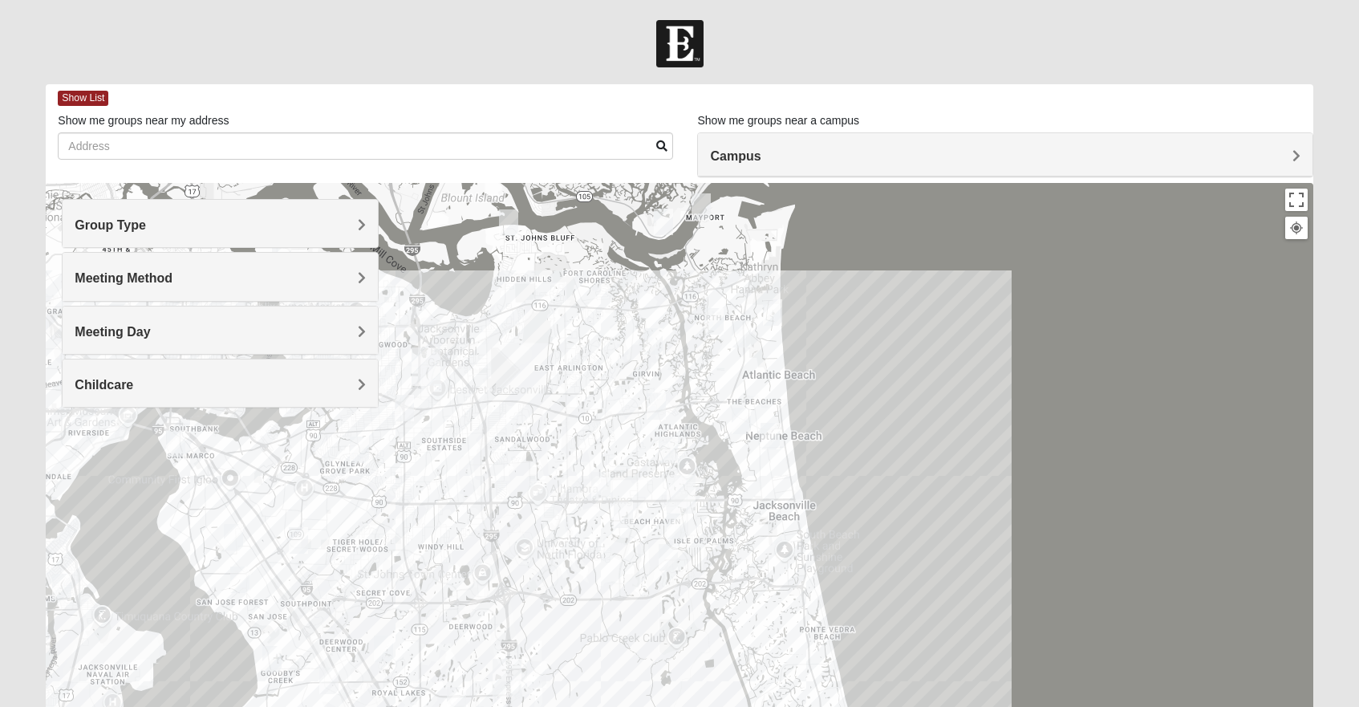
click at [742, 152] on span "Campus" at bounding box center [735, 156] width 51 height 14
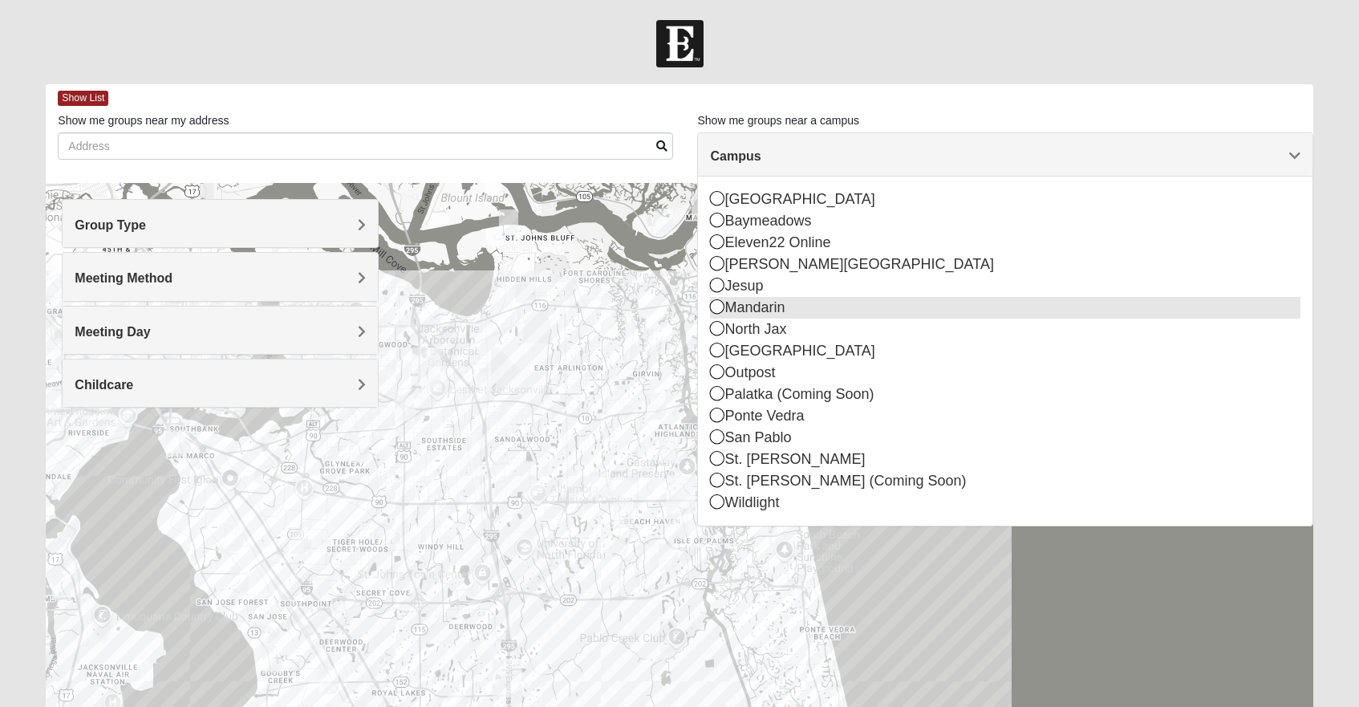
click at [713, 306] on icon at bounding box center [717, 306] width 14 height 14
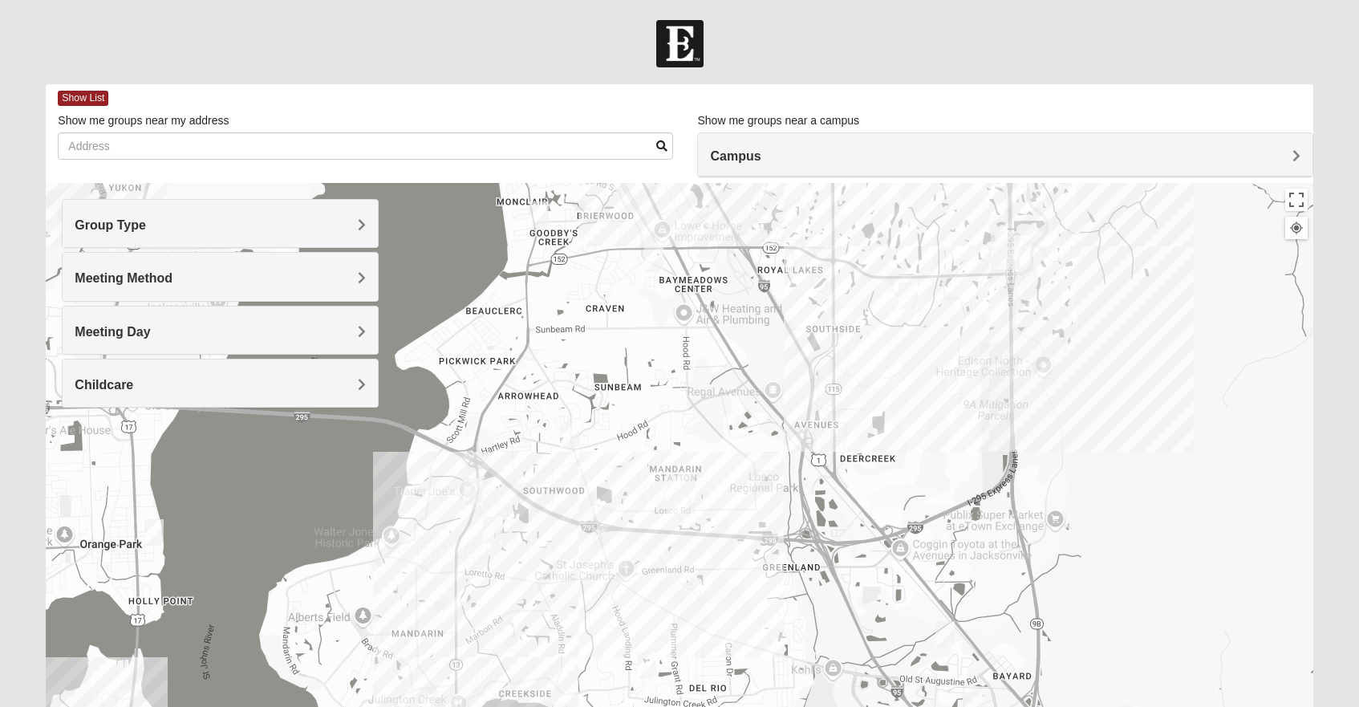
click at [651, 664] on img "Mixed Eler 32258" at bounding box center [646, 665] width 19 height 26
click at [568, 624] on icon at bounding box center [571, 629] width 6 height 10
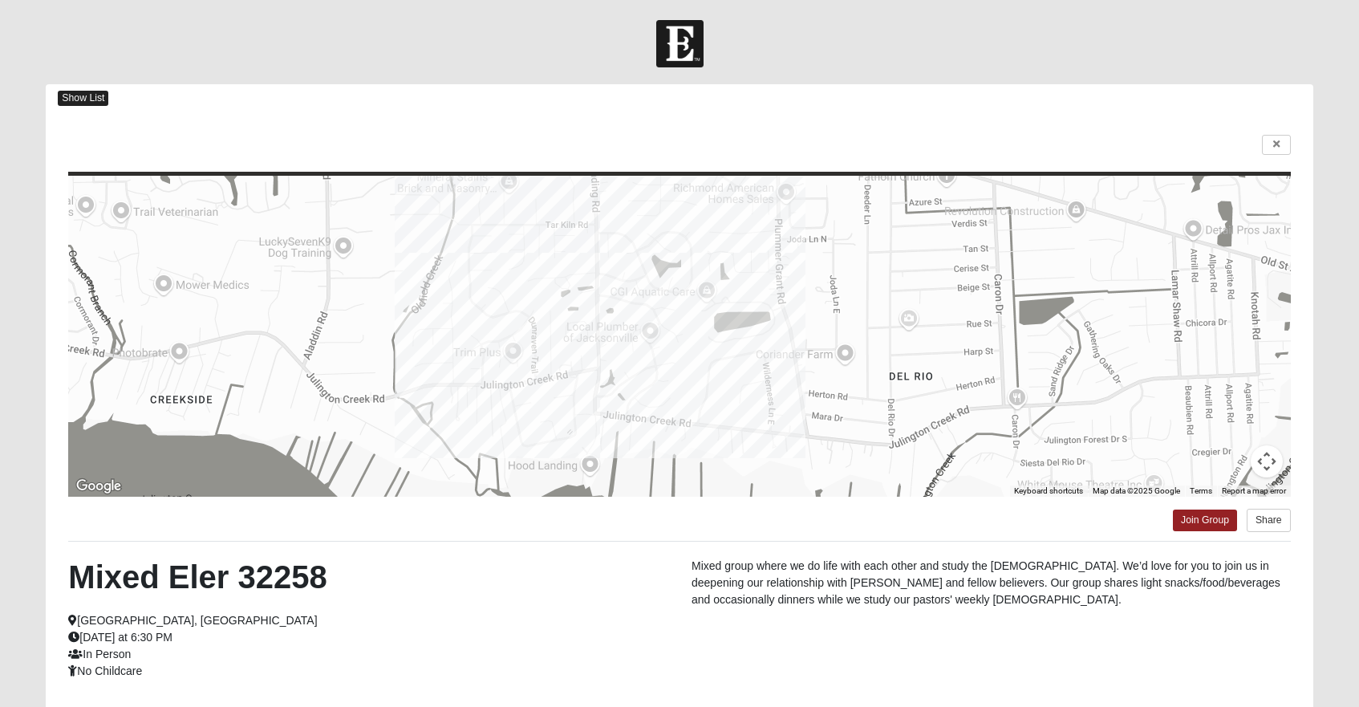
click at [91, 97] on span "Show List" at bounding box center [83, 98] width 51 height 15
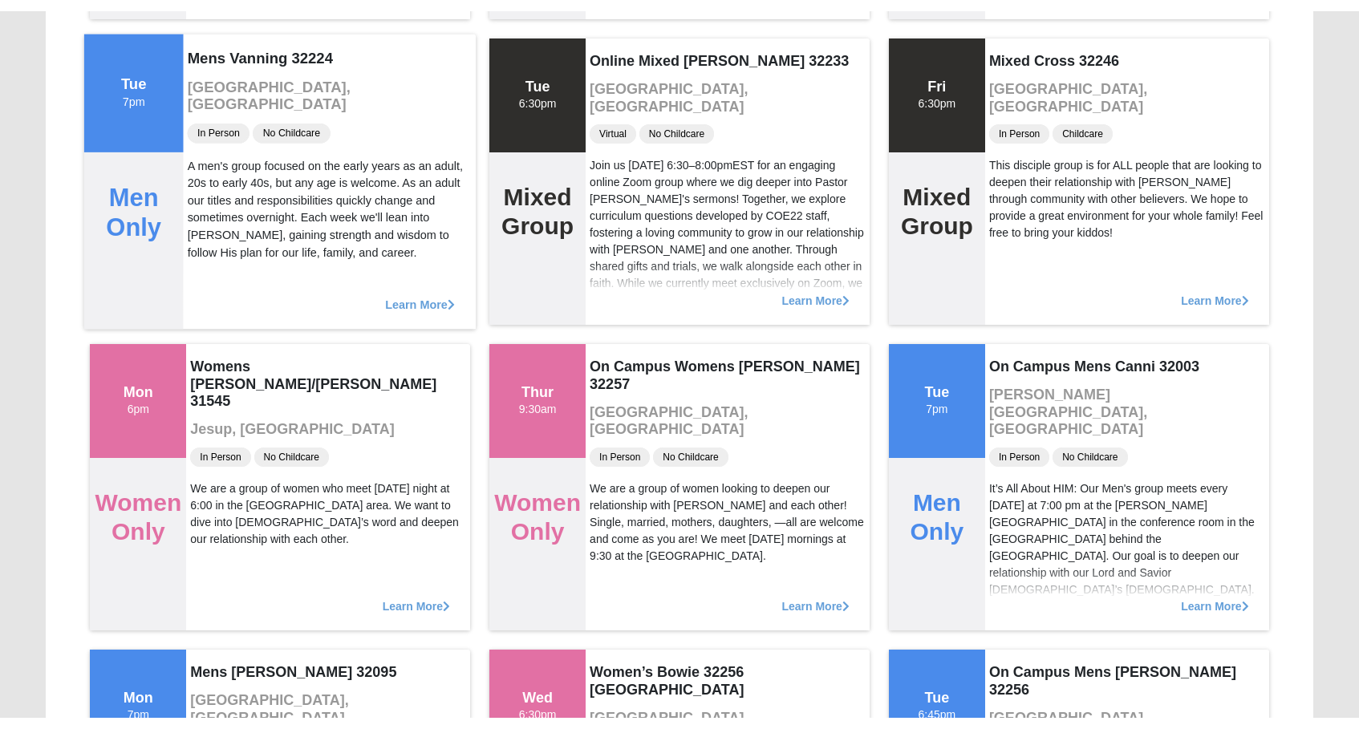
scroll to position [6293, 0]
